Goal: Task Accomplishment & Management: Complete application form

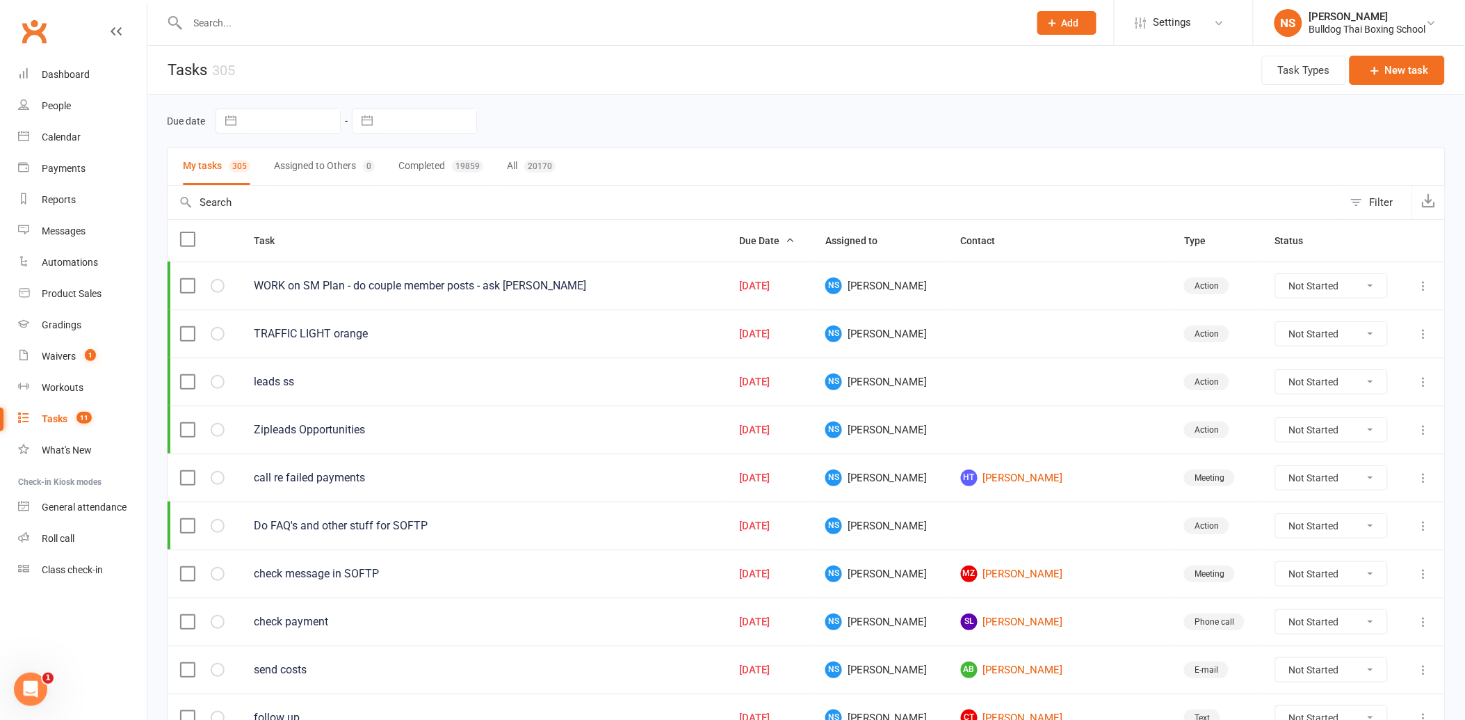
click at [249, 1] on div at bounding box center [593, 22] width 852 height 45
drag, startPoint x: 248, startPoint y: 26, endPoint x: 238, endPoint y: 29, distance: 10.3
click at [244, 26] on input "text" at bounding box center [602, 22] width 836 height 19
click at [54, 132] on div "Calendar" at bounding box center [61, 136] width 39 height 11
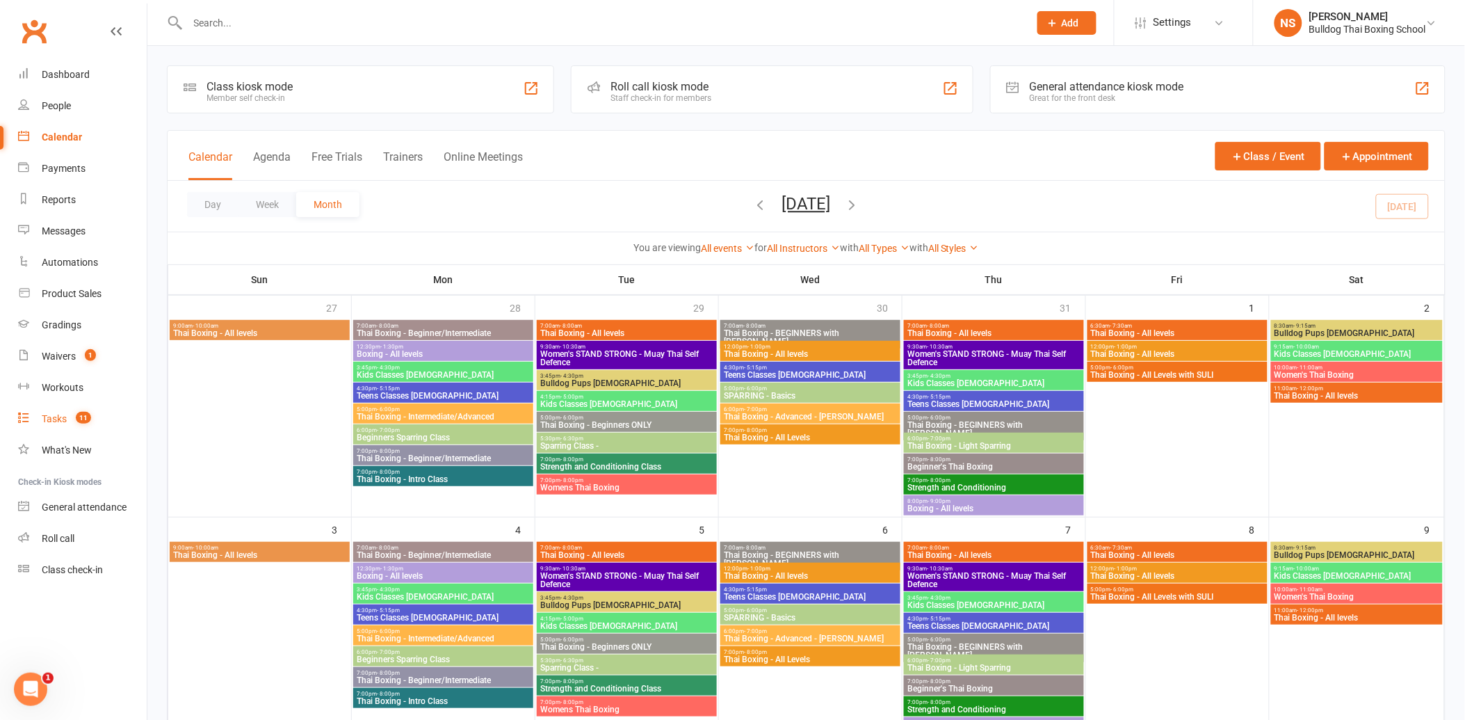
drag, startPoint x: 63, startPoint y: 416, endPoint x: 54, endPoint y: 416, distance: 9.0
click at [63, 416] on div "Tasks" at bounding box center [54, 418] width 25 height 11
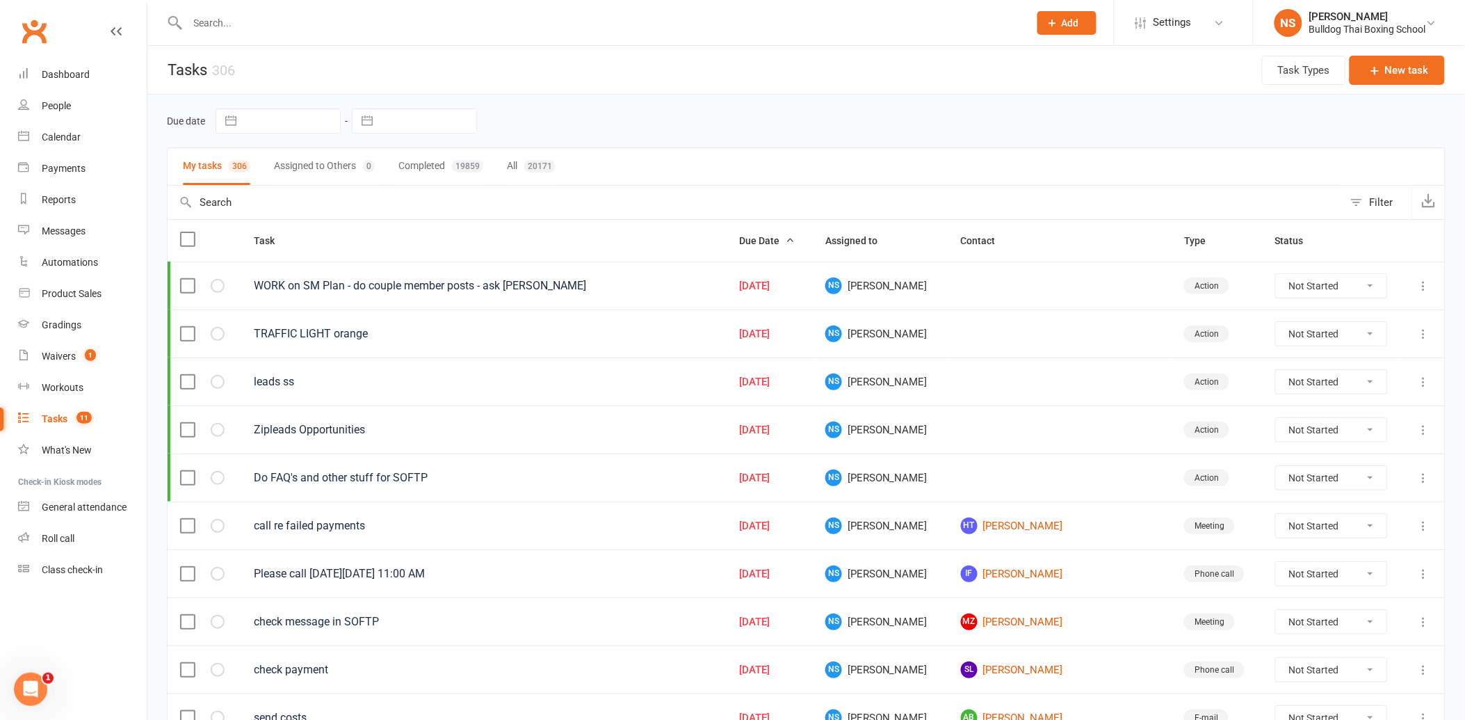
drag, startPoint x: 246, startPoint y: 25, endPoint x: 290, endPoint y: 72, distance: 63.9
click at [254, 26] on input "text" at bounding box center [602, 22] width 836 height 19
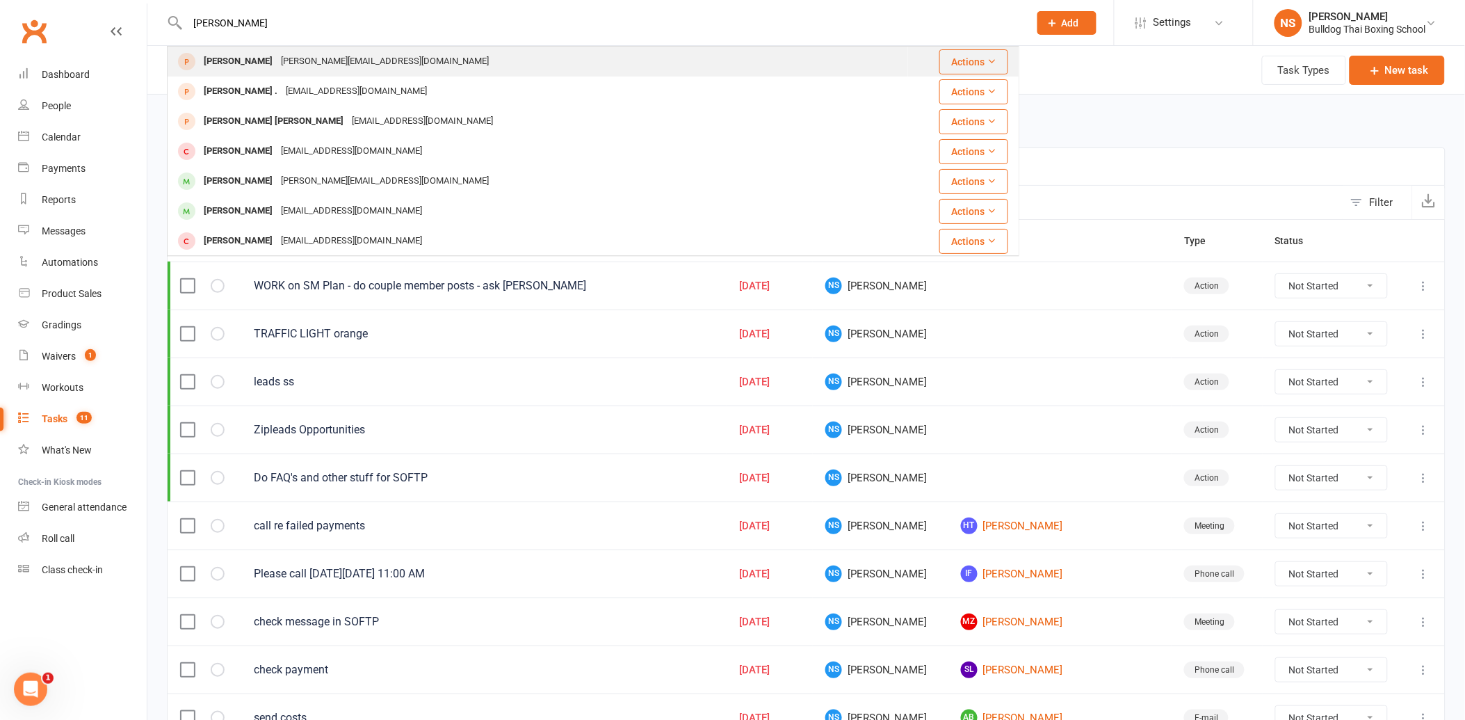
type input "[PERSON_NAME]"
click at [324, 57] on div "[PERSON_NAME][EMAIL_ADDRESS][DOMAIN_NAME]" at bounding box center [385, 61] width 216 height 20
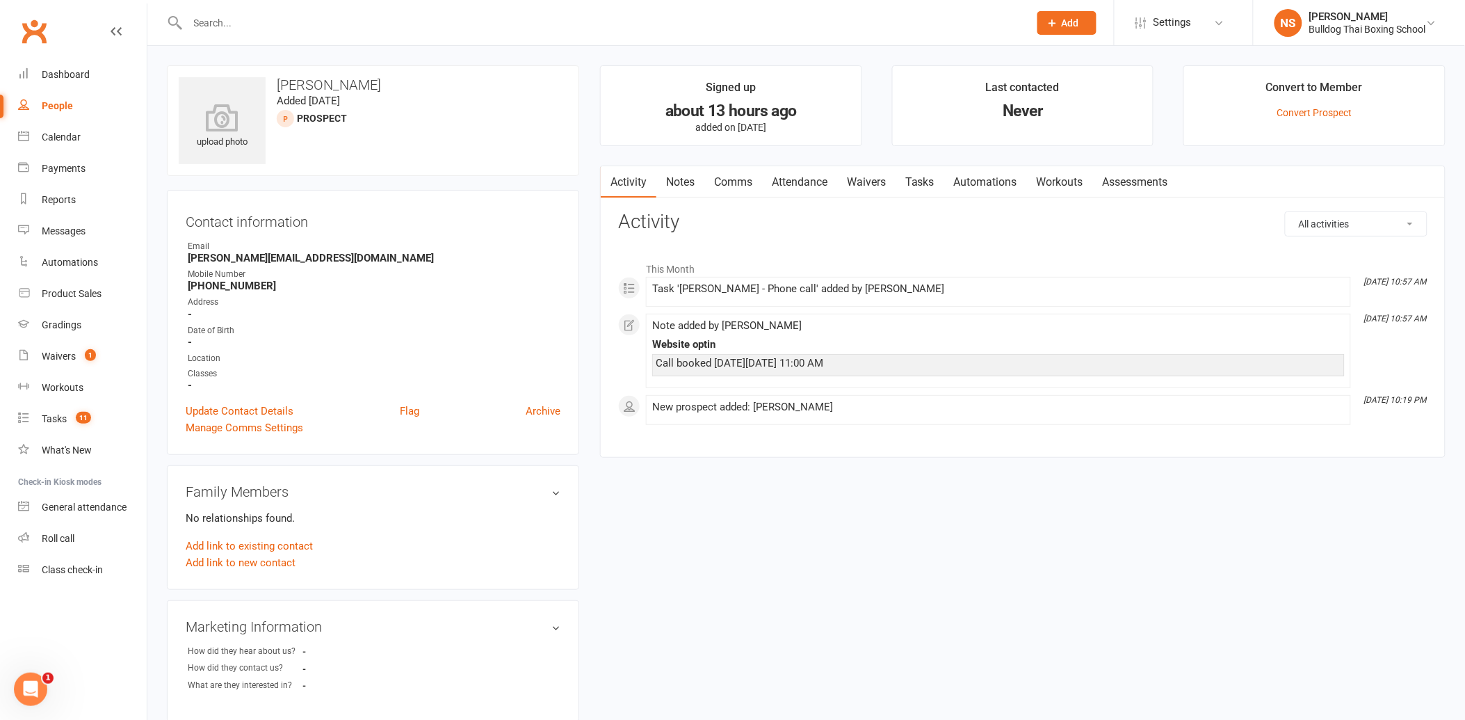
click at [676, 179] on link "Notes" at bounding box center [680, 182] width 48 height 32
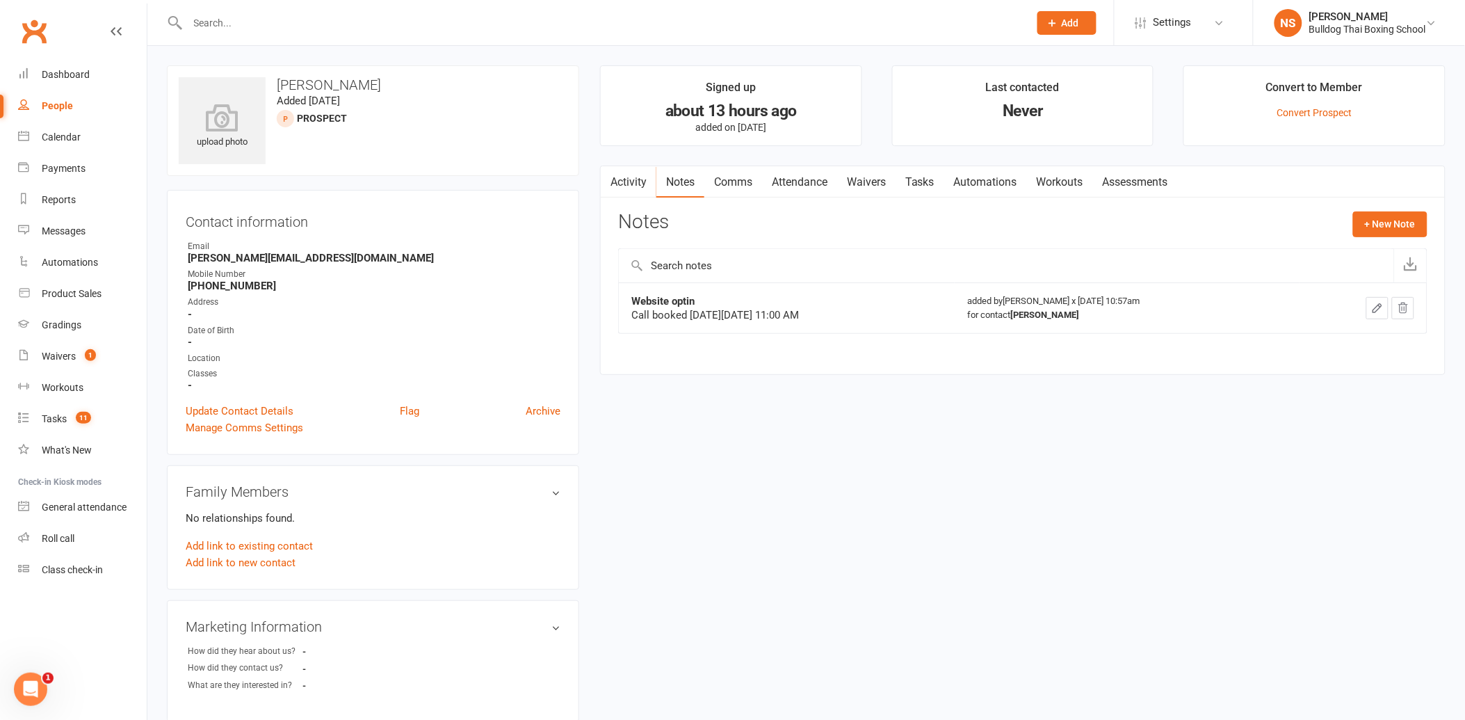
click at [808, 182] on link "Attendance" at bounding box center [799, 182] width 75 height 32
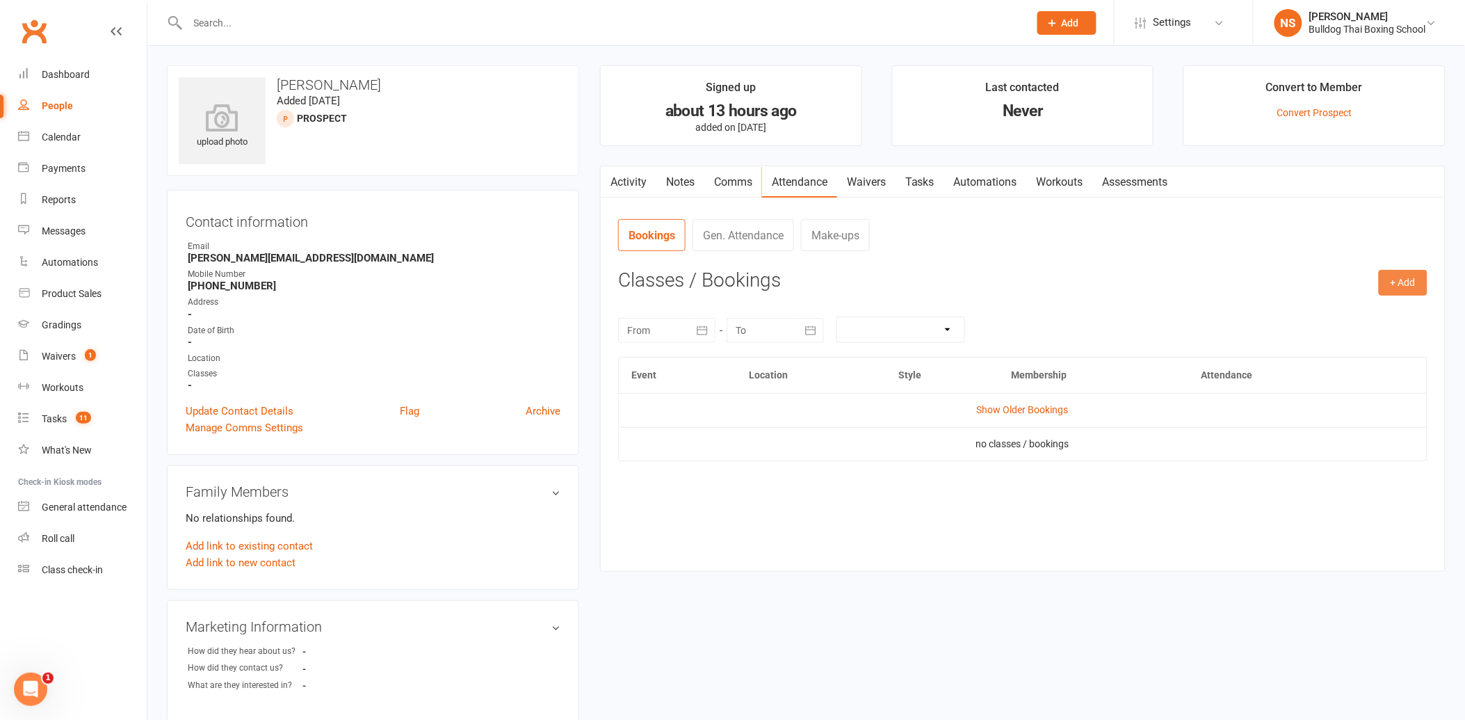
click at [1408, 279] on button "+ Add" at bounding box center [1403, 282] width 49 height 25
drag, startPoint x: 1332, startPoint y: 311, endPoint x: 1336, endPoint y: 303, distance: 9.0
click at [1332, 311] on link "Book Event" at bounding box center [1358, 314] width 138 height 28
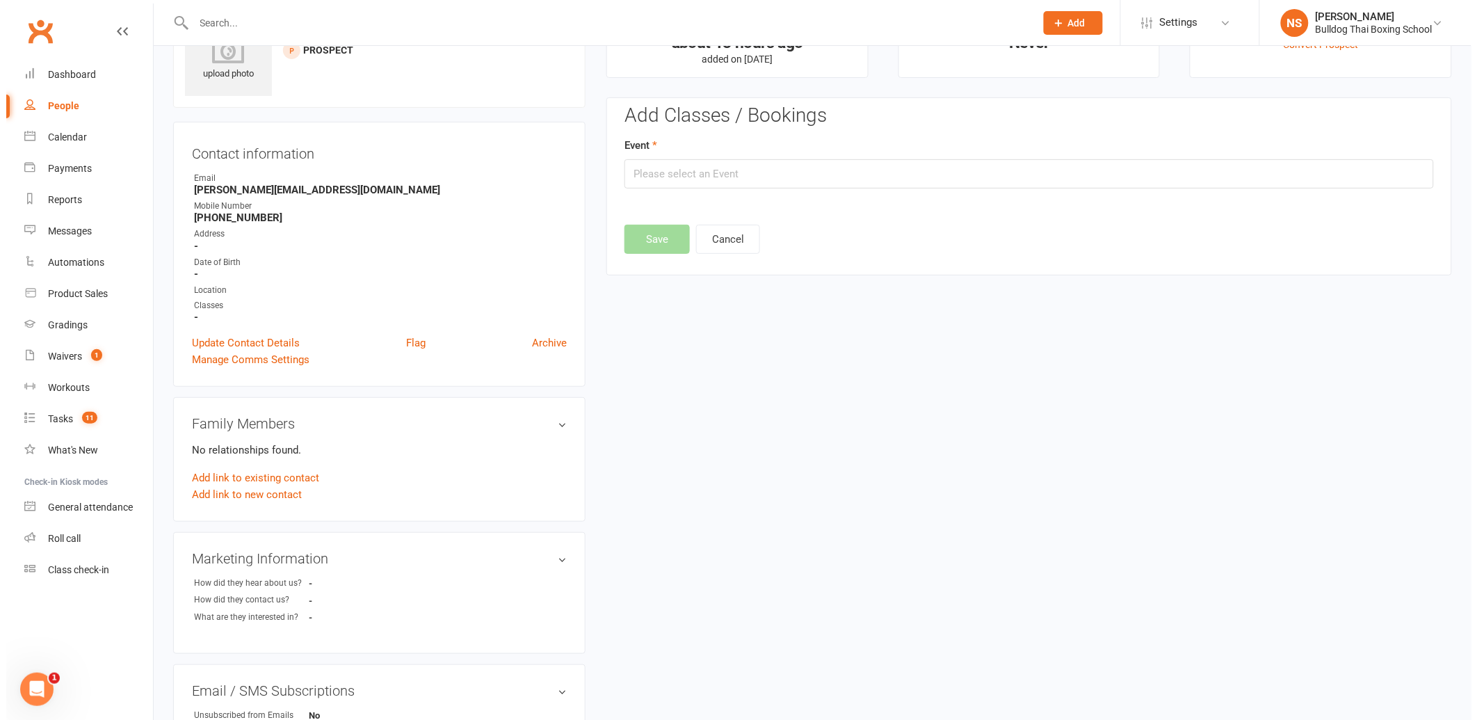
scroll to position [95, 0]
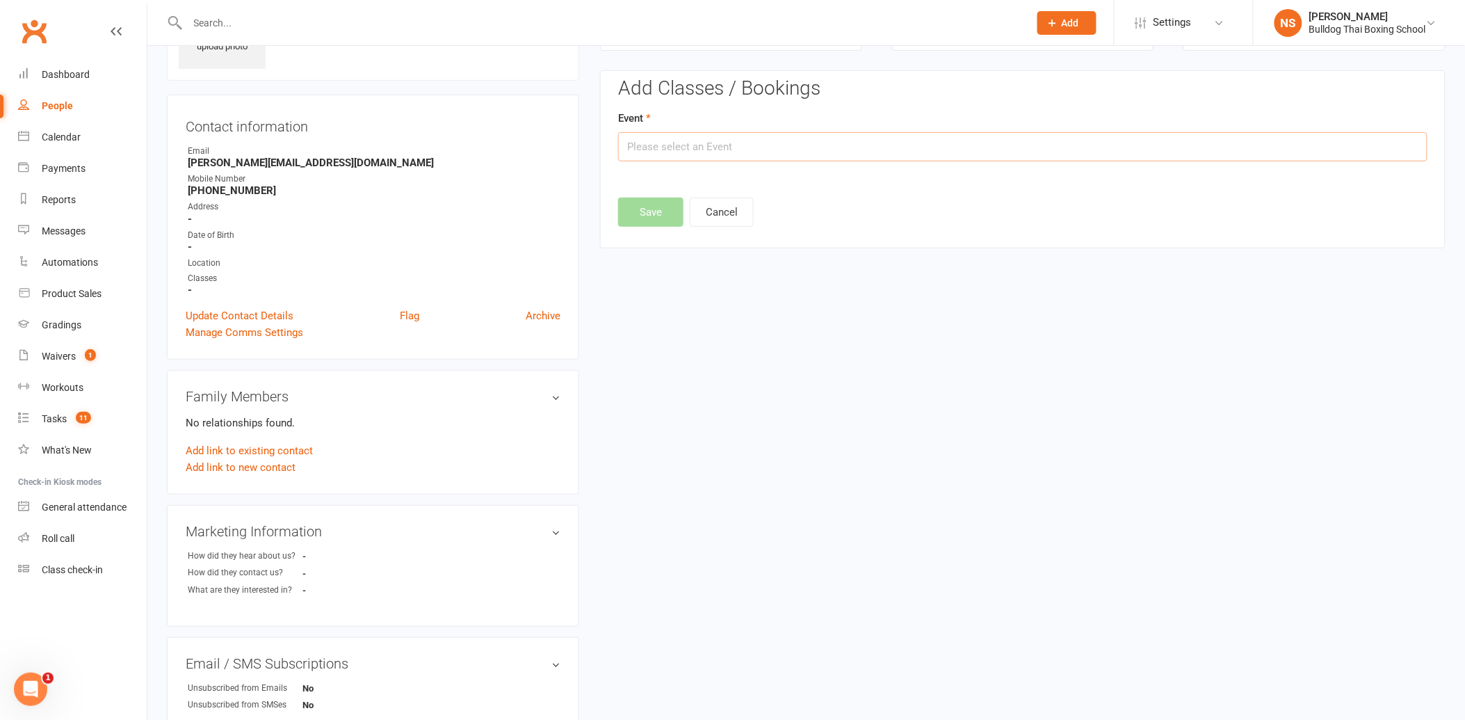
click at [852, 149] on input "text" at bounding box center [1022, 146] width 809 height 29
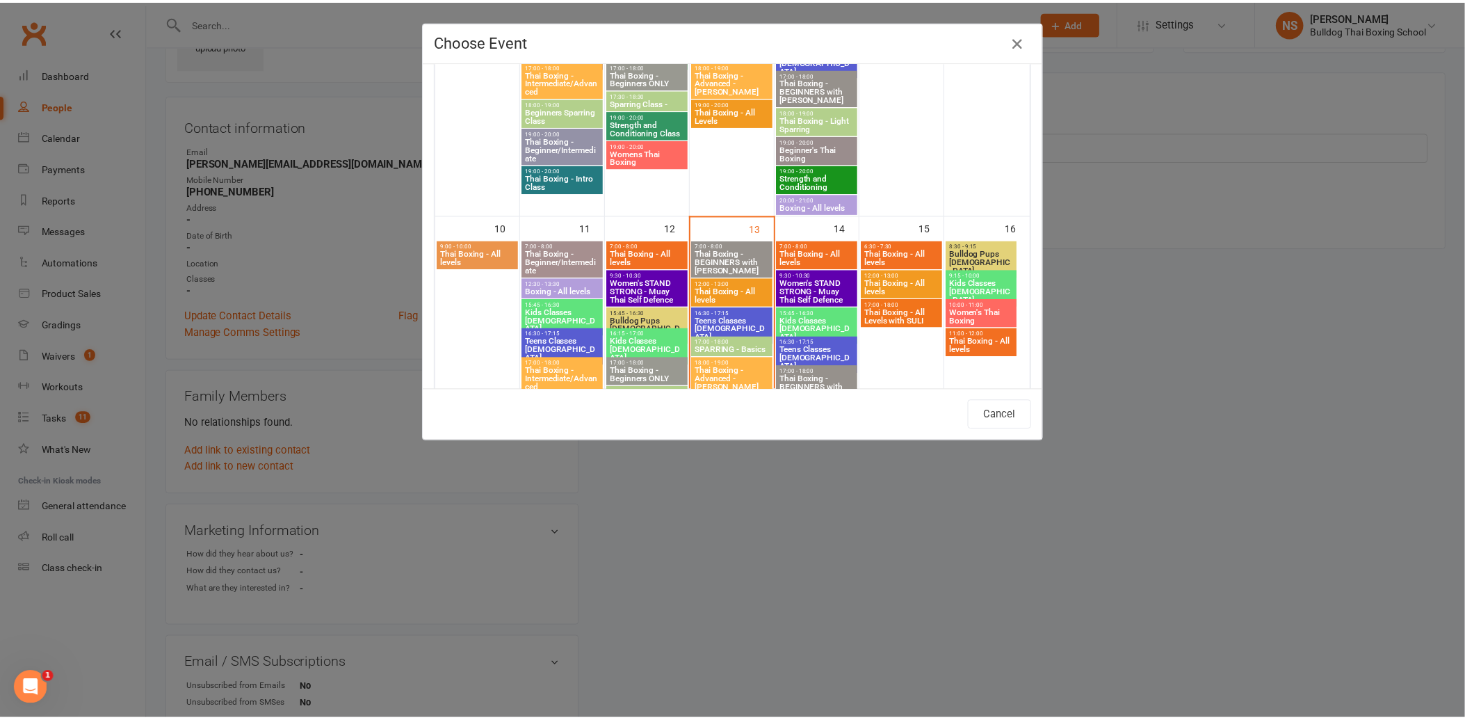
scroll to position [540, 0]
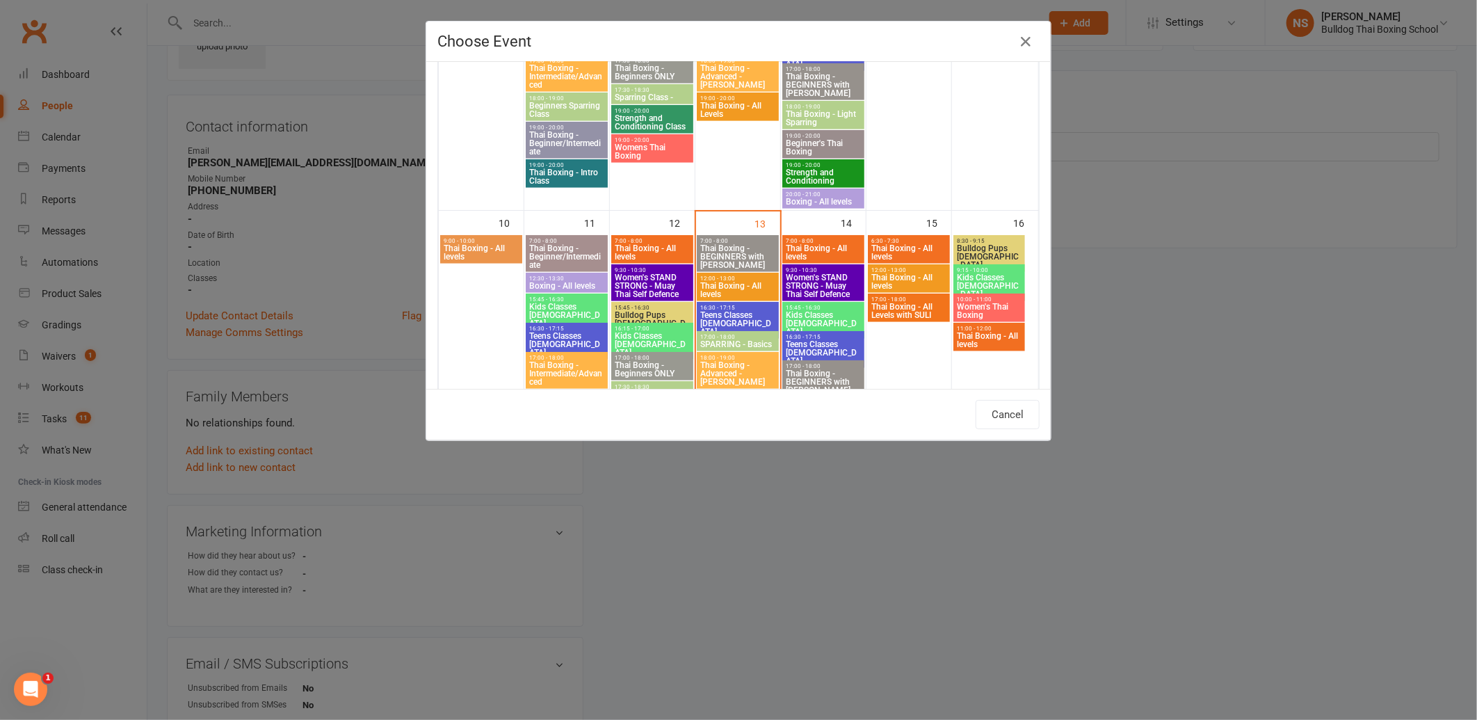
click at [717, 286] on span "Thai Boxing - All levels" at bounding box center [737, 290] width 76 height 17
type input "Thai Boxing - All levels - [DATE] 12:00:00 PM"
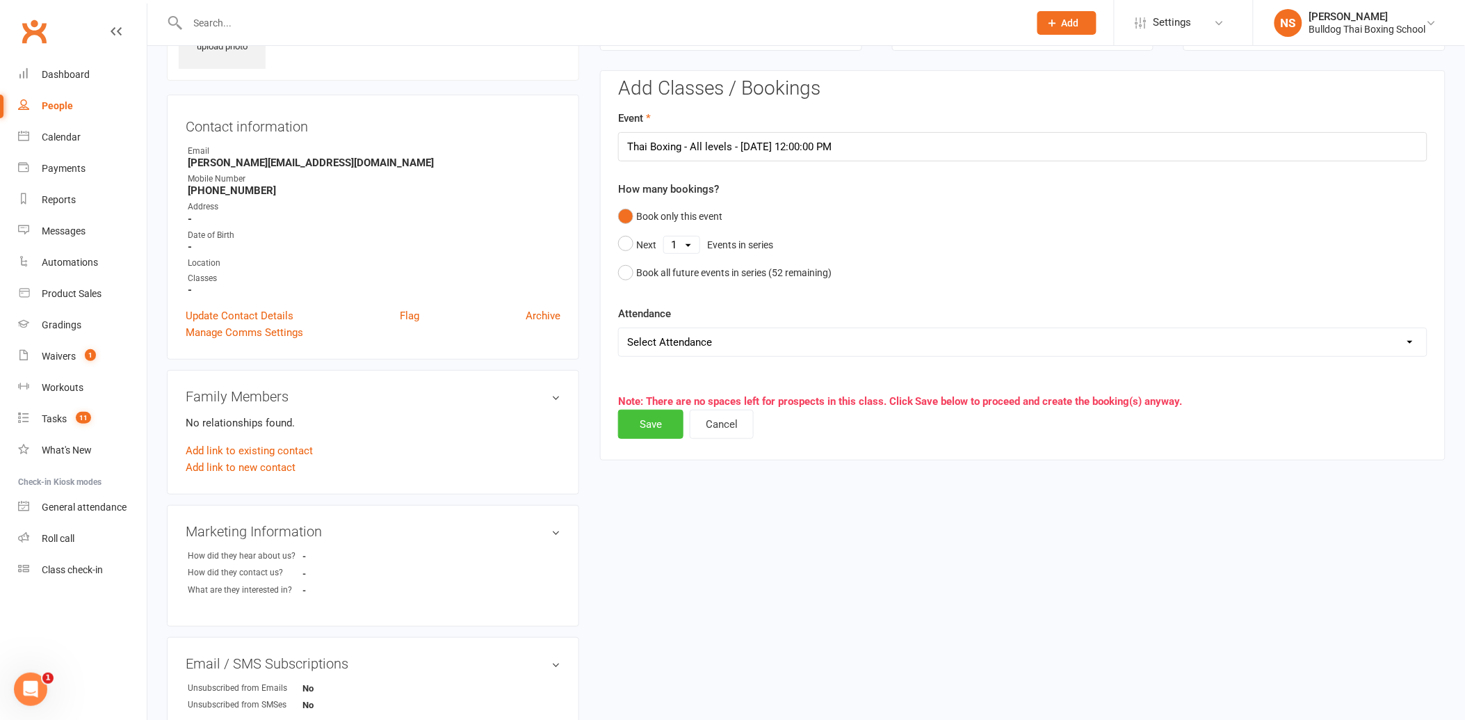
click at [648, 421] on button "Save" at bounding box center [650, 423] width 65 height 29
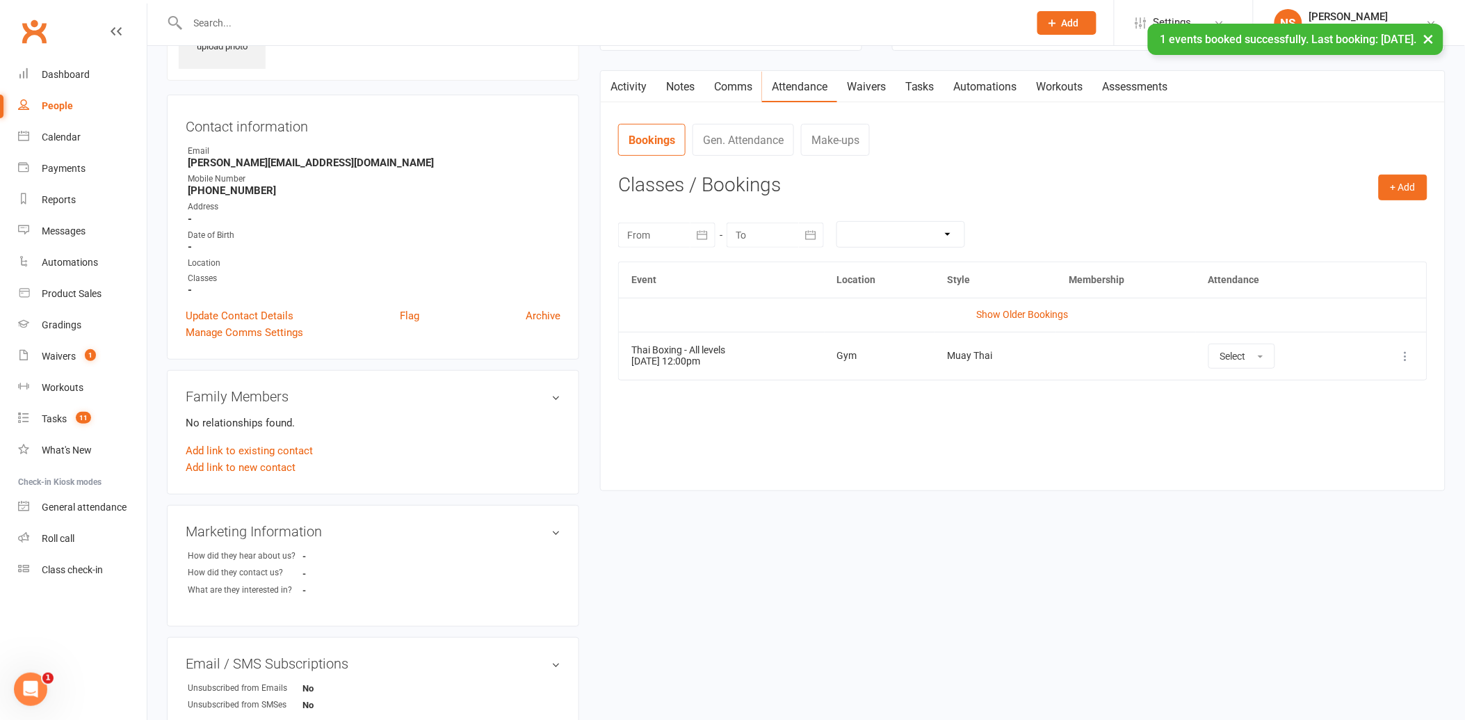
click at [886, 81] on link "Waivers" at bounding box center [866, 87] width 58 height 32
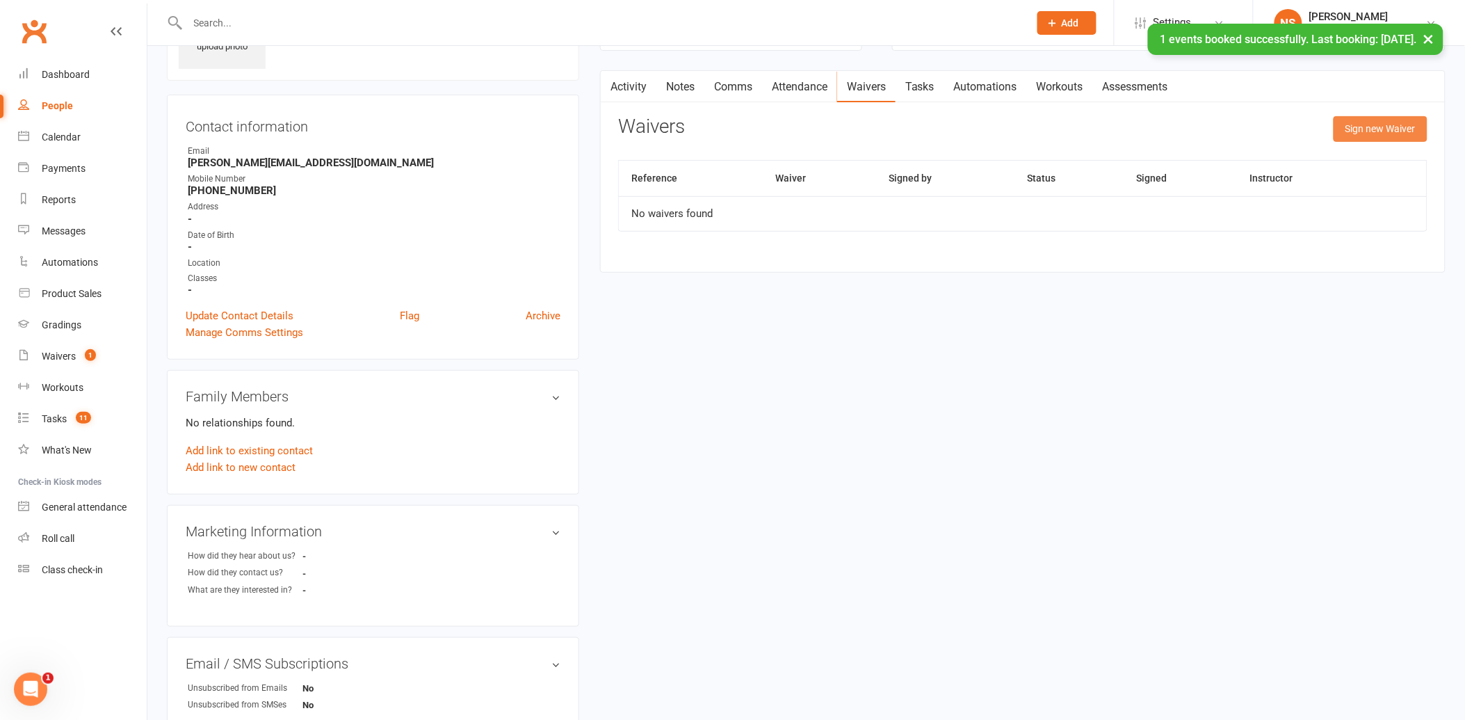
click at [1377, 122] on button "Sign new Waiver" at bounding box center [1380, 128] width 94 height 25
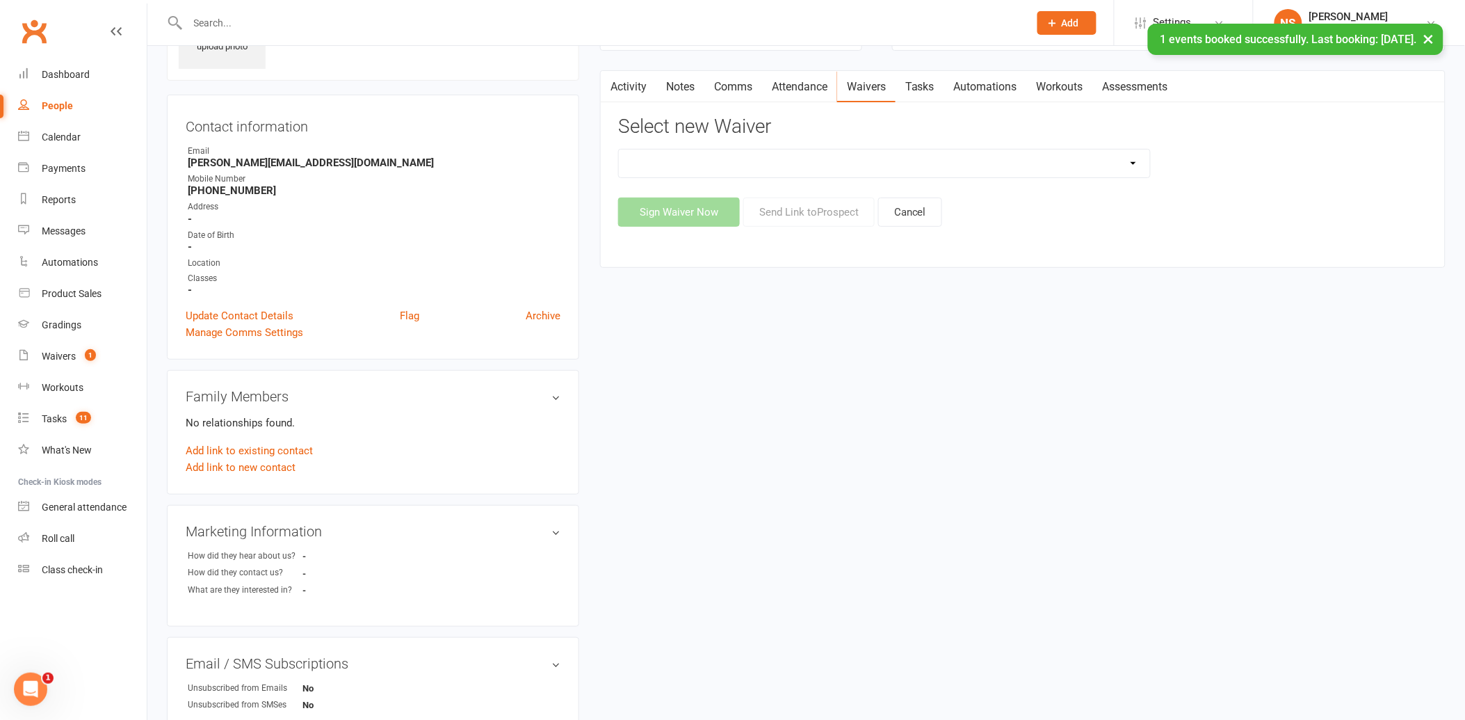
click at [918, 167] on select "12 Month Contract 14 Day Kick Off 28 Day 99 and RO 35 28 Day Kick Starter $149 …" at bounding box center [884, 163] width 531 height 28
select select "1375"
click at [619, 149] on select "12 Month Contract 14 Day Kick Off 28 Day 99 and RO 35 28 Day Kick Starter $149 …" at bounding box center [884, 163] width 531 height 28
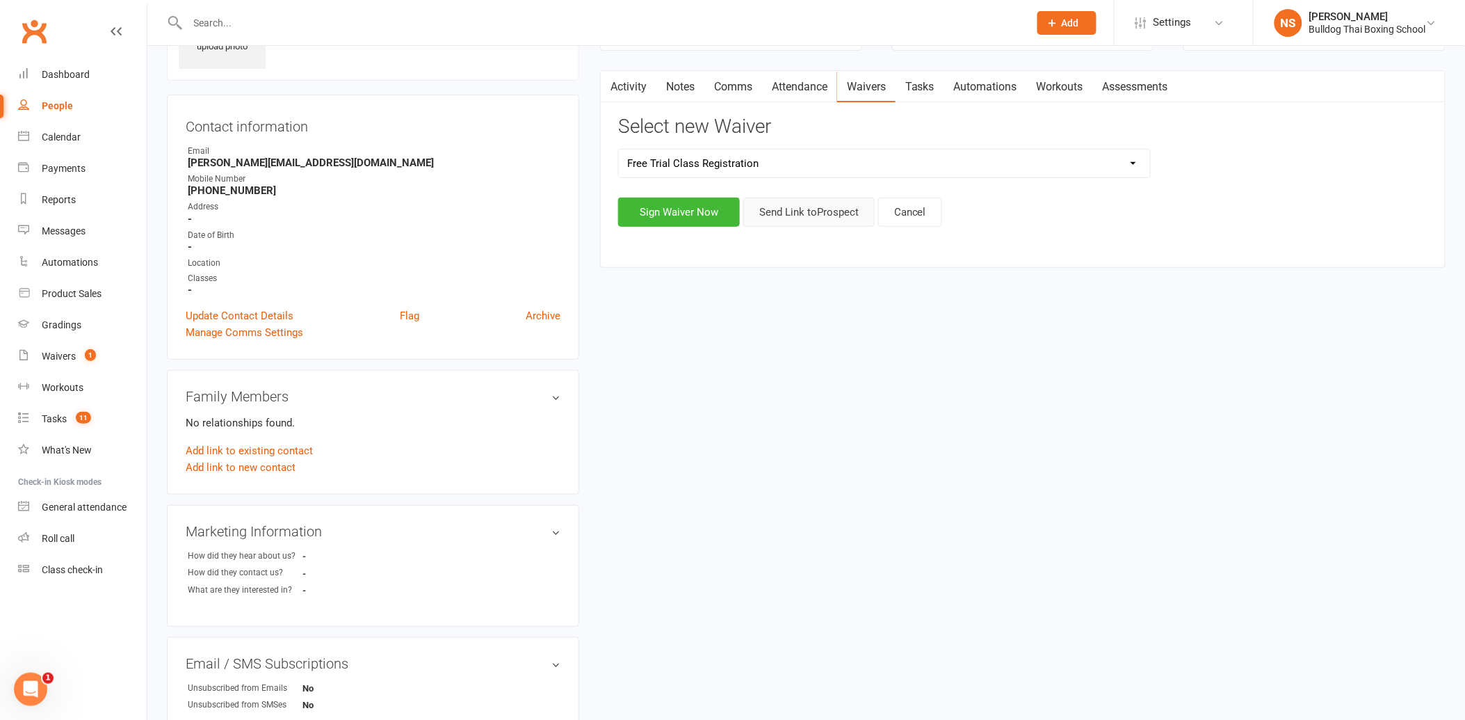
click at [822, 216] on button "Send Link to [GEOGRAPHIC_DATA]" at bounding box center [808, 211] width 131 height 29
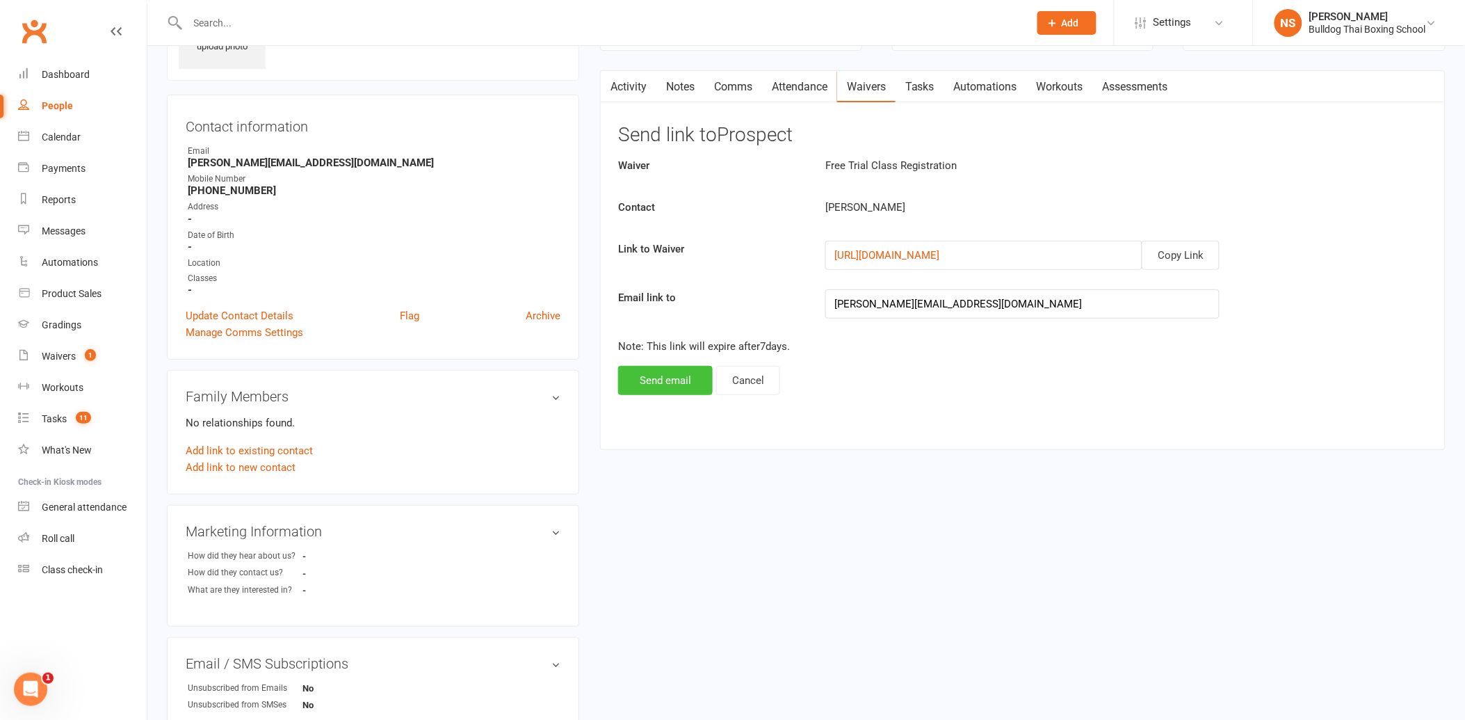
click at [673, 384] on button "Send email" at bounding box center [665, 380] width 95 height 29
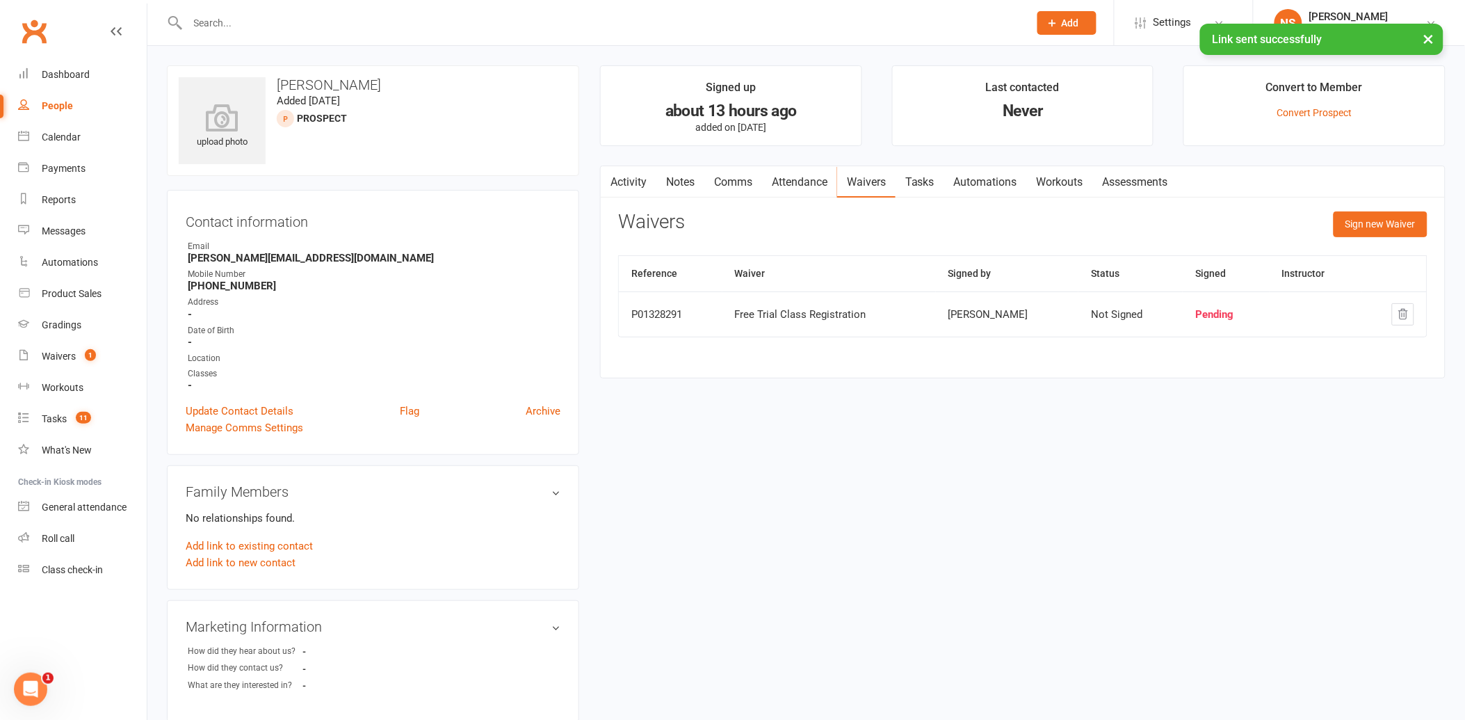
click at [682, 177] on link "Notes" at bounding box center [680, 182] width 48 height 32
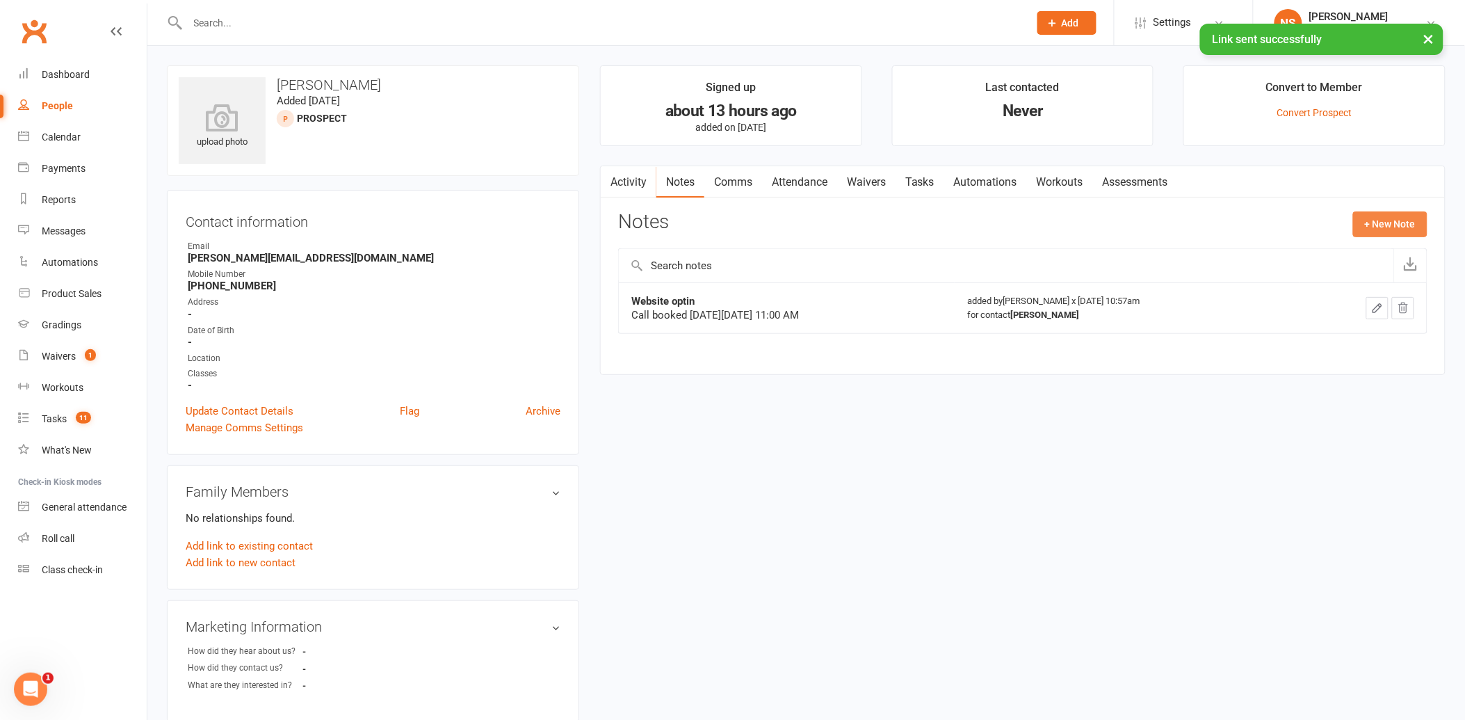
click at [1379, 218] on button "+ New Note" at bounding box center [1390, 223] width 74 height 25
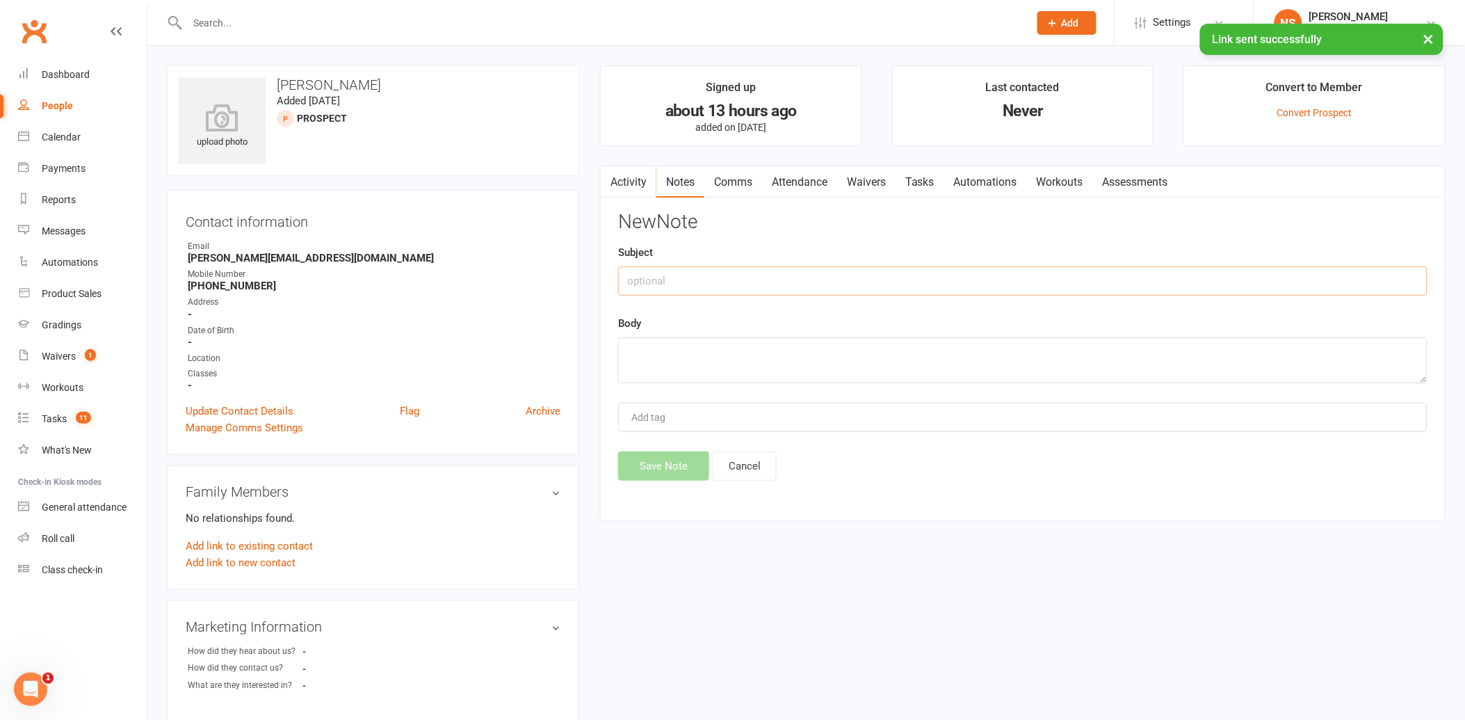
drag, startPoint x: 706, startPoint y: 279, endPoint x: 699, endPoint y: 272, distance: 9.9
click at [704, 271] on input "text" at bounding box center [1022, 280] width 809 height 29
type input "called"
drag, startPoint x: 652, startPoint y: 355, endPoint x: 676, endPoint y: 308, distance: 53.2
click at [674, 310] on div "New Note Subject called Body Add tag Save Note Cancel" at bounding box center [1022, 345] width 809 height 269
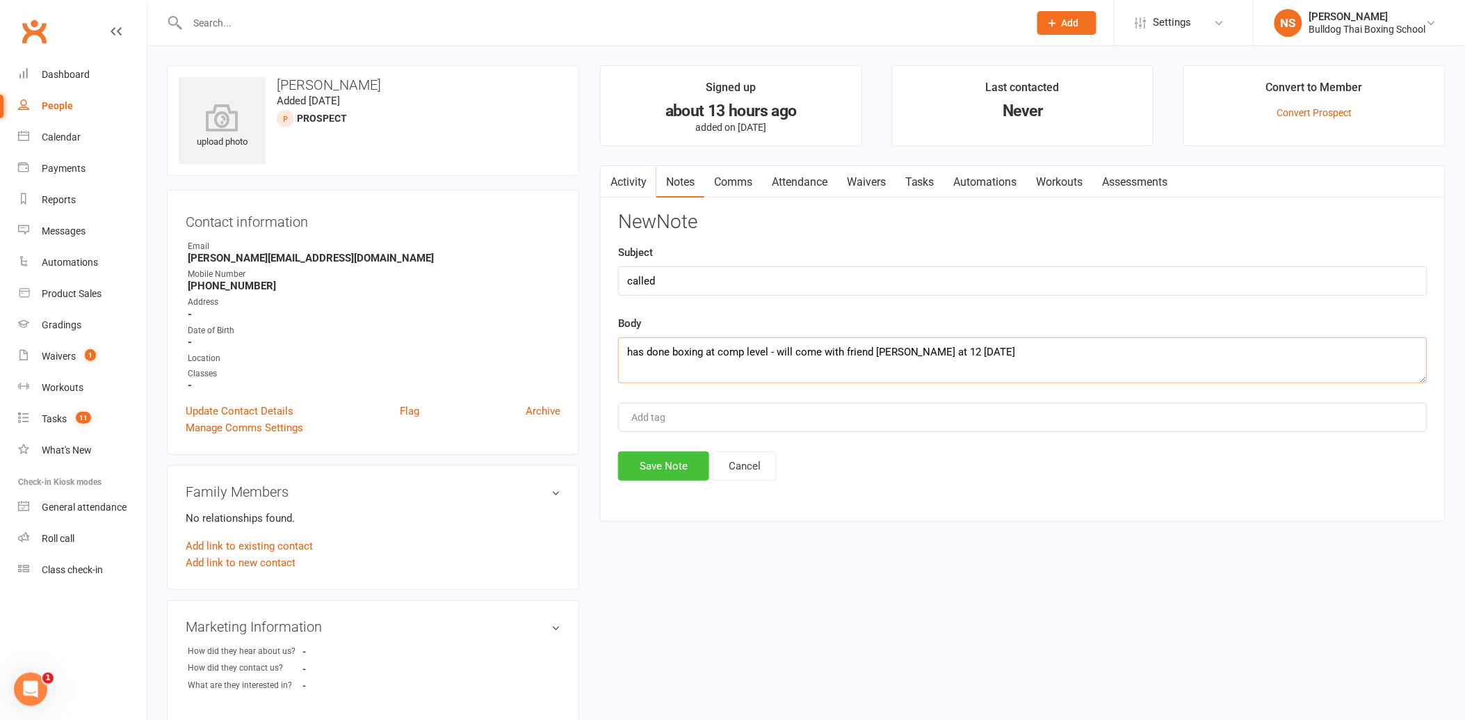
type textarea "has done boxing at comp level - will come with friend [PERSON_NAME] at 12 [DATE]"
click at [665, 475] on button "Save Note" at bounding box center [663, 465] width 91 height 29
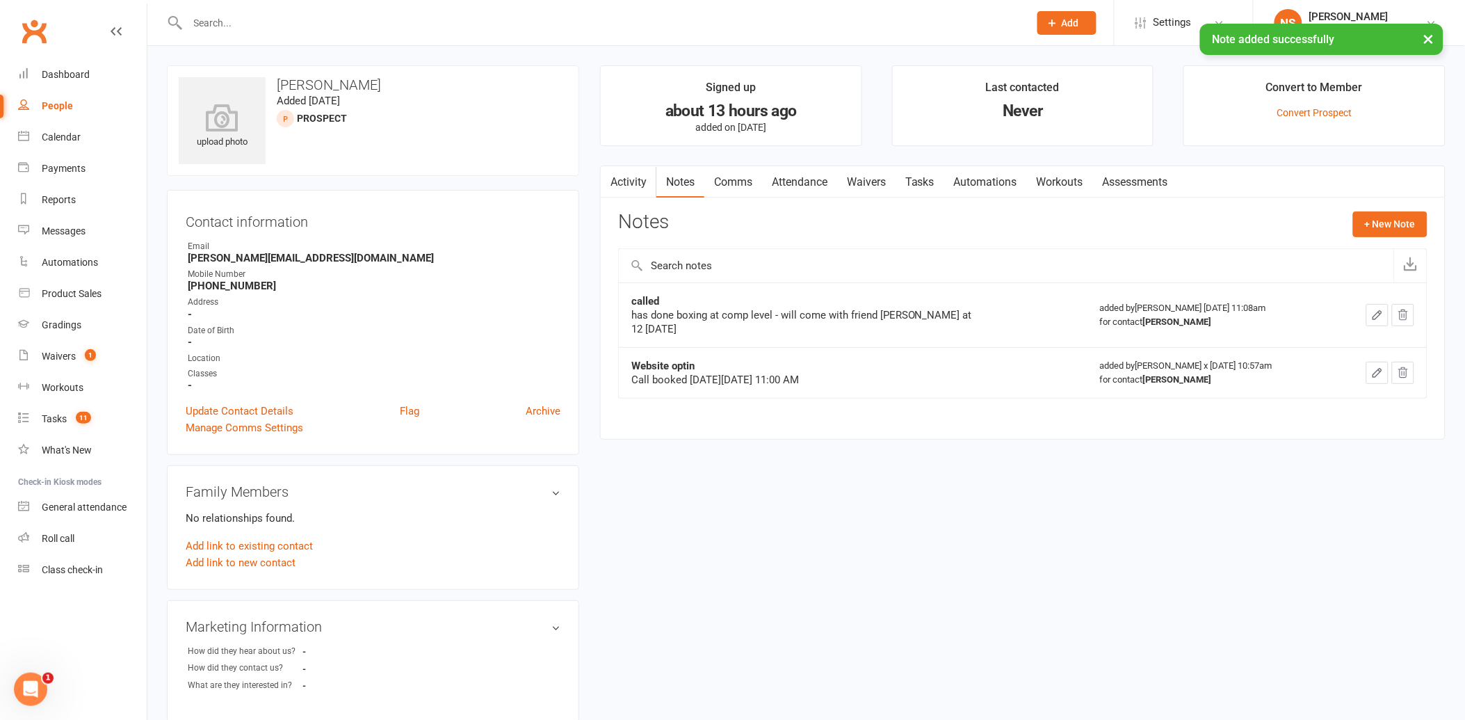
click at [921, 184] on link "Tasks" at bounding box center [919, 182] width 49 height 32
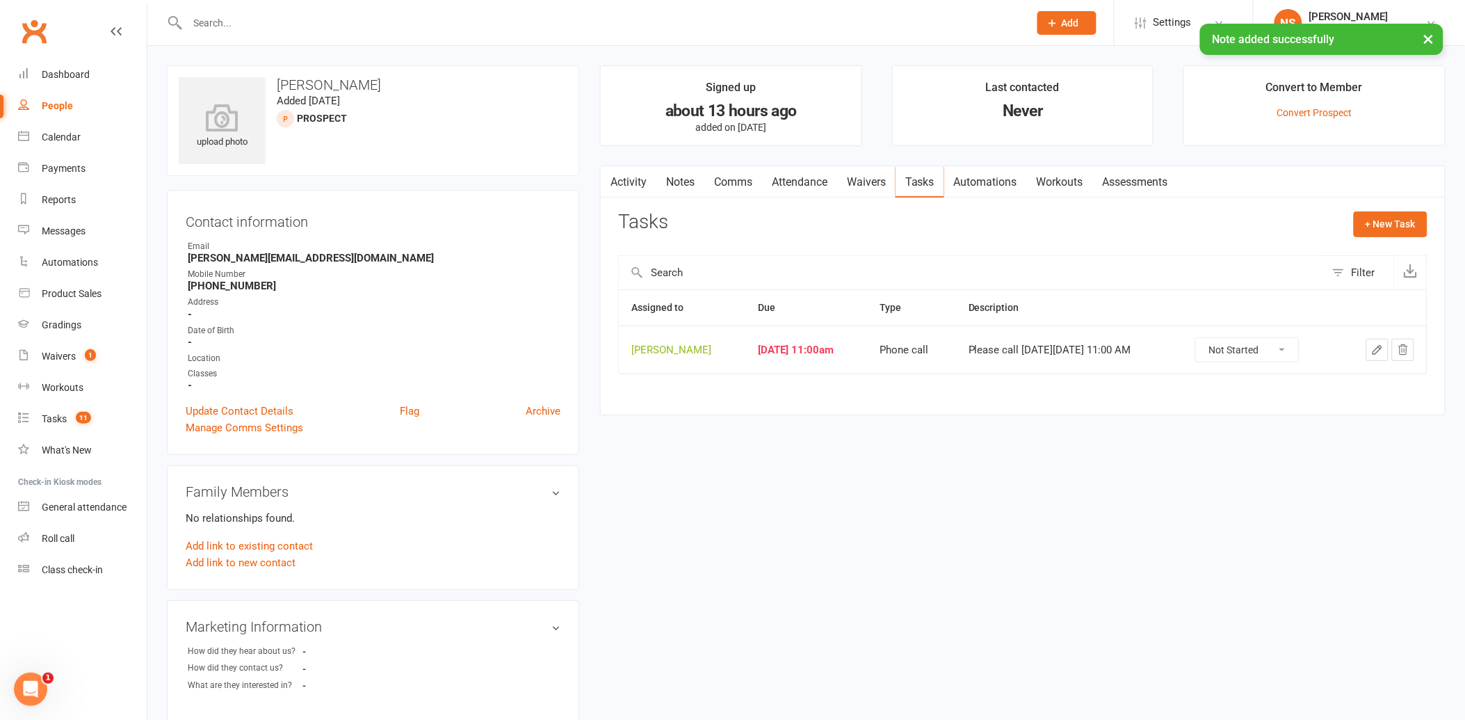
drag, startPoint x: 1375, startPoint y: 352, endPoint x: 1372, endPoint y: 345, distance: 8.4
click at [1374, 346] on icon "button" at bounding box center [1377, 349] width 13 height 13
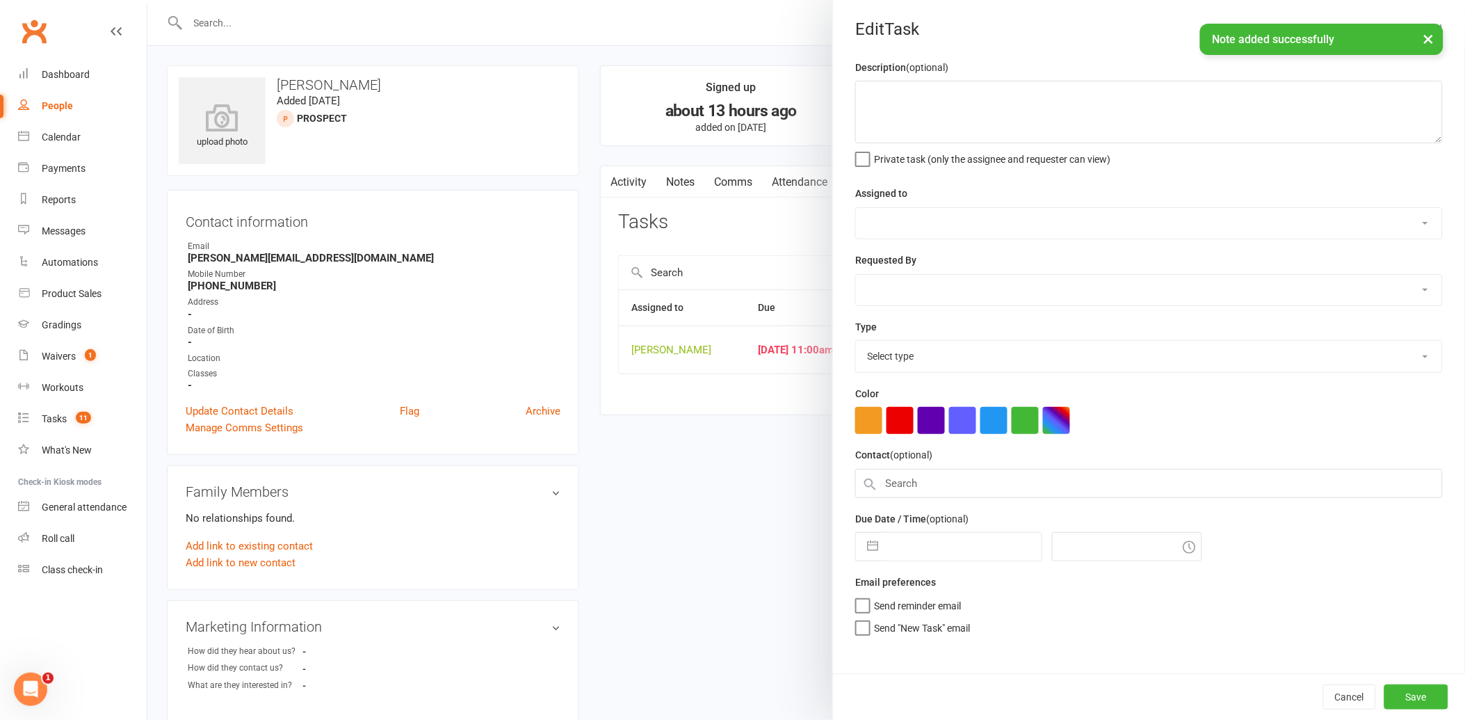
type textarea "Please call [DATE][DATE] 11:00 AM"
select select "12940"
select select "45795"
type input "[DATE]"
type input "11:00am"
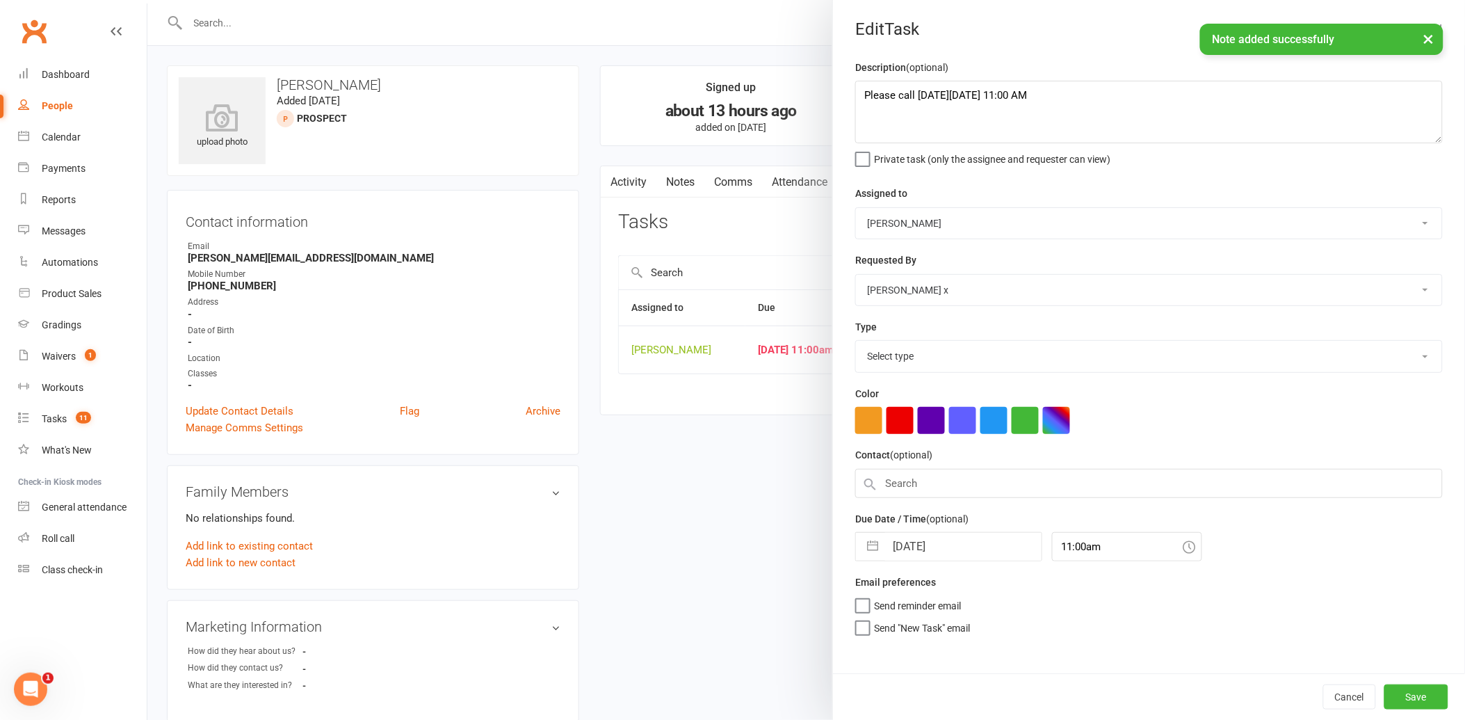
select select "12048"
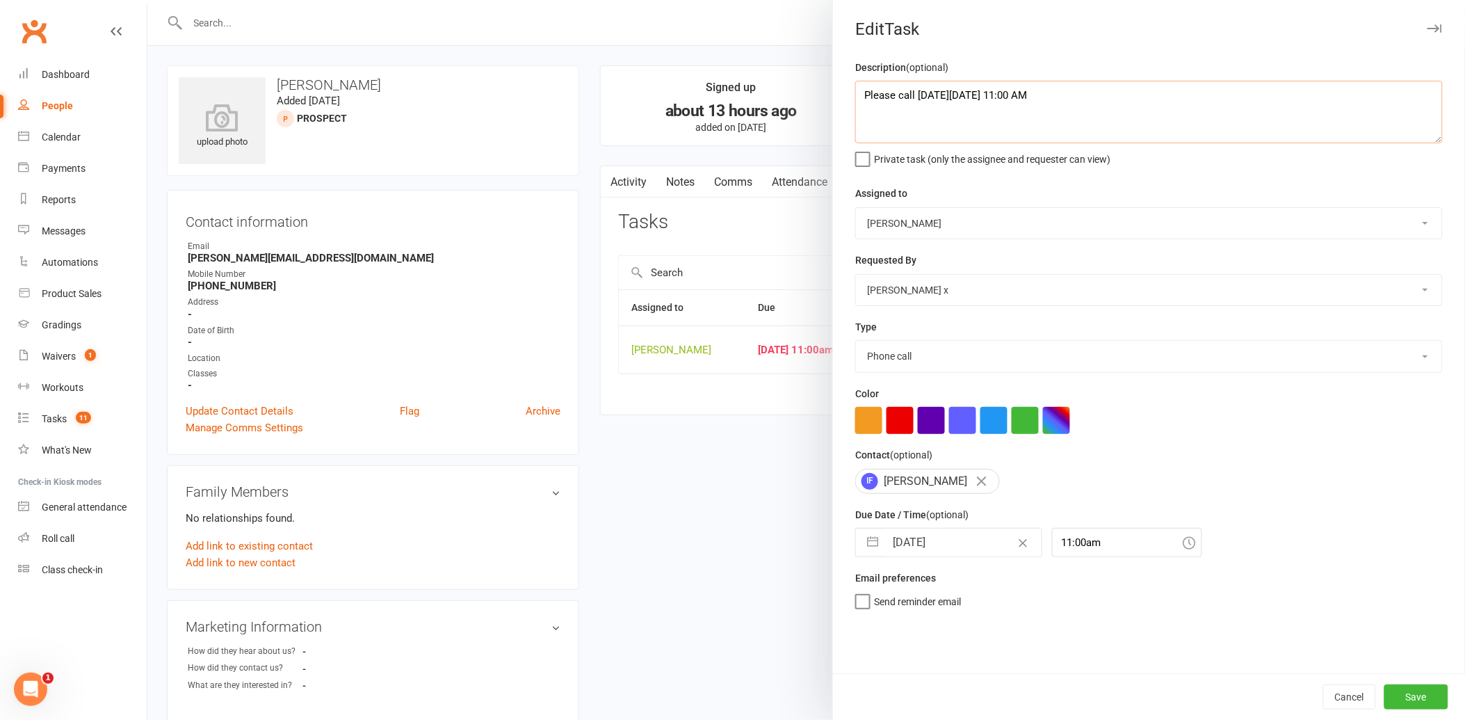
drag, startPoint x: 1111, startPoint y: 97, endPoint x: 814, endPoint y: 96, distance: 296.9
click at [147, 0] on react-component "Edit Task Description (optional) Please call [DATE][DATE] 11:00 AM Private task…" at bounding box center [147, 0] width 0 height 0
type textarea "follow up"
select select "6"
select select "2025"
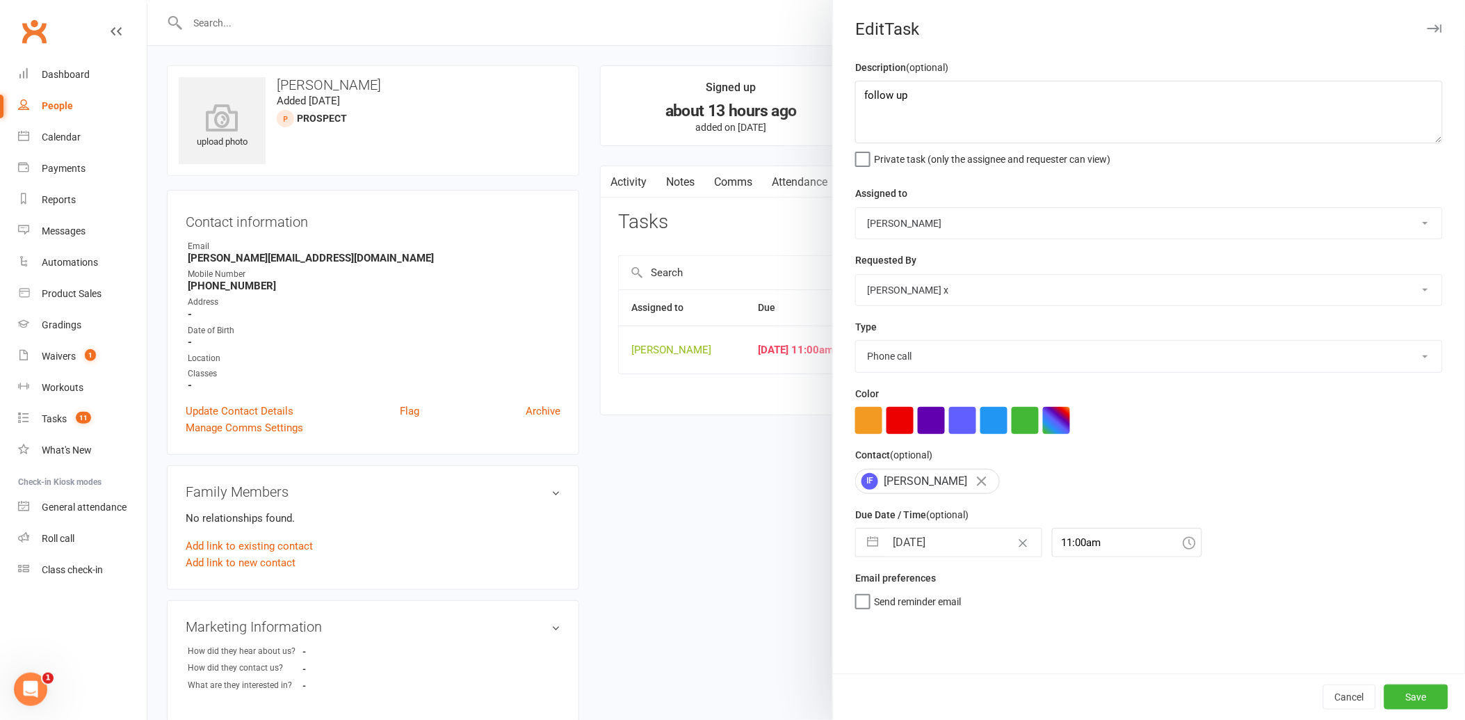
select select "7"
select select "2025"
select select "8"
select select "2025"
click at [957, 543] on input "[DATE]" at bounding box center [963, 542] width 156 height 28
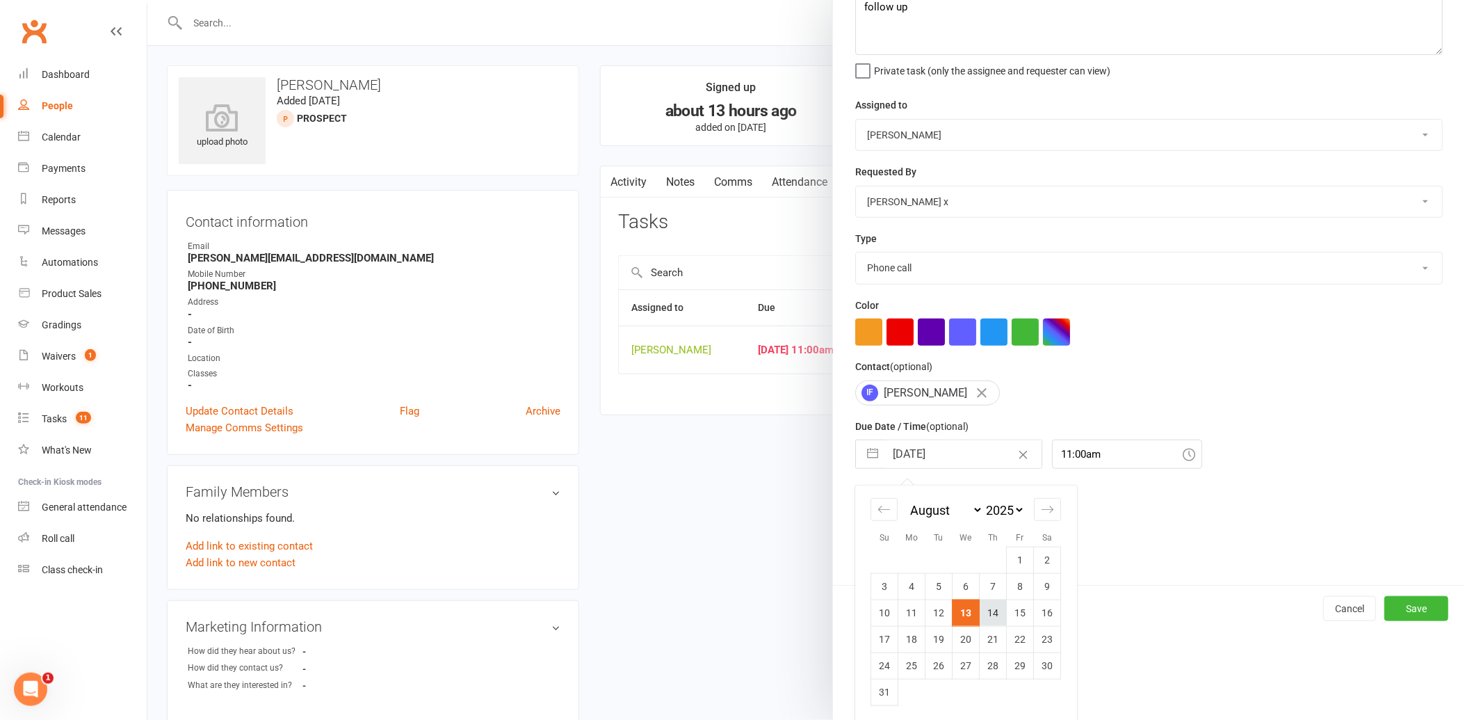
scroll to position [91, 0]
click at [990, 610] on td "14" at bounding box center [993, 610] width 27 height 26
type input "[DATE]"
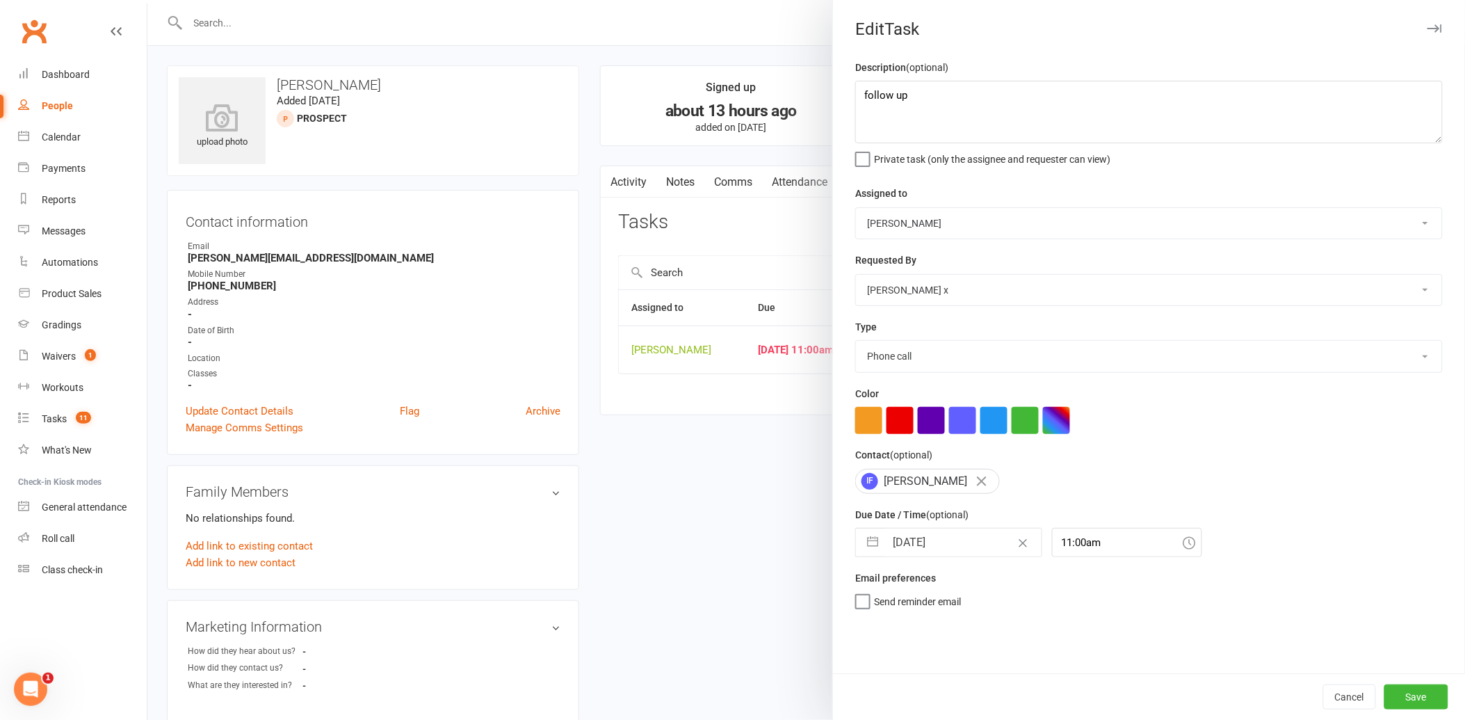
scroll to position [0, 0]
click at [1386, 697] on button "Save" at bounding box center [1416, 696] width 64 height 25
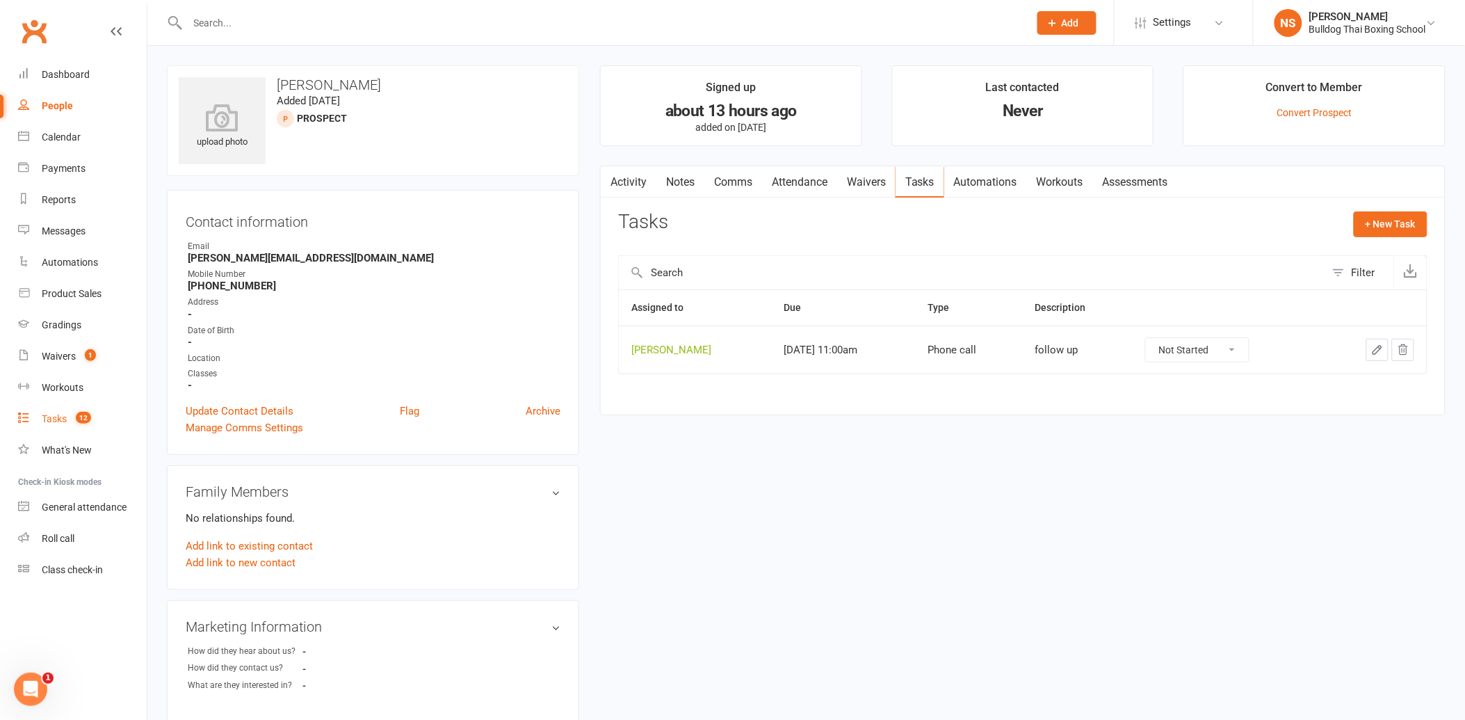
click at [53, 421] on div "Tasks" at bounding box center [54, 418] width 25 height 11
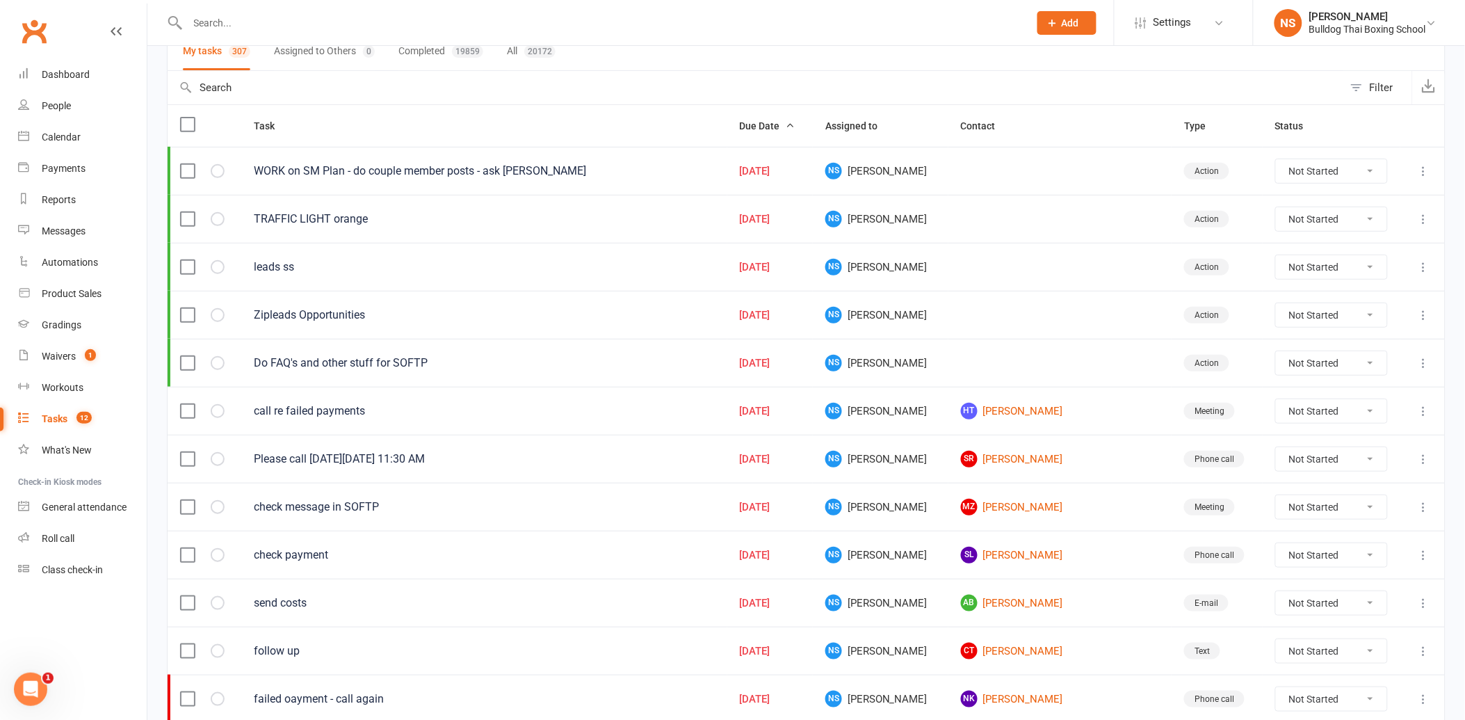
scroll to position [154, 0]
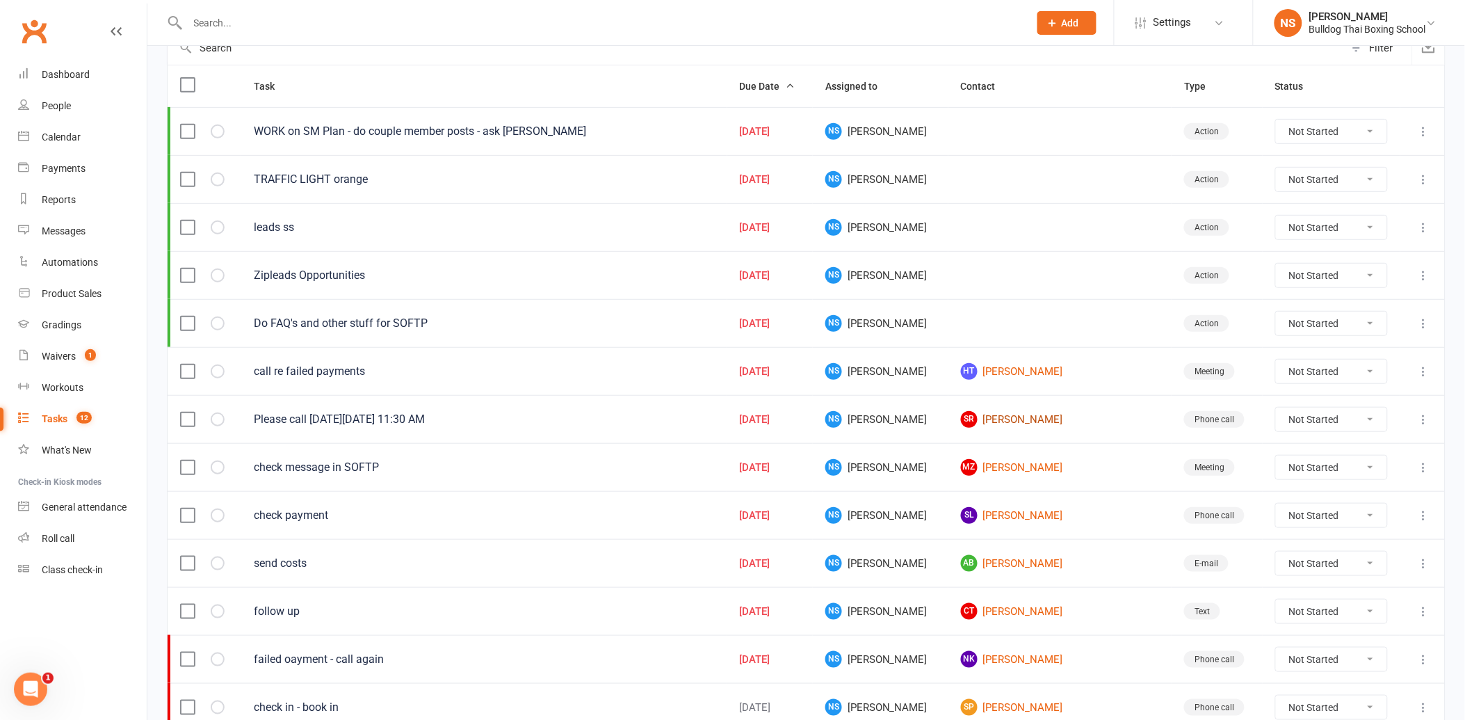
click at [1021, 420] on link "SR [PERSON_NAME]" at bounding box center [1060, 419] width 198 height 17
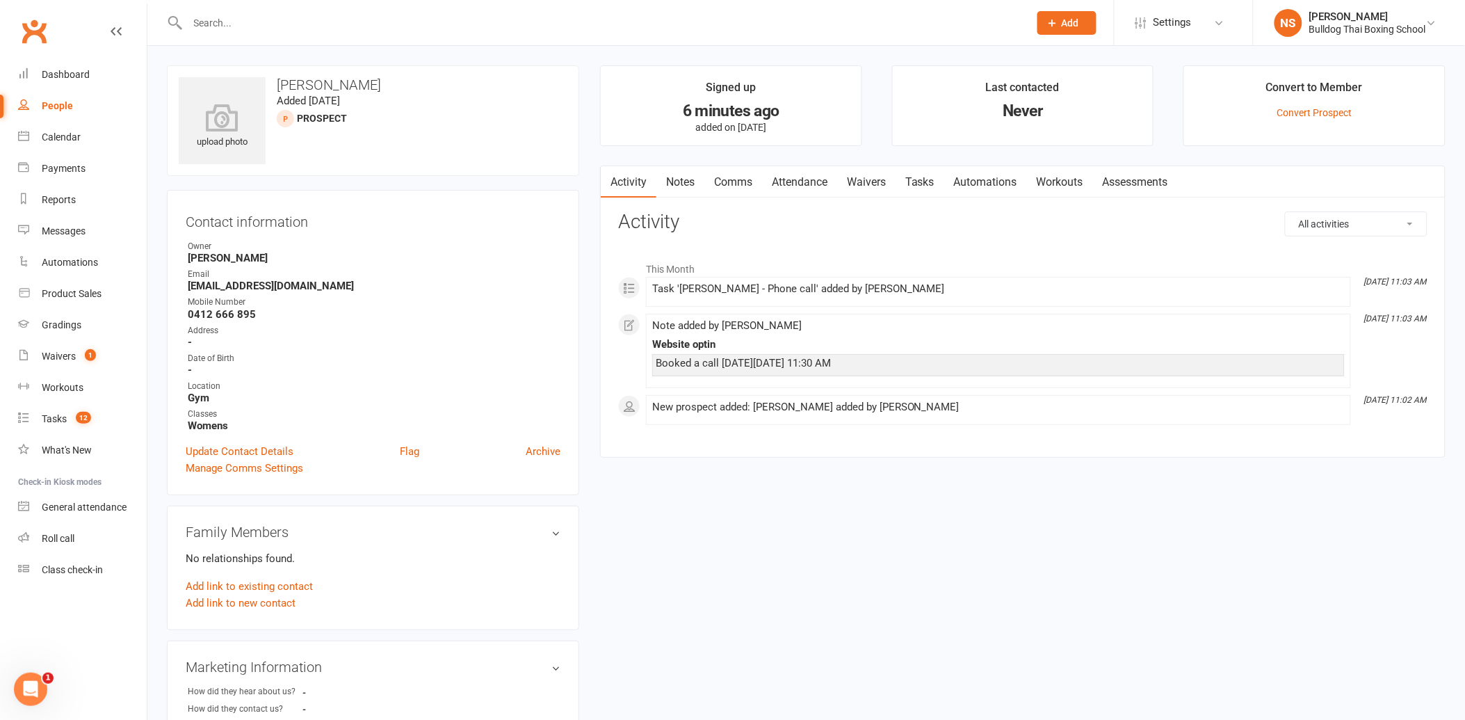
click at [685, 177] on link "Notes" at bounding box center [680, 182] width 48 height 32
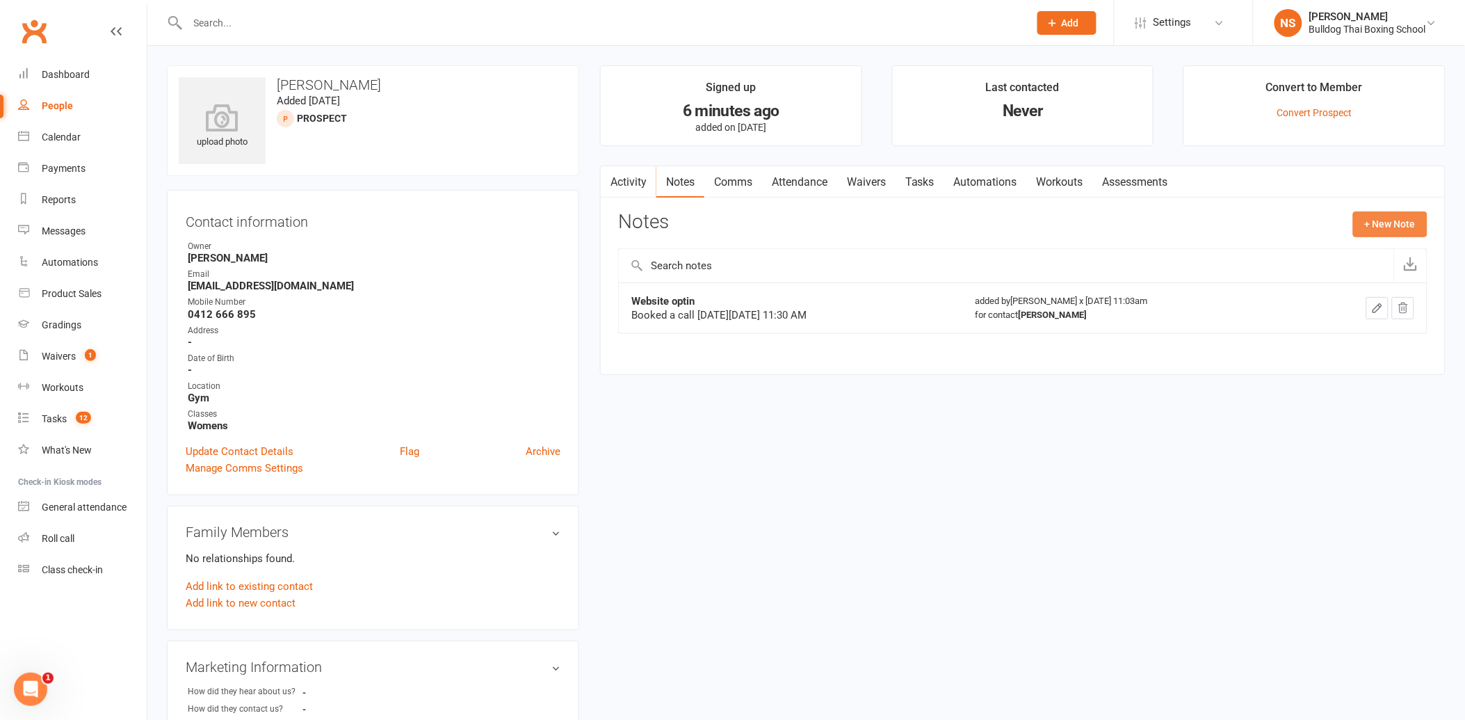
drag, startPoint x: 1398, startPoint y: 223, endPoint x: 1385, endPoint y: 218, distance: 14.3
click at [1385, 218] on button "+ New Note" at bounding box center [1390, 223] width 74 height 25
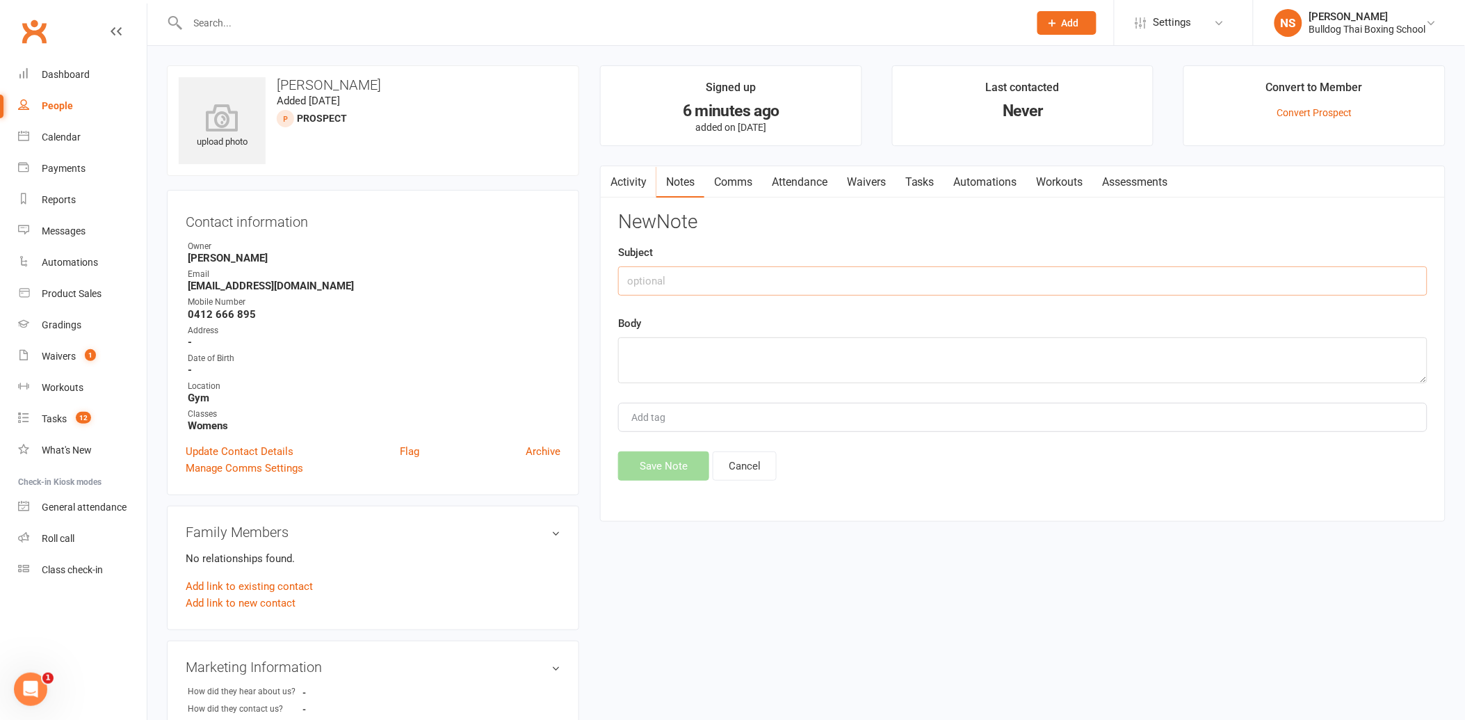
click at [689, 279] on input "text" at bounding box center [1022, 280] width 809 height 29
type input "friends with [PERSON_NAME]"
click at [648, 357] on textarea at bounding box center [1022, 360] width 809 height 46
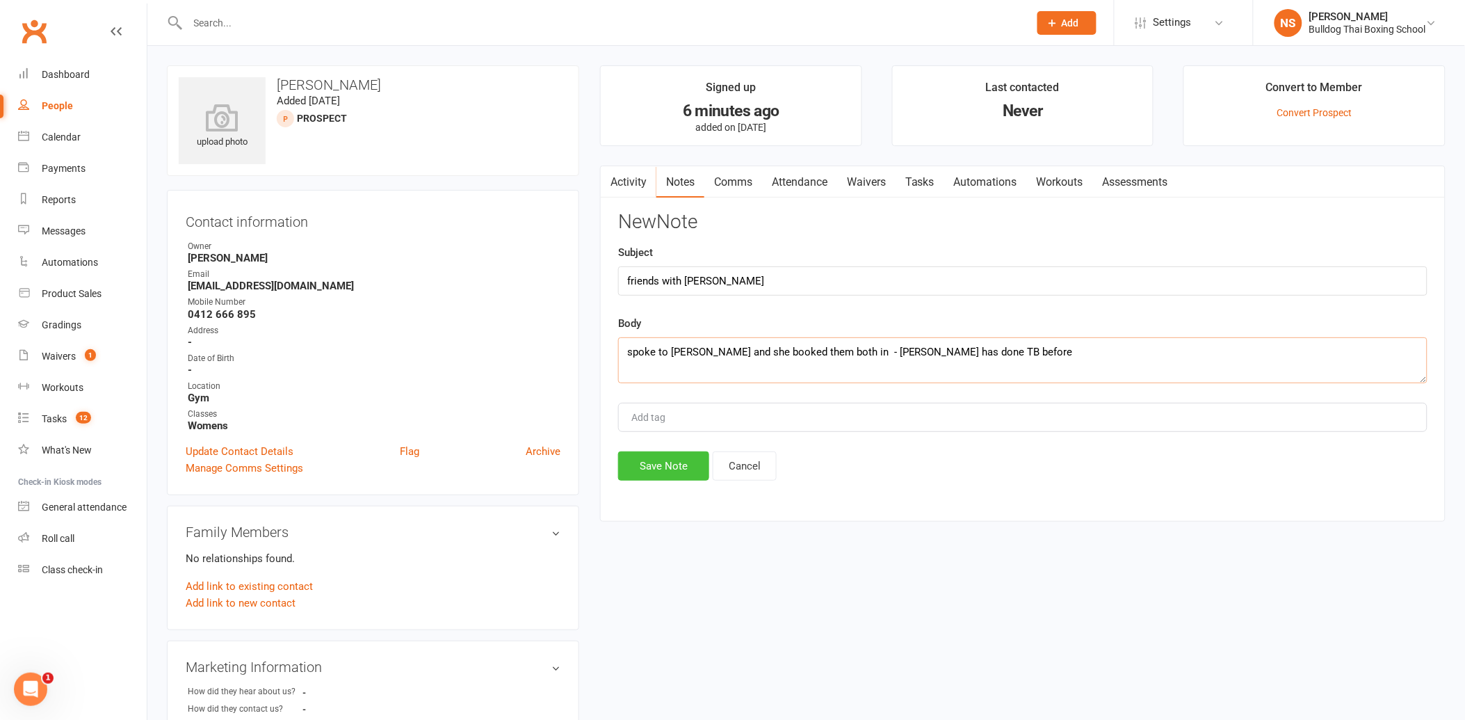
type textarea "spoke to [PERSON_NAME] and she booked them both in - [PERSON_NAME] has done TB …"
click at [669, 455] on button "Save Note" at bounding box center [663, 465] width 91 height 29
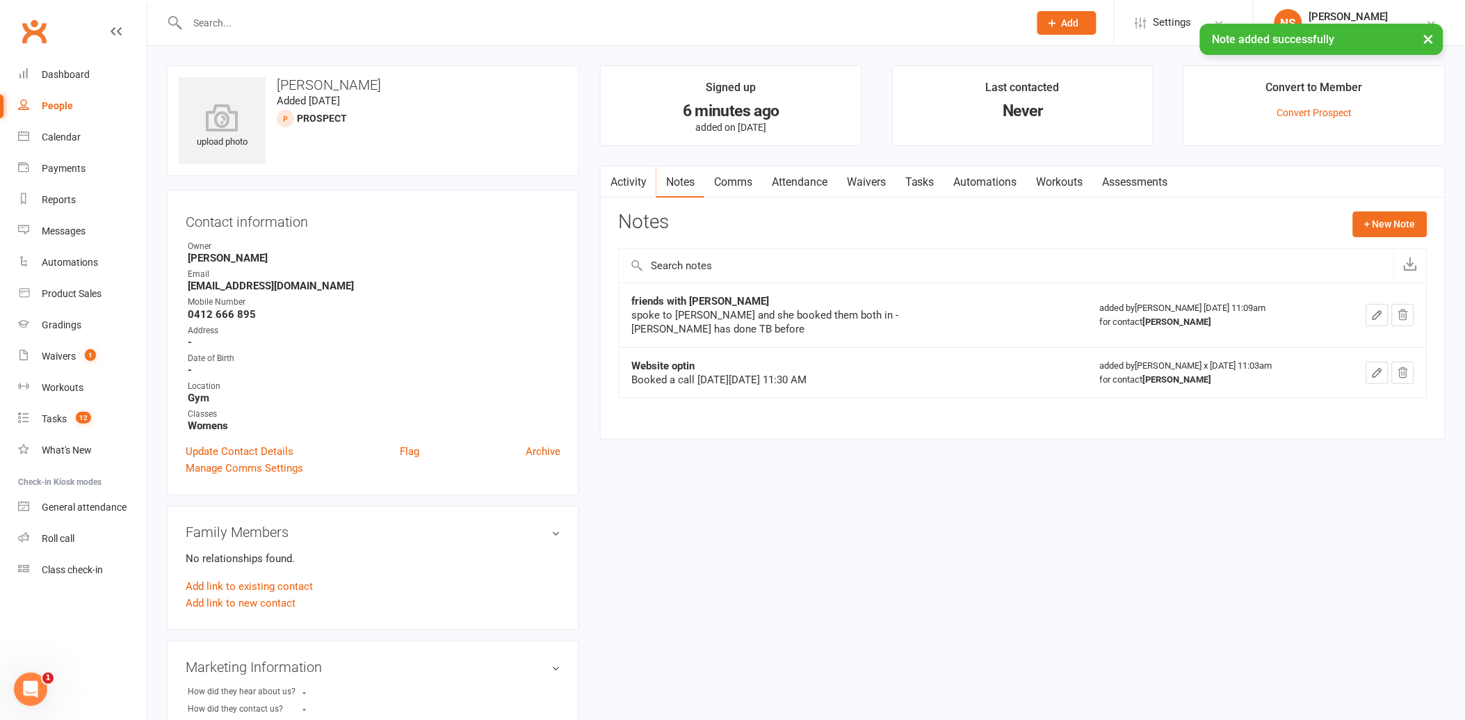
click at [871, 183] on link "Waivers" at bounding box center [866, 182] width 58 height 32
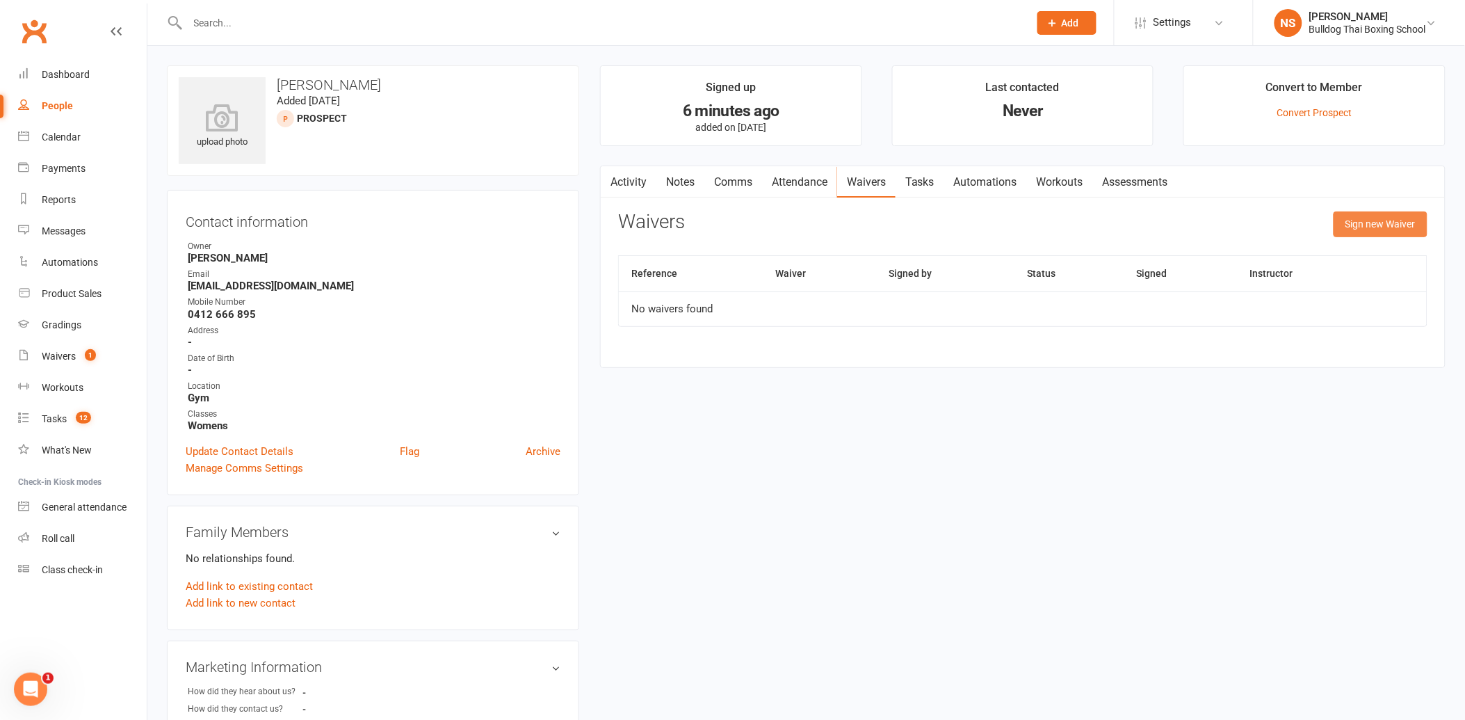
click at [1414, 225] on button "Sign new Waiver" at bounding box center [1380, 223] width 94 height 25
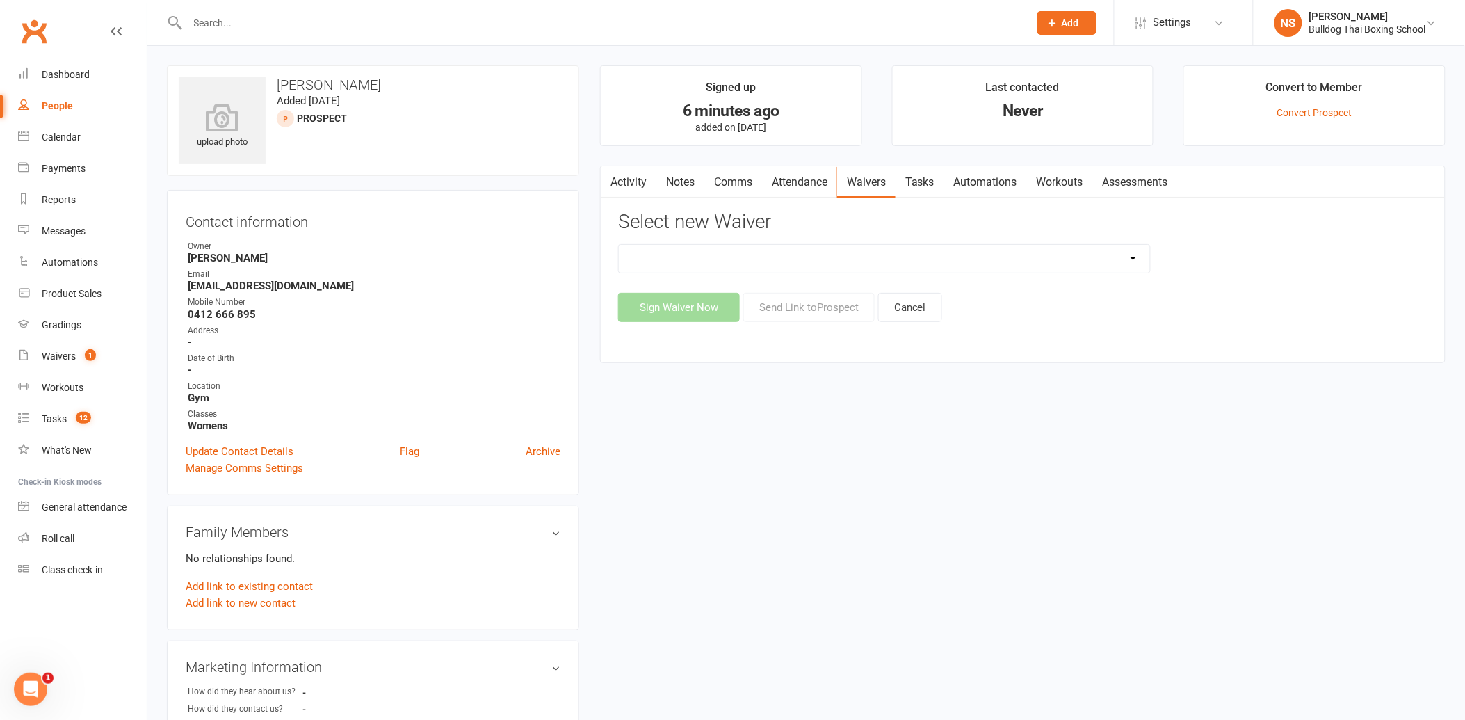
click at [749, 259] on select "12 Month Contract 14 Day Kick Off 28 Day 99 and RO 35 28 Day Kick Starter $149 …" at bounding box center [884, 259] width 531 height 28
select select "1375"
click at [619, 245] on select "12 Month Contract 14 Day Kick Off 28 Day 99 and RO 35 28 Day Kick Starter $149 …" at bounding box center [884, 259] width 531 height 28
click at [802, 309] on button "Send Link to [GEOGRAPHIC_DATA]" at bounding box center [808, 307] width 131 height 29
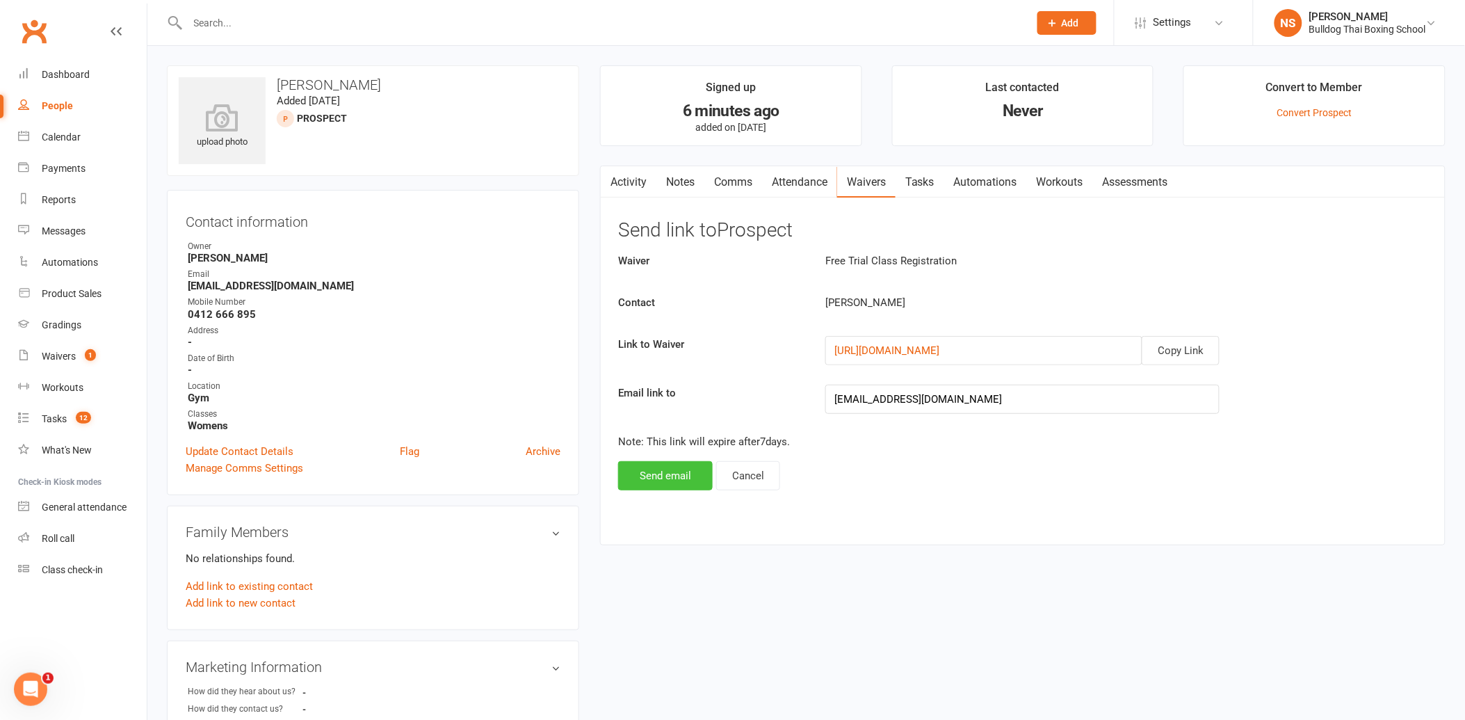
click at [672, 469] on button "Send email" at bounding box center [665, 475] width 95 height 29
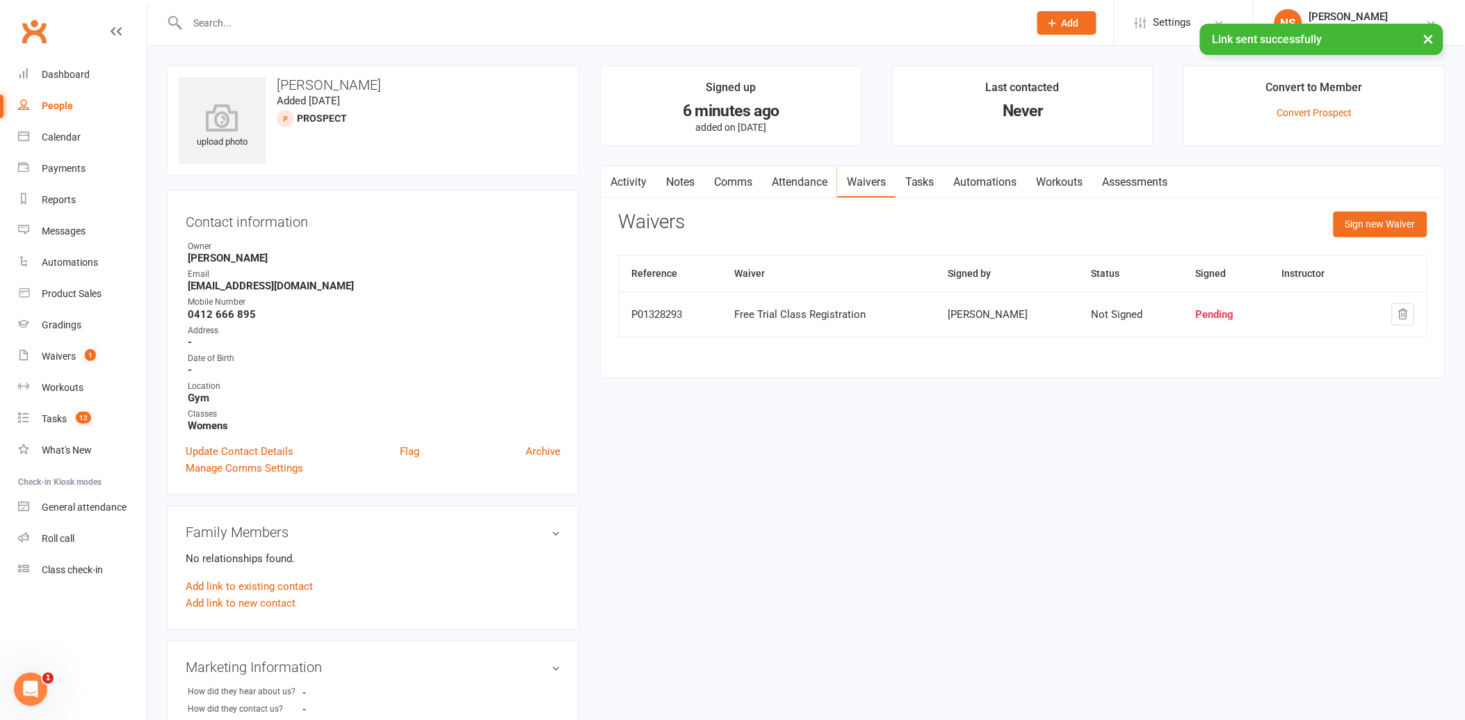
click at [801, 179] on link "Attendance" at bounding box center [799, 182] width 75 height 32
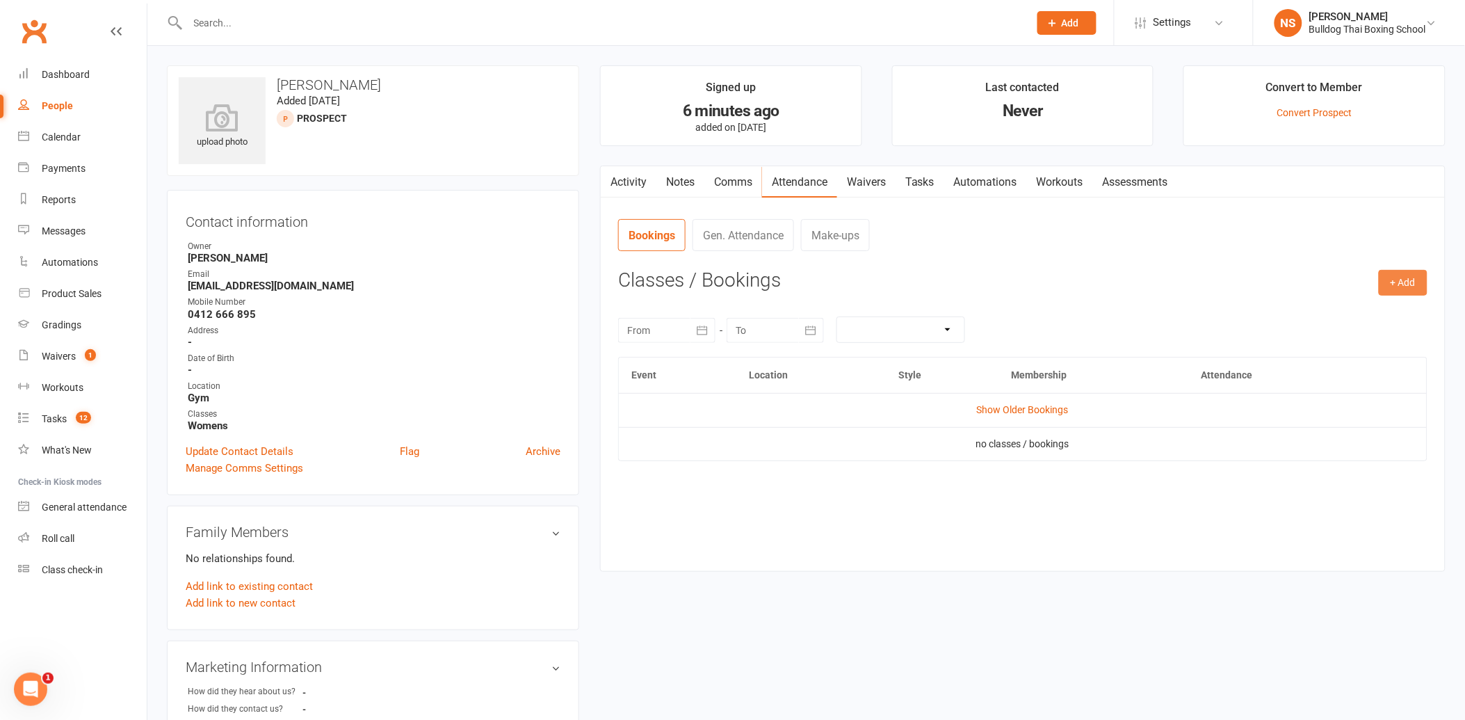
click at [1388, 287] on button "+ Add" at bounding box center [1403, 282] width 49 height 25
click at [1363, 309] on link "Book Event" at bounding box center [1358, 314] width 138 height 28
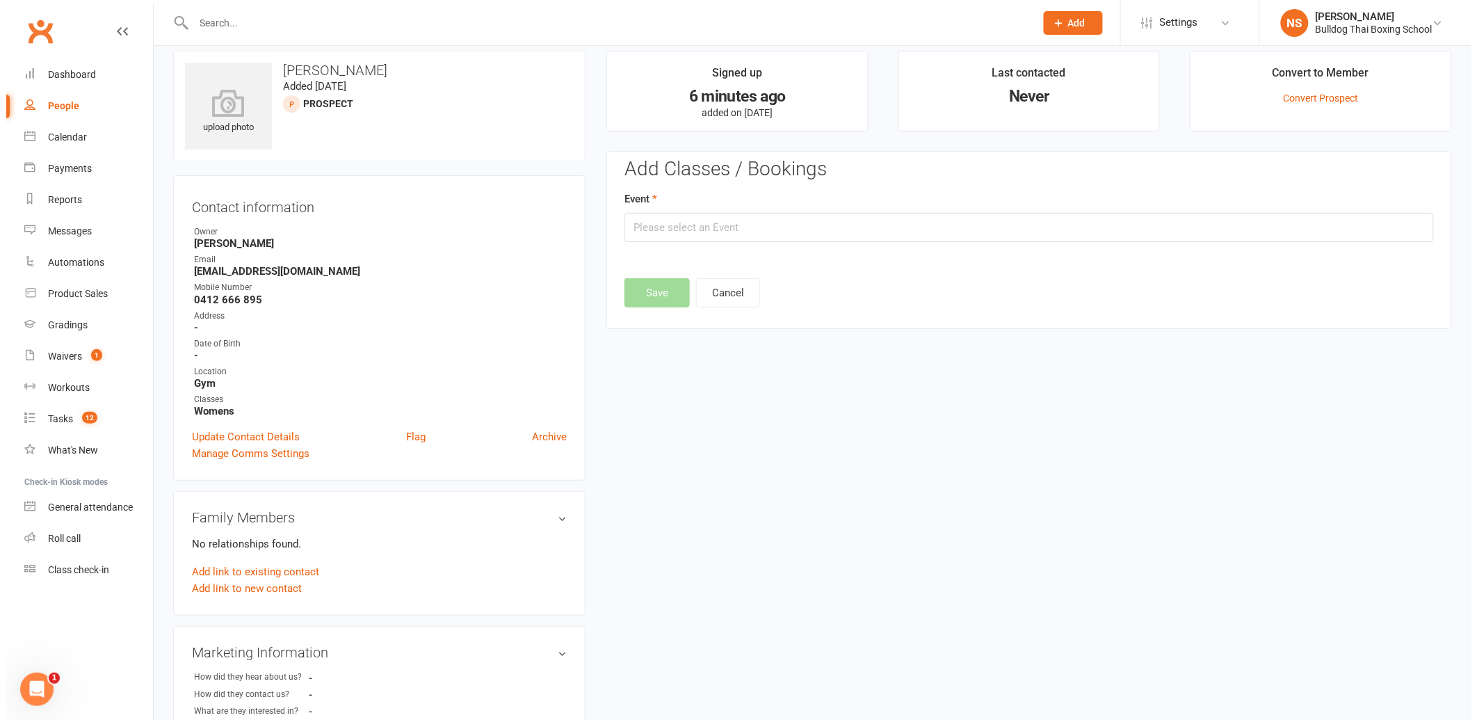
scroll to position [95, 0]
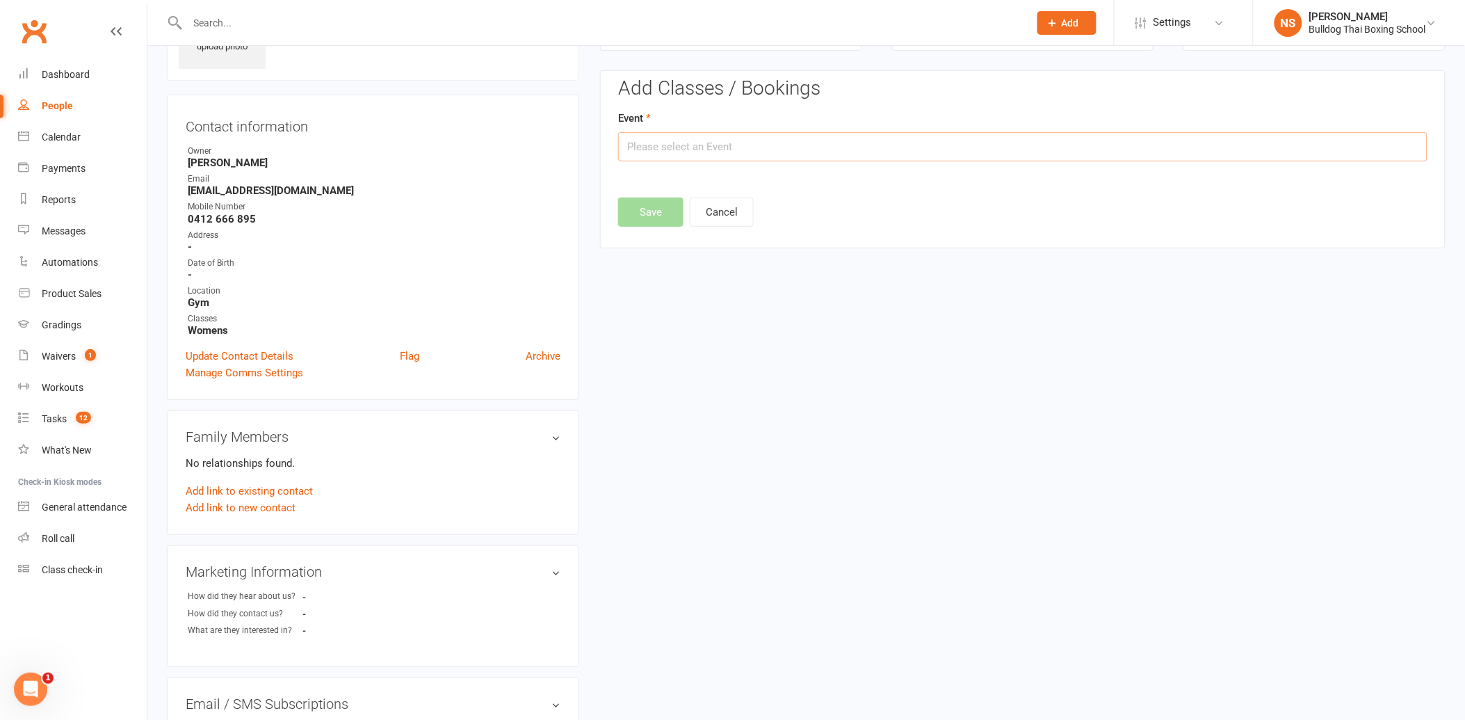
click at [711, 143] on input "text" at bounding box center [1022, 146] width 809 height 29
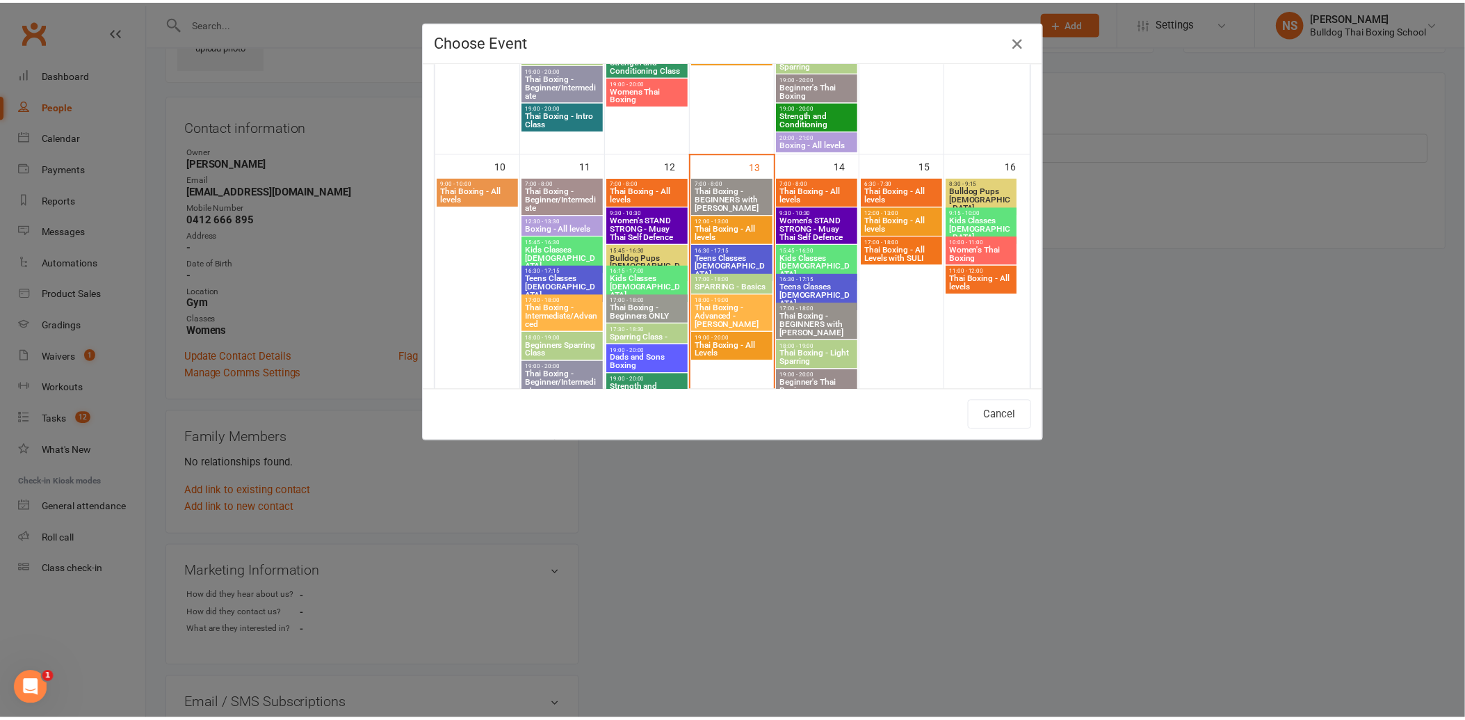
scroll to position [617, 0]
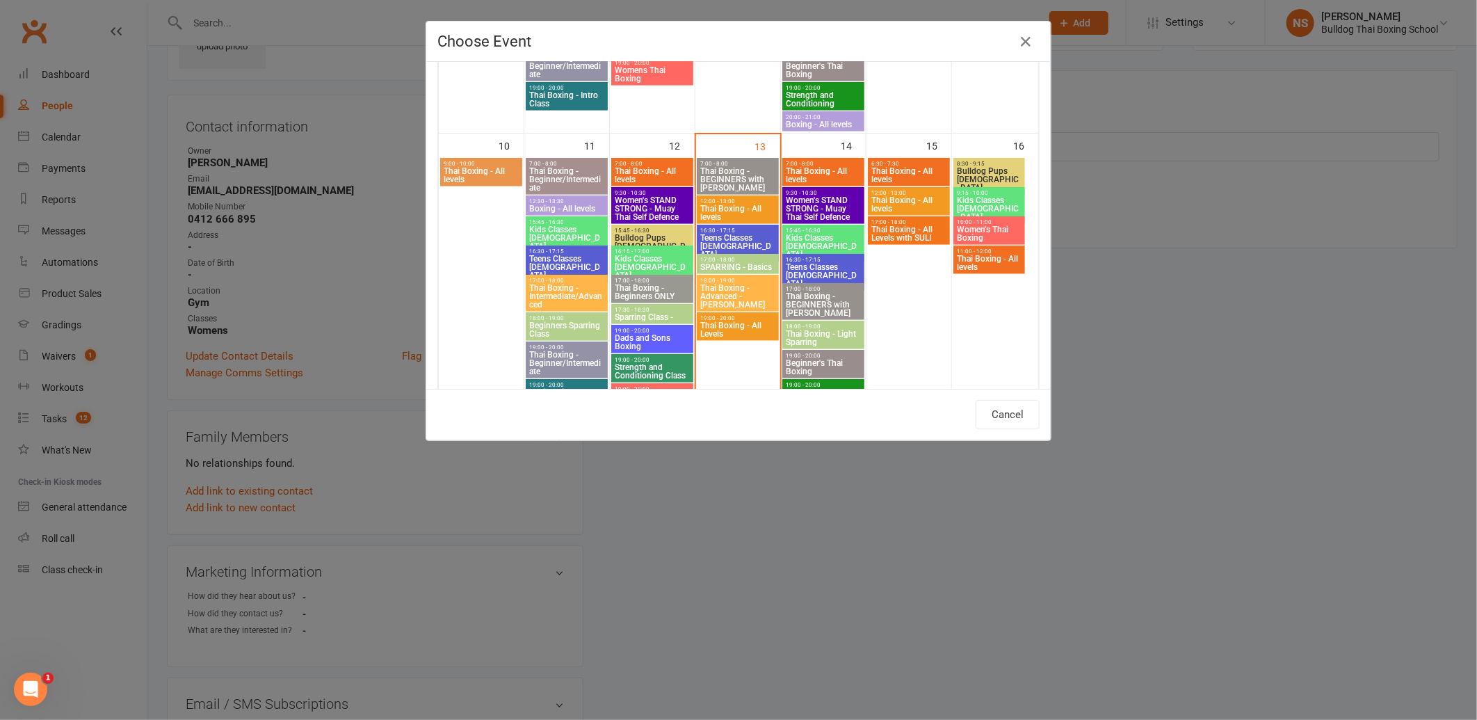
click at [725, 204] on span "Thai Boxing - All levels" at bounding box center [737, 212] width 76 height 17
type input "Thai Boxing - All levels - [DATE] 12:00:00 PM"
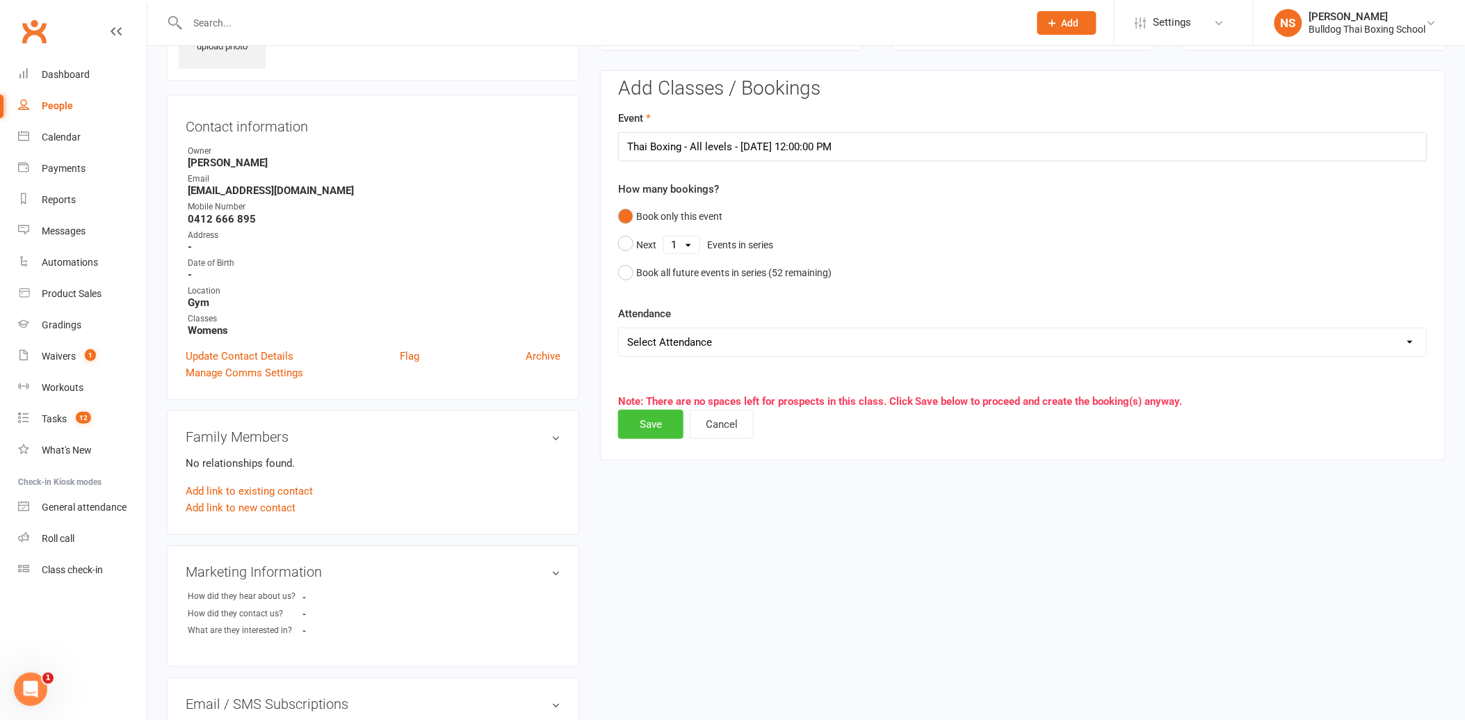
click at [642, 421] on button "Save" at bounding box center [650, 423] width 65 height 29
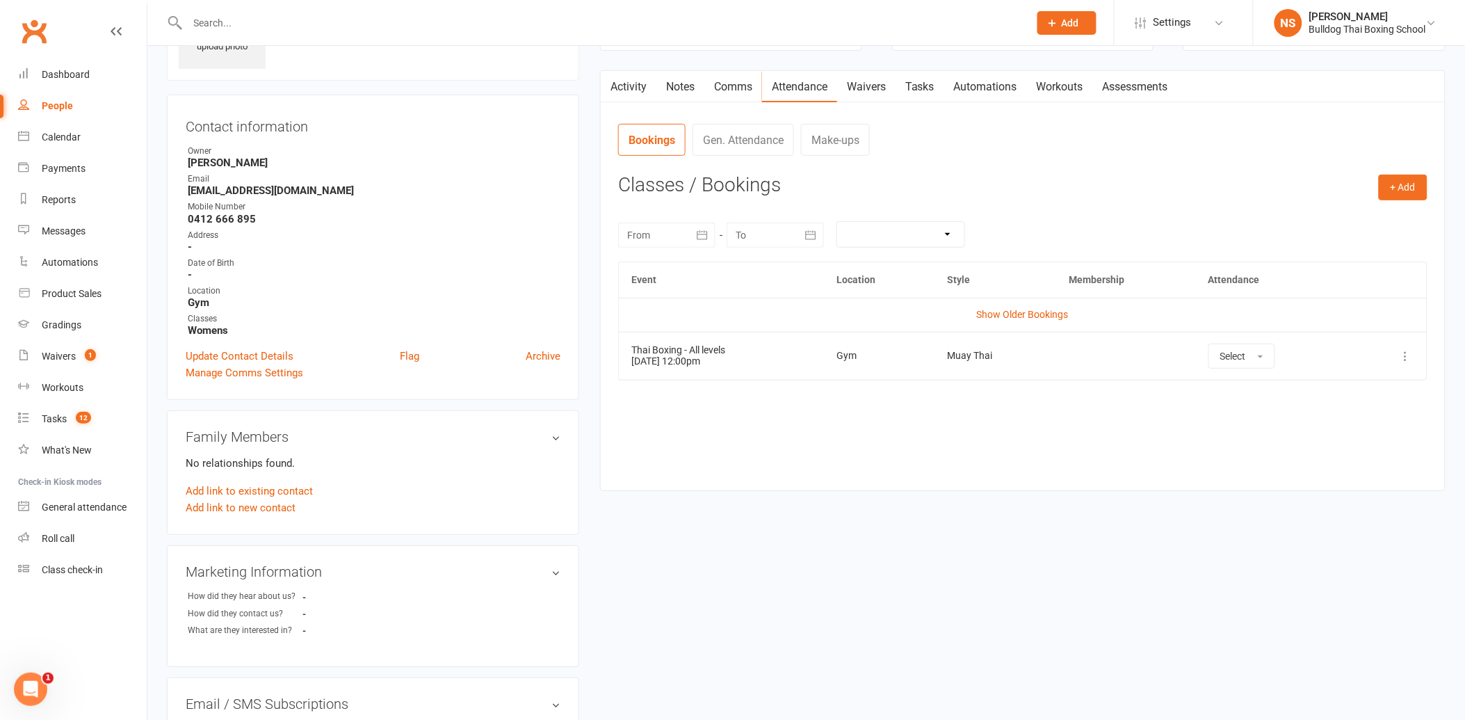
click at [246, 25] on input "text" at bounding box center [602, 22] width 836 height 19
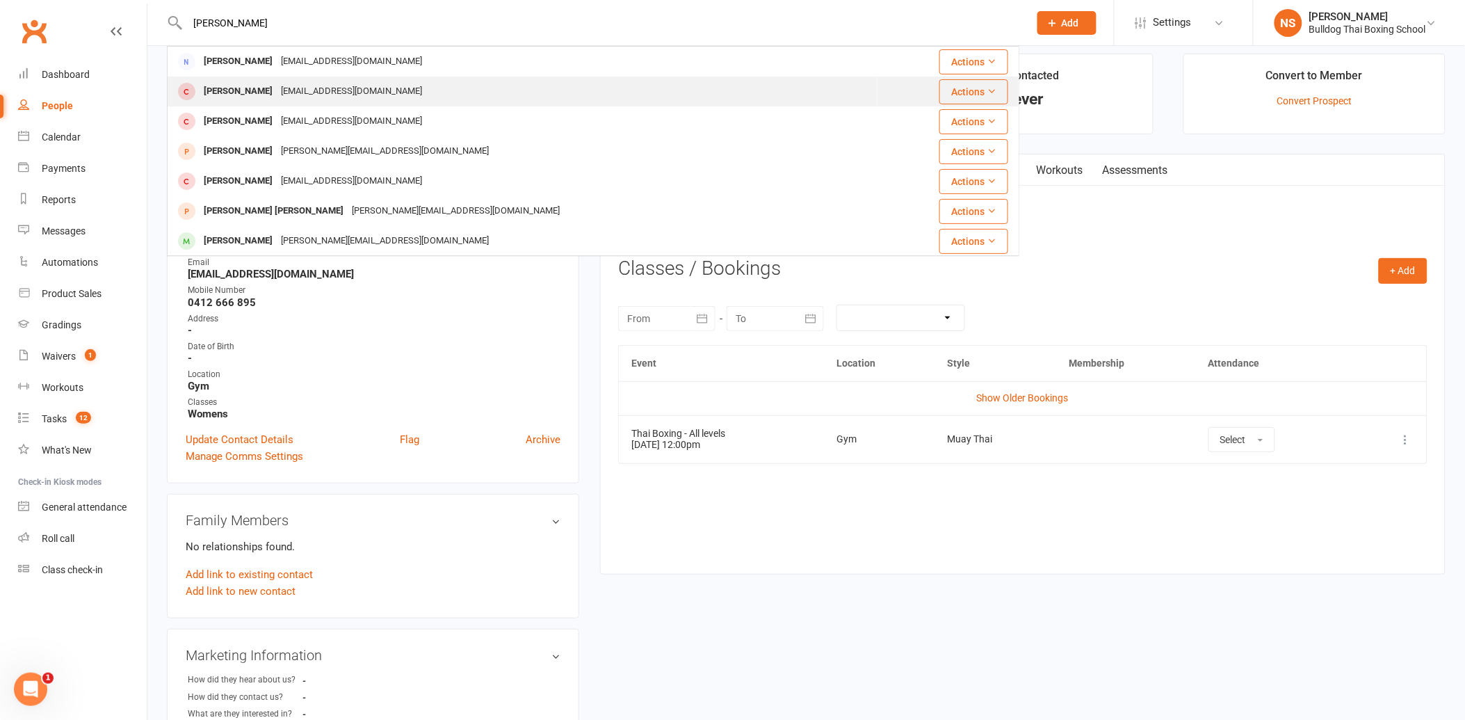
scroll to position [0, 0]
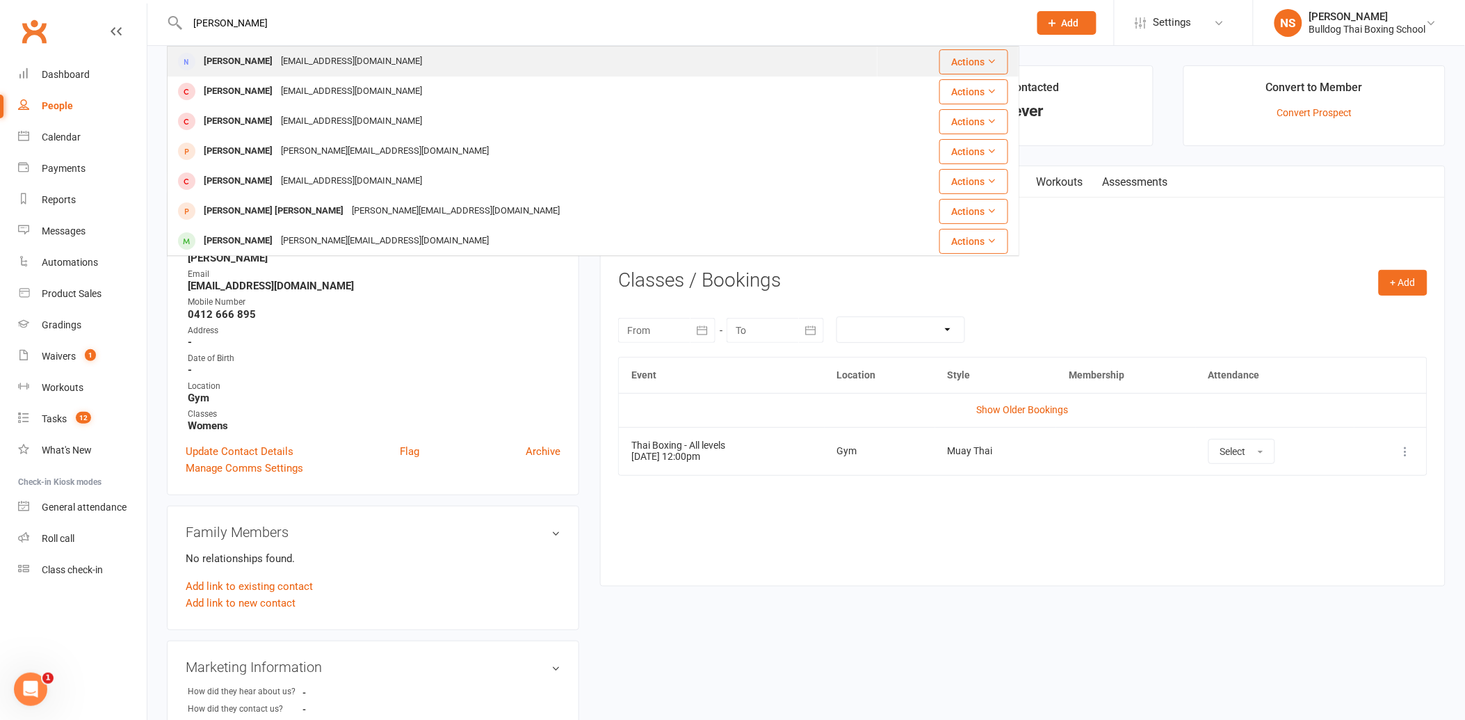
type input "[PERSON_NAME]"
click at [310, 66] on div "[EMAIL_ADDRESS][DOMAIN_NAME]" at bounding box center [351, 61] width 149 height 20
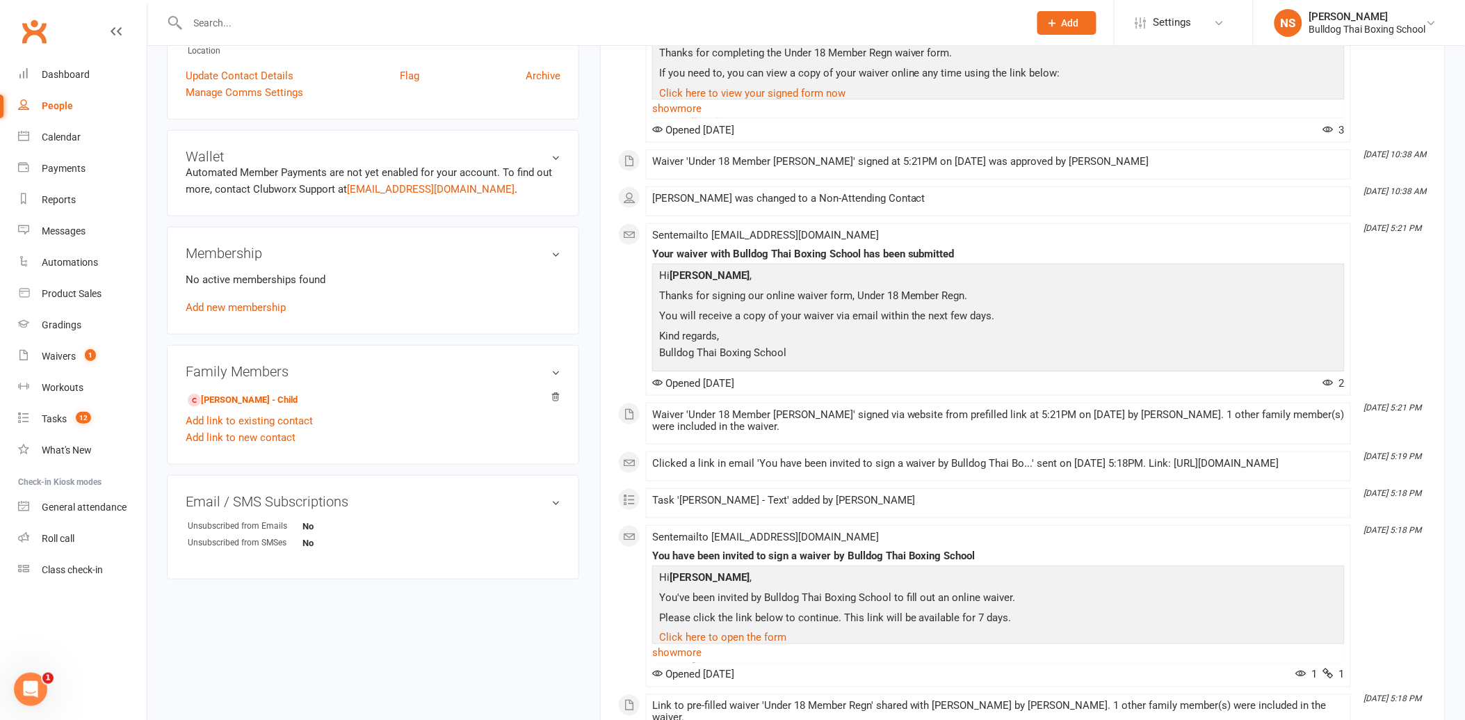
scroll to position [309, 0]
click at [273, 398] on link "[PERSON_NAME] - Child" at bounding box center [243, 398] width 110 height 15
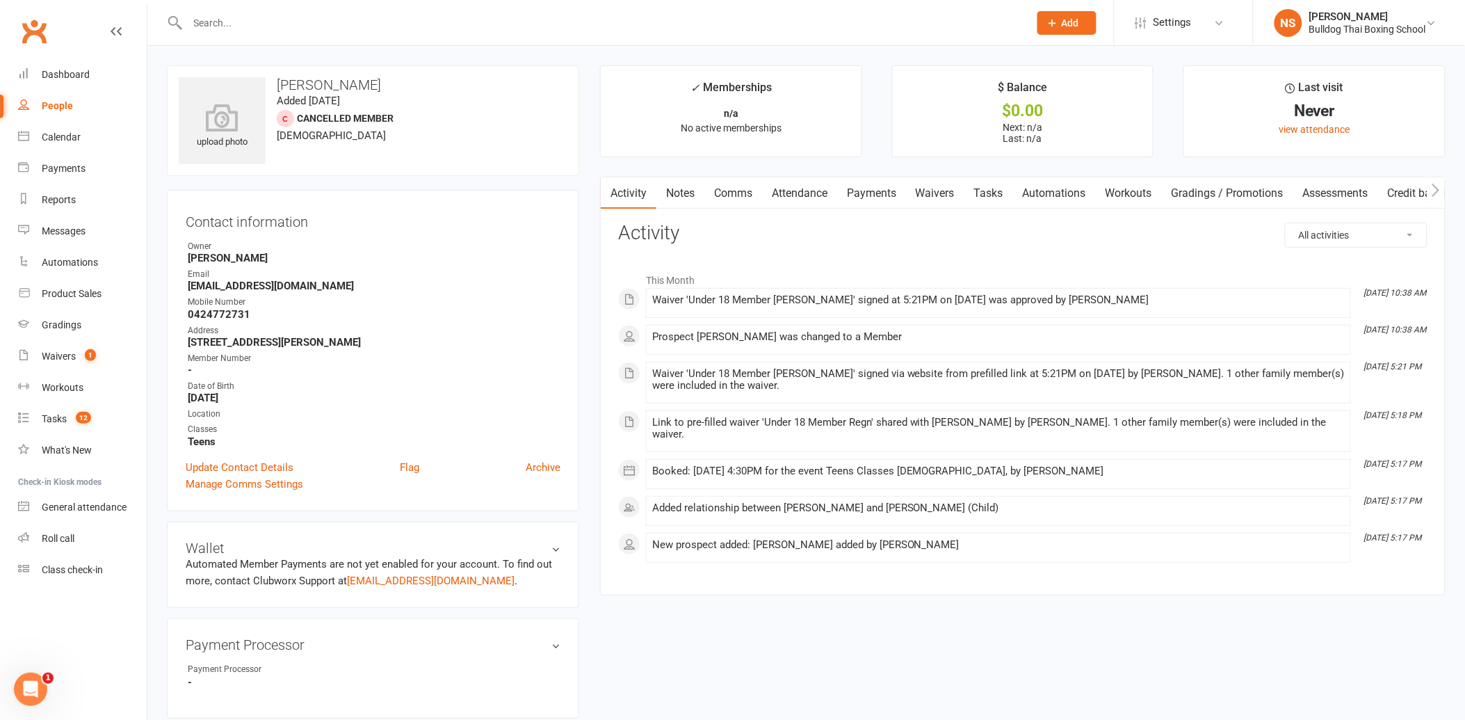
click at [1075, 22] on span "Add" at bounding box center [1070, 22] width 17 height 11
click at [1076, 24] on span "Add" at bounding box center [1070, 22] width 17 height 11
click at [1044, 56] on link "Prospect" at bounding box center [1052, 62] width 124 height 32
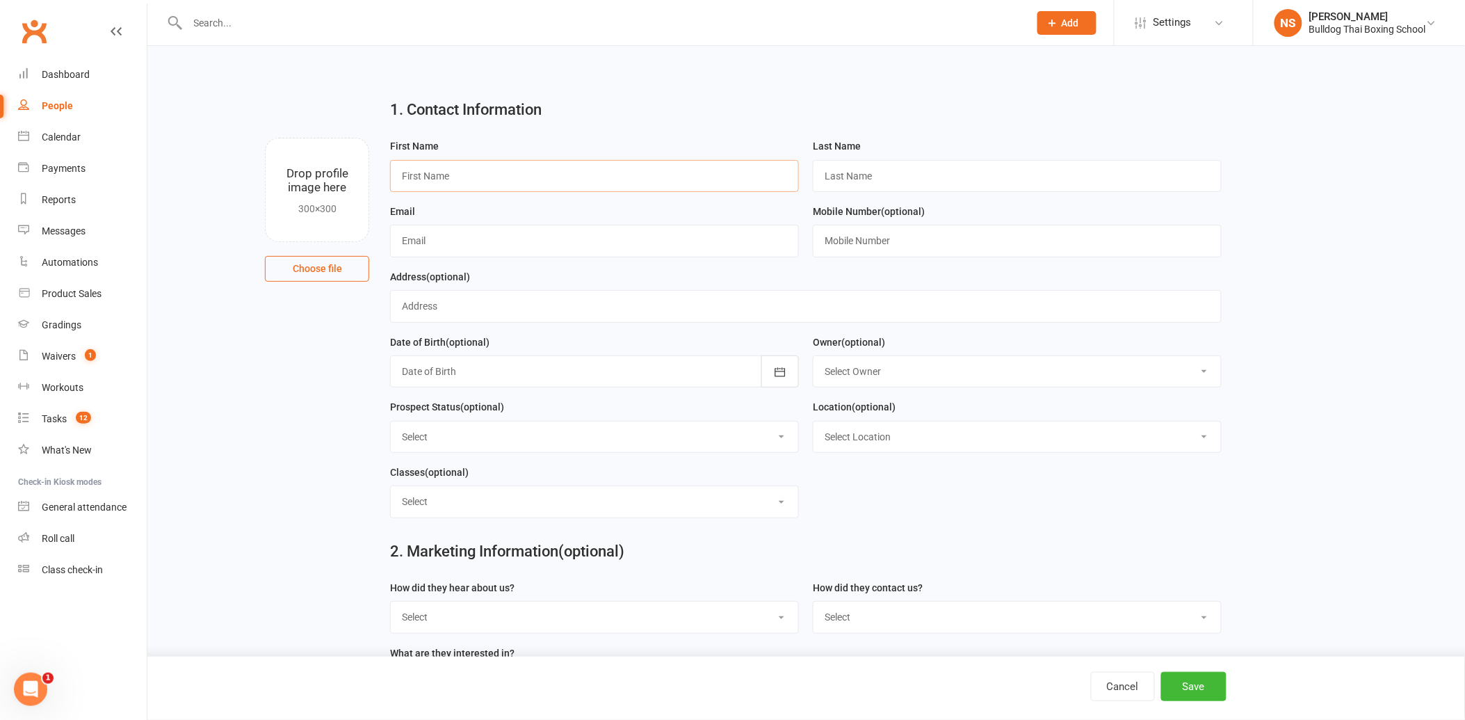
click at [515, 164] on input "text" at bounding box center [594, 176] width 409 height 32
click at [407, 176] on input "permeshowar" at bounding box center [594, 176] width 409 height 32
type input "Permeshowar"
click at [901, 177] on input "text" at bounding box center [1017, 176] width 409 height 32
type input "[PERSON_NAME]"
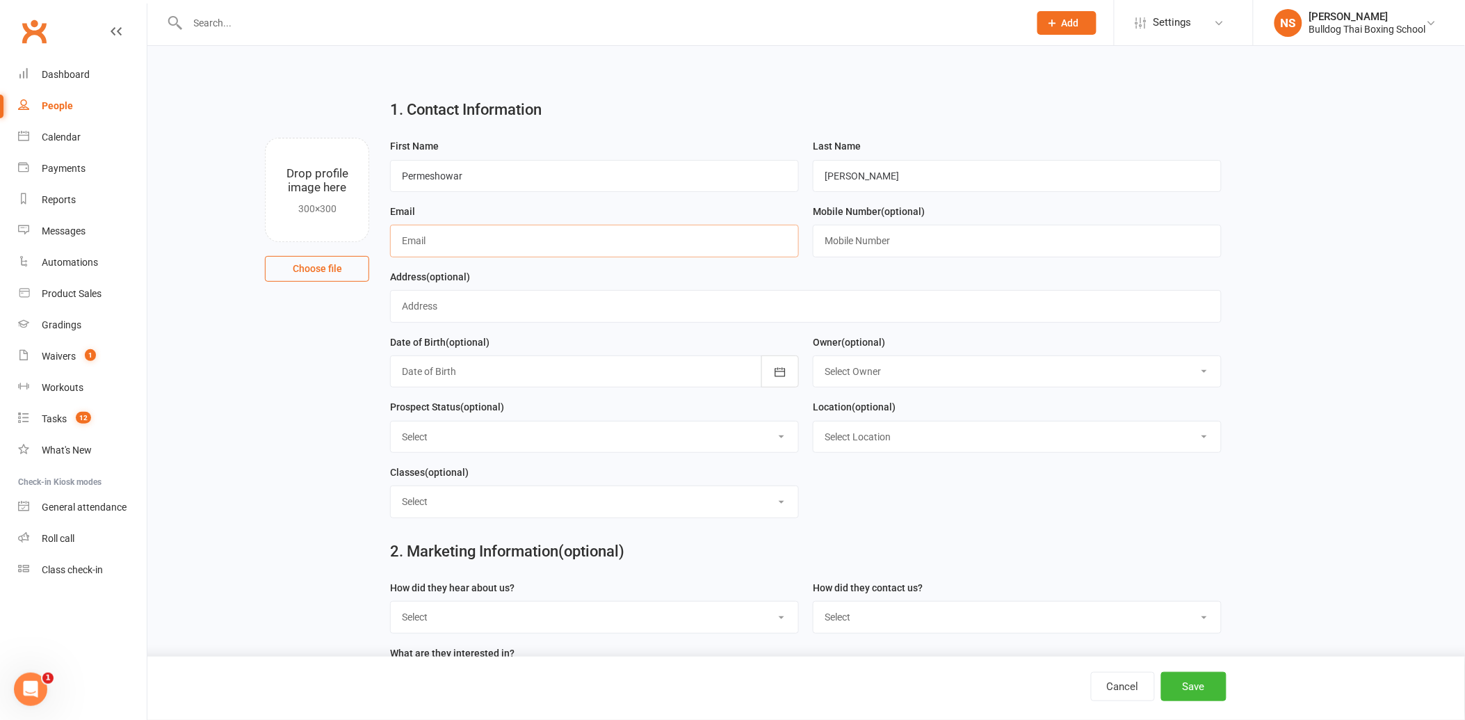
click at [471, 239] on input "text" at bounding box center [594, 241] width 409 height 32
type input "[EMAIL_ADDRESS][DOMAIN_NAME]"
drag, startPoint x: 983, startPoint y: 234, endPoint x: 1060, endPoint y: 252, distance: 79.3
click at [983, 234] on input "text" at bounding box center [1017, 241] width 409 height 32
type input "0474515265"
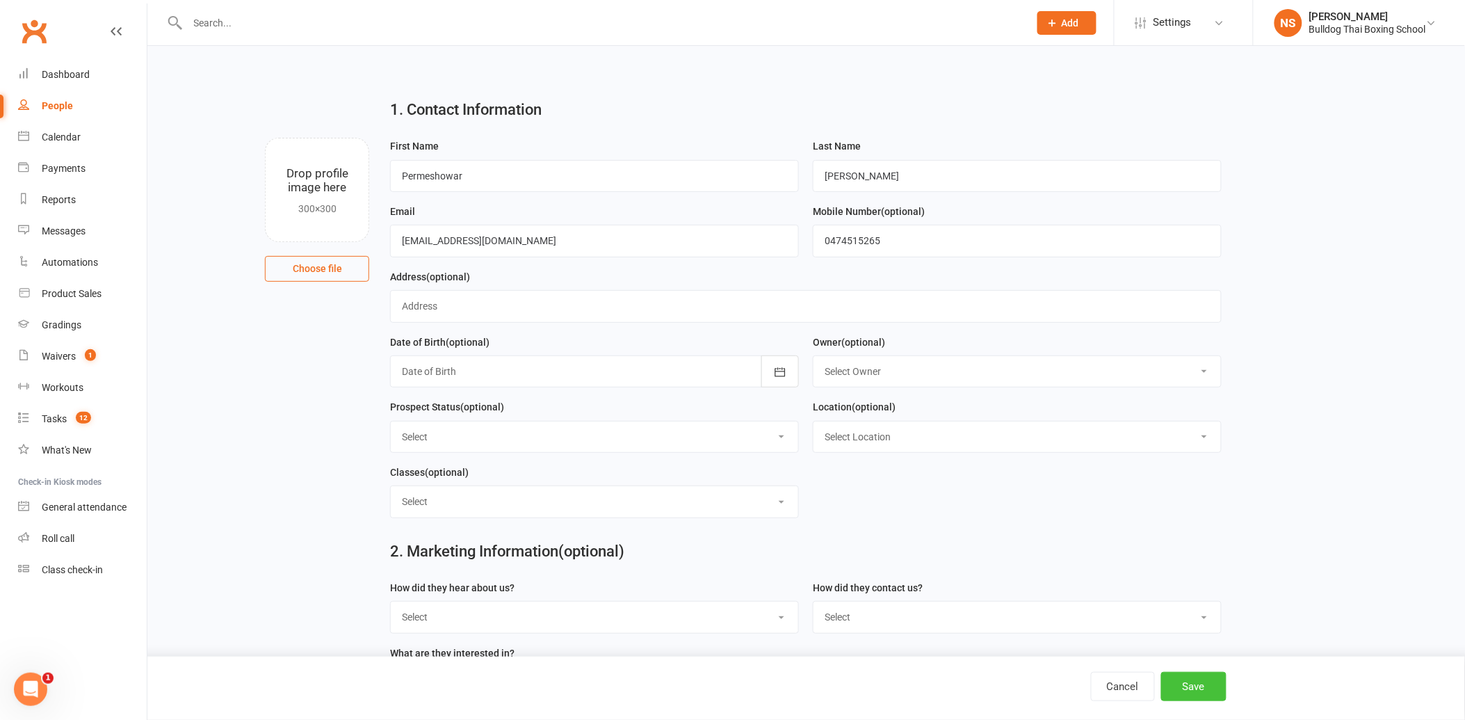
click at [1192, 687] on button "Save" at bounding box center [1193, 686] width 65 height 29
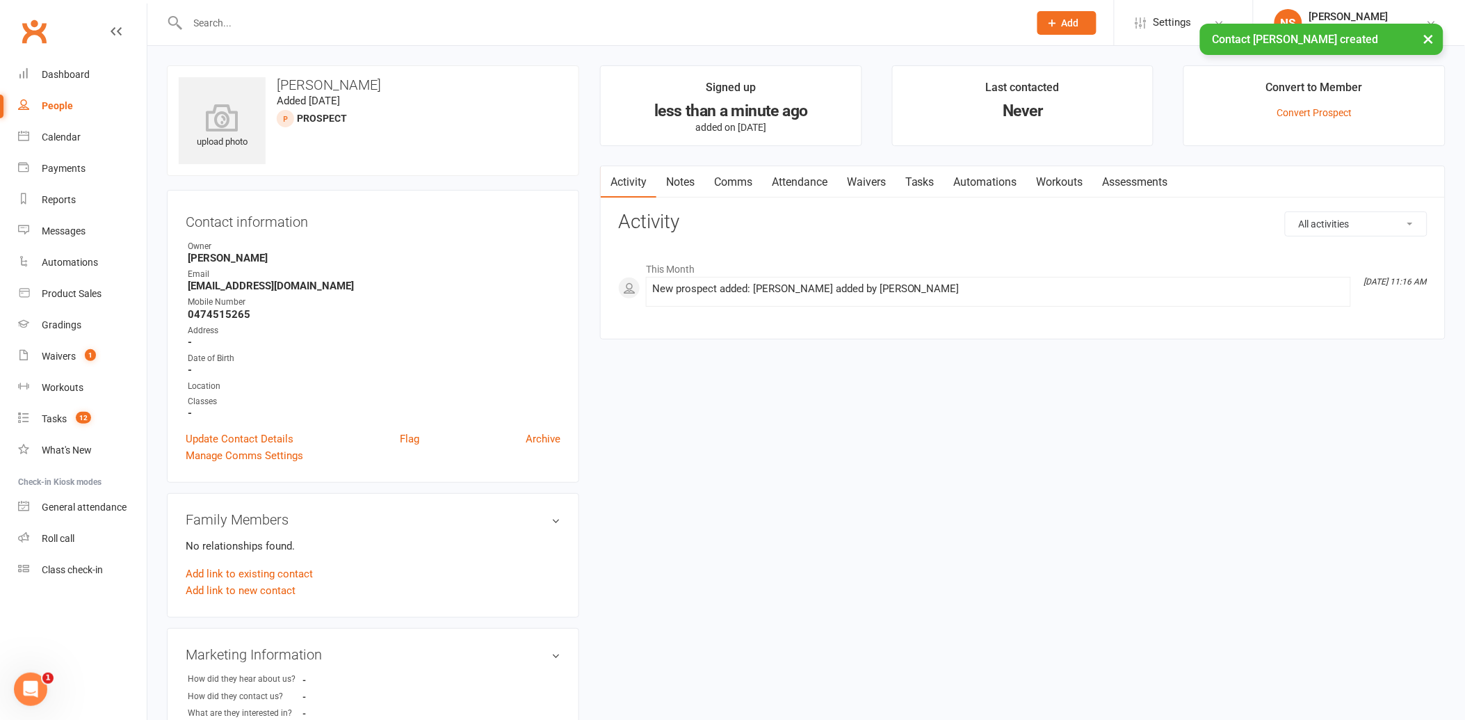
drag, startPoint x: 682, startPoint y: 182, endPoint x: 697, endPoint y: 198, distance: 22.1
click at [680, 182] on link "Notes" at bounding box center [680, 182] width 48 height 32
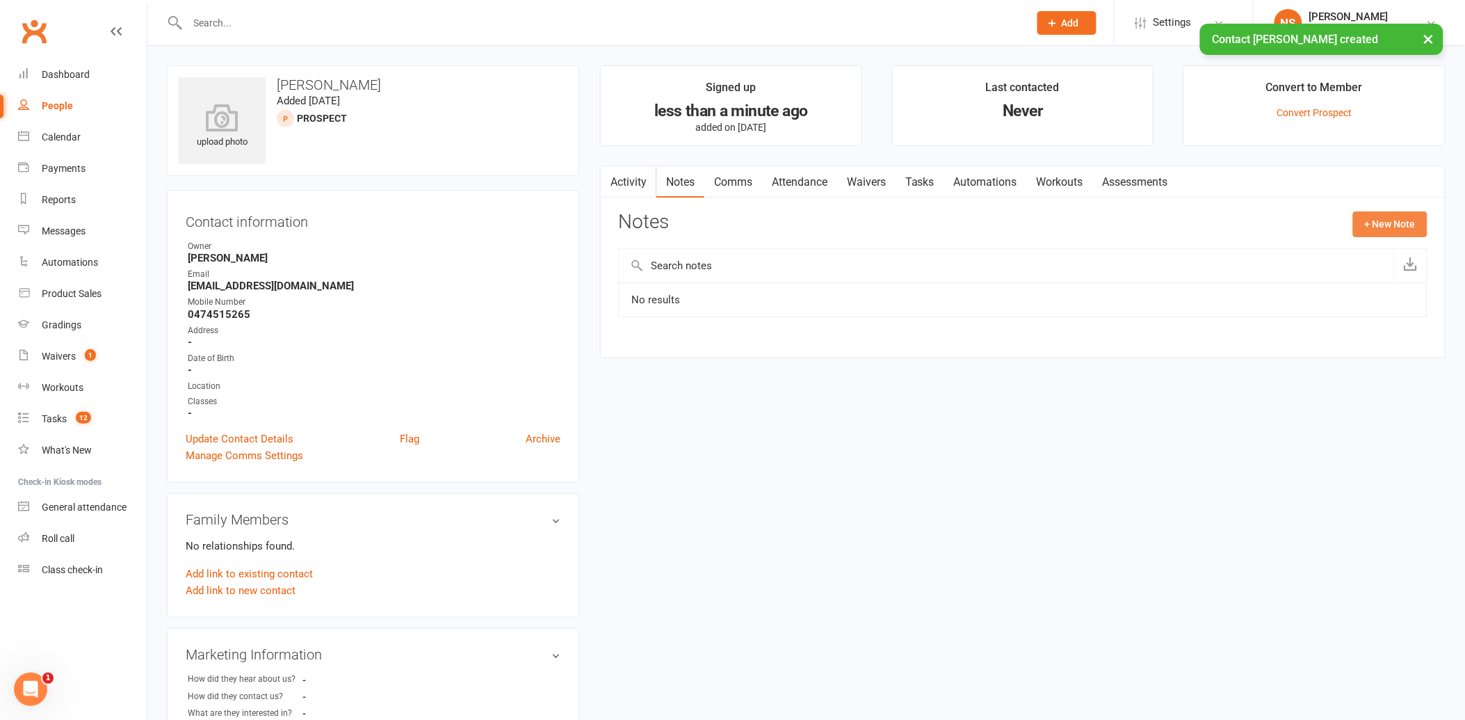
click at [1406, 223] on button "+ New Note" at bounding box center [1390, 223] width 74 height 25
drag, startPoint x: 704, startPoint y: 278, endPoint x: 701, endPoint y: 293, distance: 15.7
click at [703, 289] on input "text" at bounding box center [1022, 280] width 809 height 29
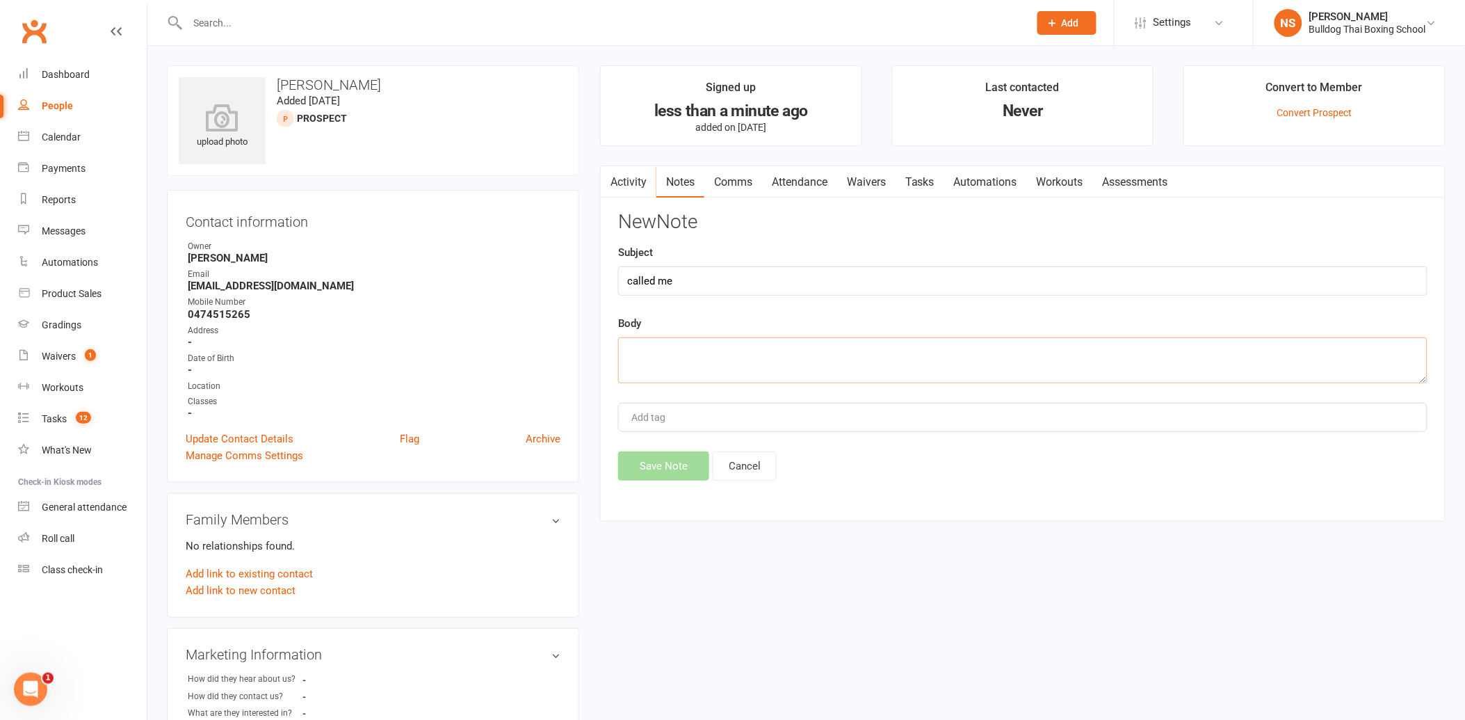
click at [656, 366] on textarea at bounding box center [1022, 360] width 809 height 46
click at [718, 279] on input "called me" at bounding box center [1022, 280] width 809 height 29
type input "called me - walk by"
drag, startPoint x: 697, startPoint y: 363, endPoint x: 697, endPoint y: 352, distance: 11.1
click at [698, 357] on textarea at bounding box center [1022, 360] width 809 height 46
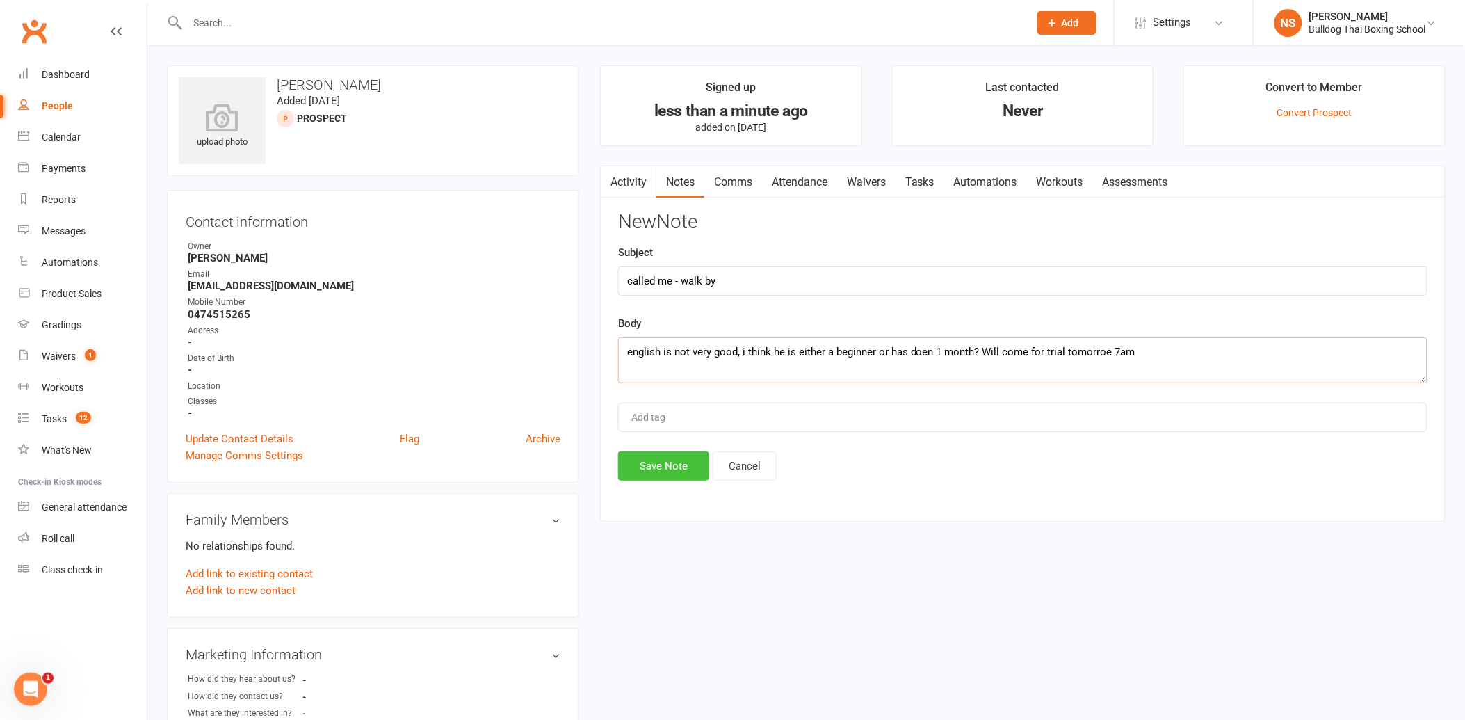
type textarea "english is not very good, i think he is either a beginner or has doen 1 month? …"
click at [672, 467] on button "Save Note" at bounding box center [663, 465] width 91 height 29
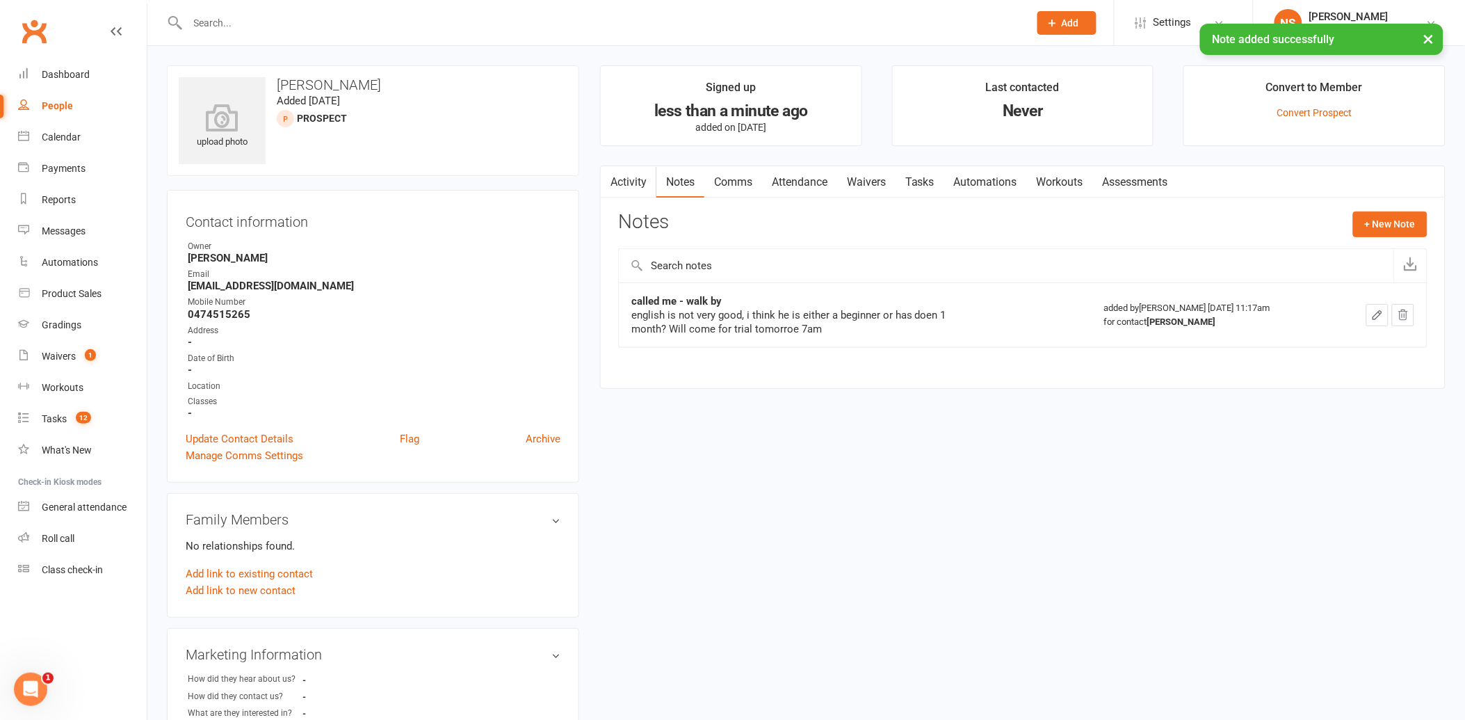
click at [790, 177] on link "Attendance" at bounding box center [799, 182] width 75 height 32
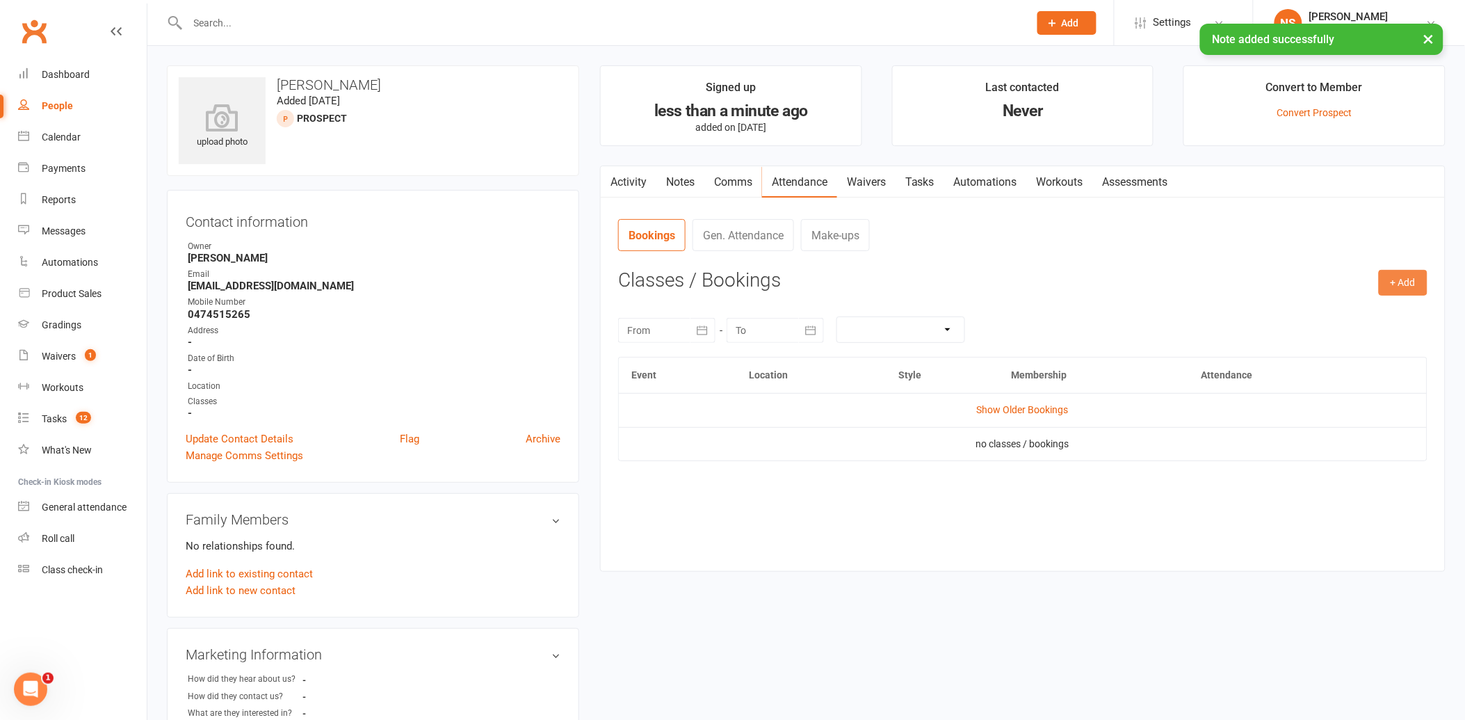
click at [1398, 274] on button "+ Add" at bounding box center [1403, 282] width 49 height 25
click at [1363, 311] on link "Book Event" at bounding box center [1358, 314] width 138 height 28
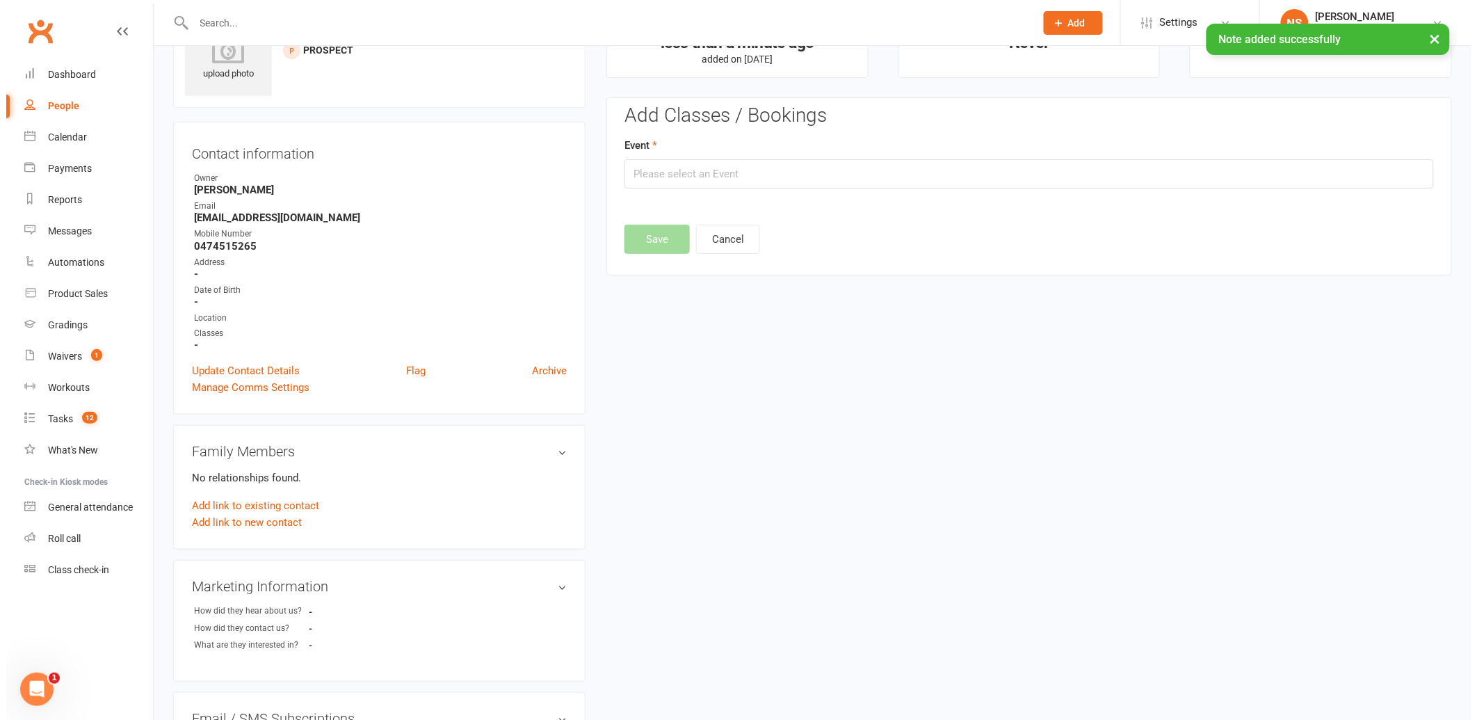
scroll to position [95, 0]
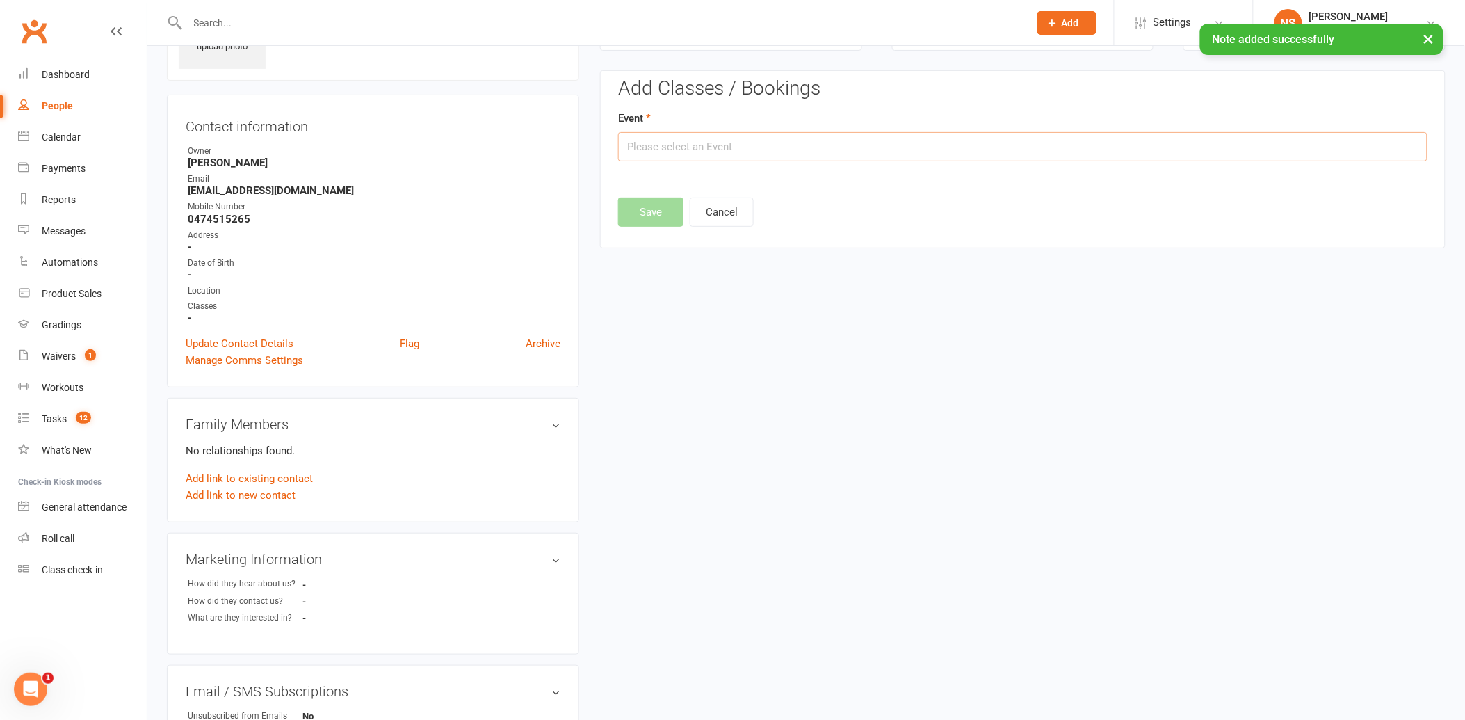
click at [738, 154] on input "text" at bounding box center [1022, 146] width 809 height 29
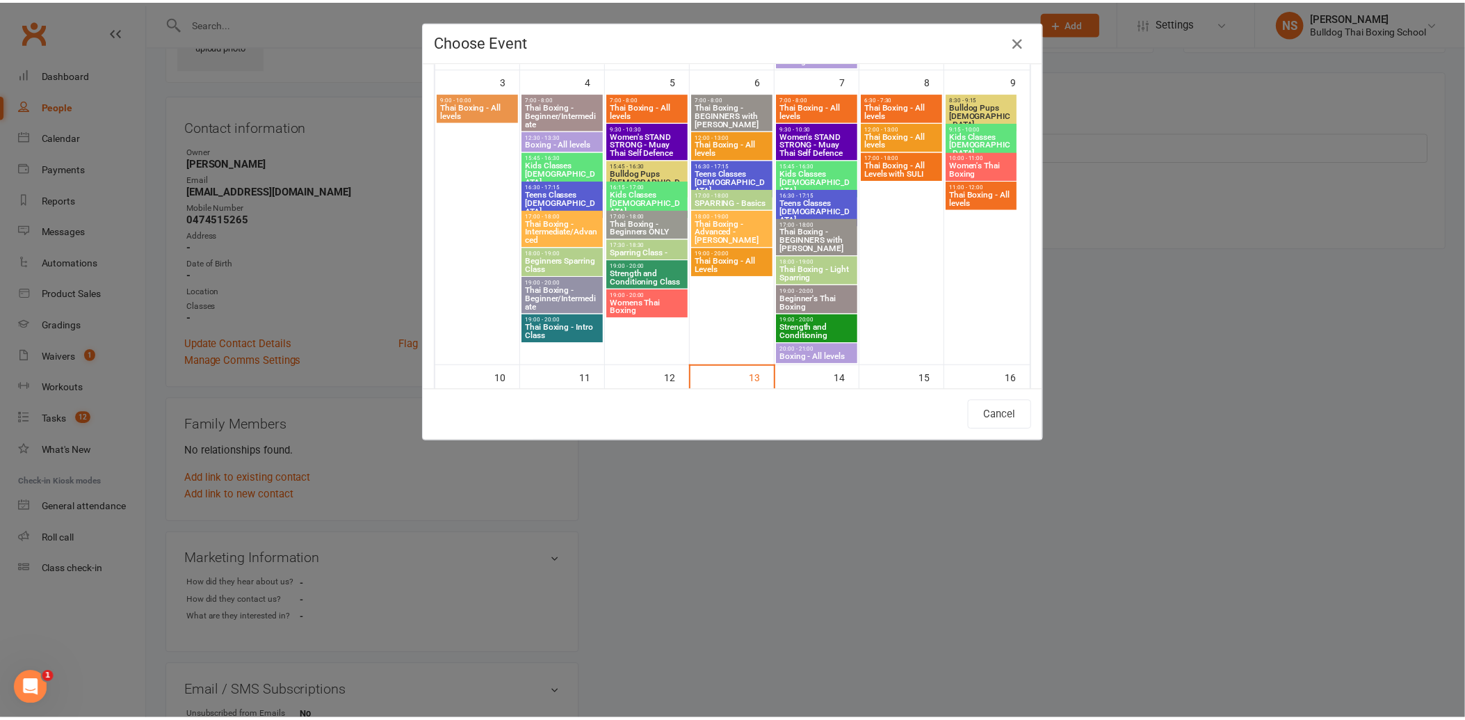
scroll to position [540, 0]
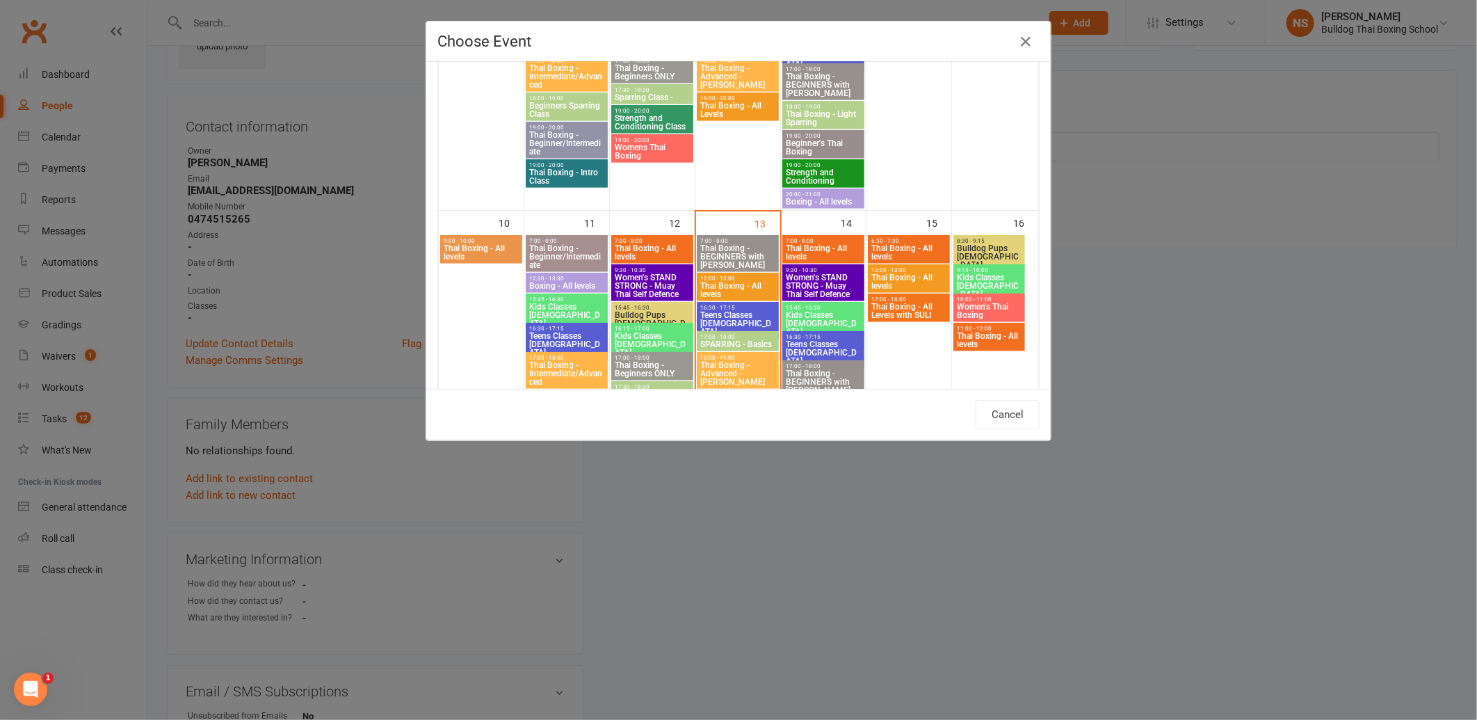
click at [822, 246] on span "Thai Boxing - All levels" at bounding box center [823, 252] width 76 height 17
type input "Thai Boxing - All levels - [DATE] 7:00:00 AM"
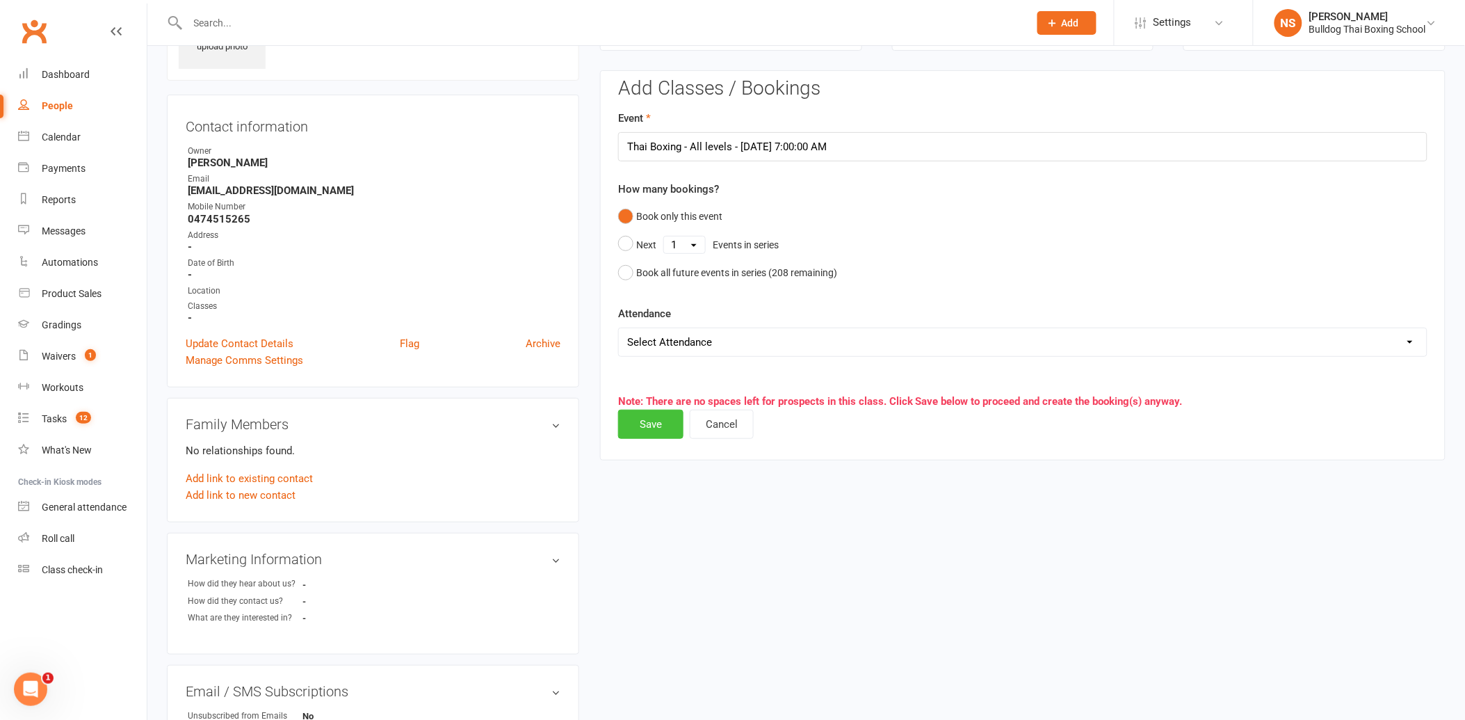
click at [642, 421] on button "Save" at bounding box center [650, 423] width 65 height 29
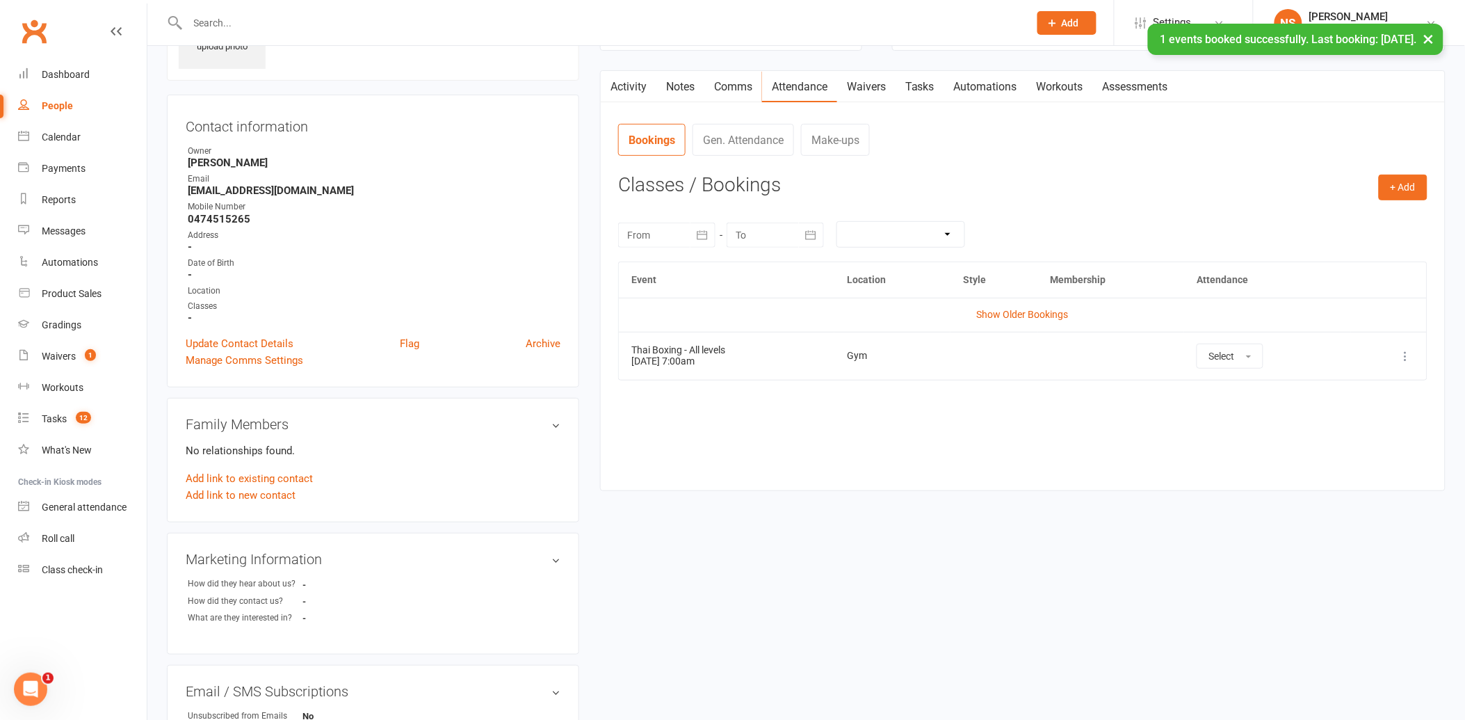
click at [886, 88] on link "Waivers" at bounding box center [866, 87] width 58 height 32
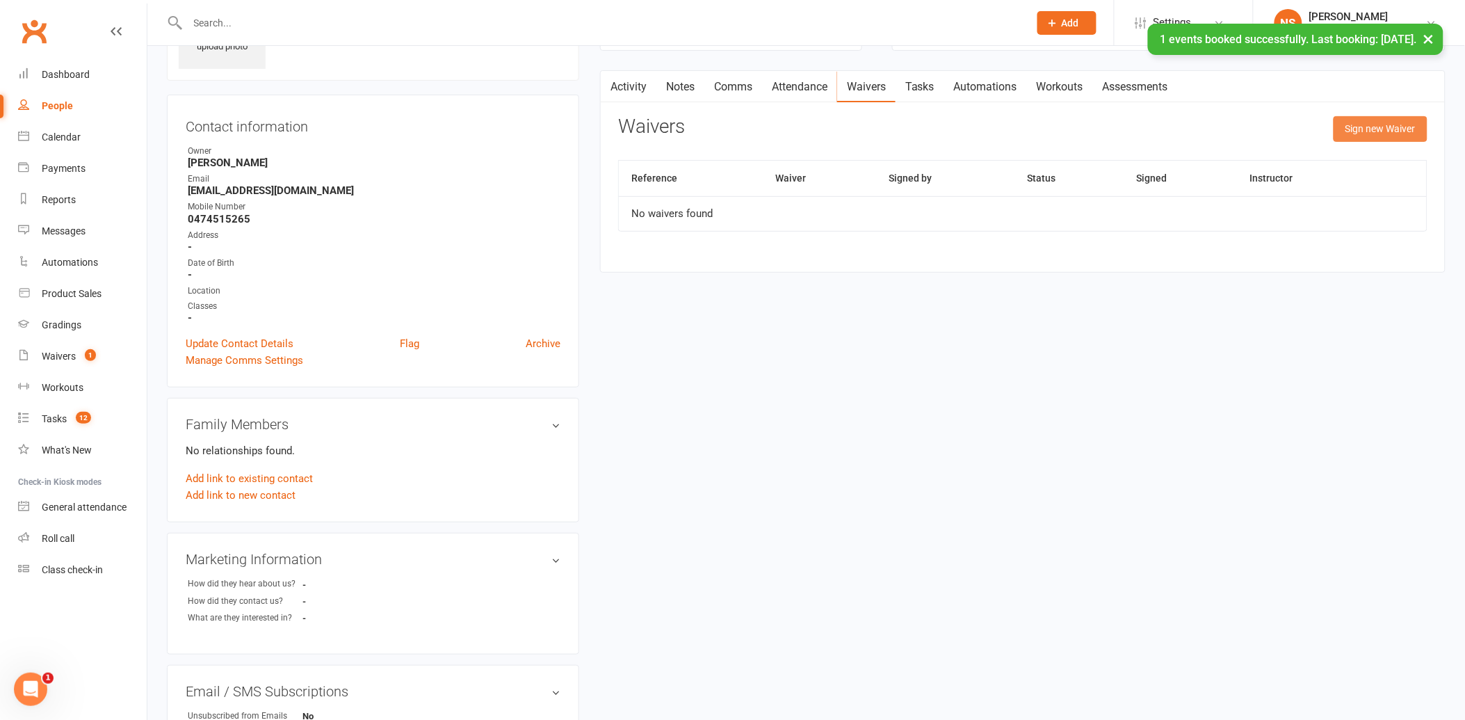
click at [1367, 130] on button "Sign new Waiver" at bounding box center [1380, 128] width 94 height 25
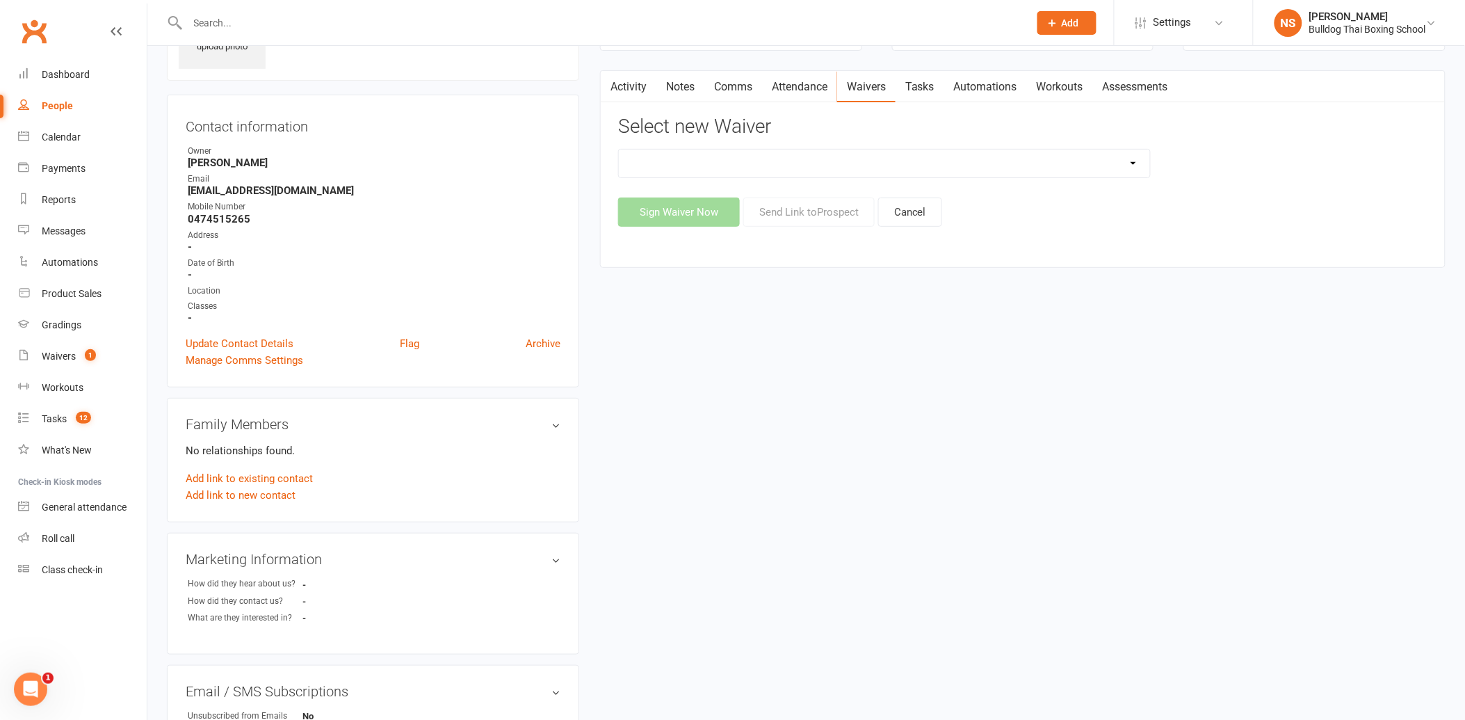
click at [745, 163] on select "12 Month Contract 14 Day Kick Off 28 Day 99 and RO 35 28 Day Kick Starter $149 …" at bounding box center [884, 163] width 531 height 28
select select "1375"
click at [619, 149] on select "12 Month Contract 14 Day Kick Off 28 Day 99 and RO 35 28 Day Kick Starter $149 …" at bounding box center [884, 163] width 531 height 28
click at [790, 211] on button "Send Link to [GEOGRAPHIC_DATA]" at bounding box center [808, 211] width 131 height 29
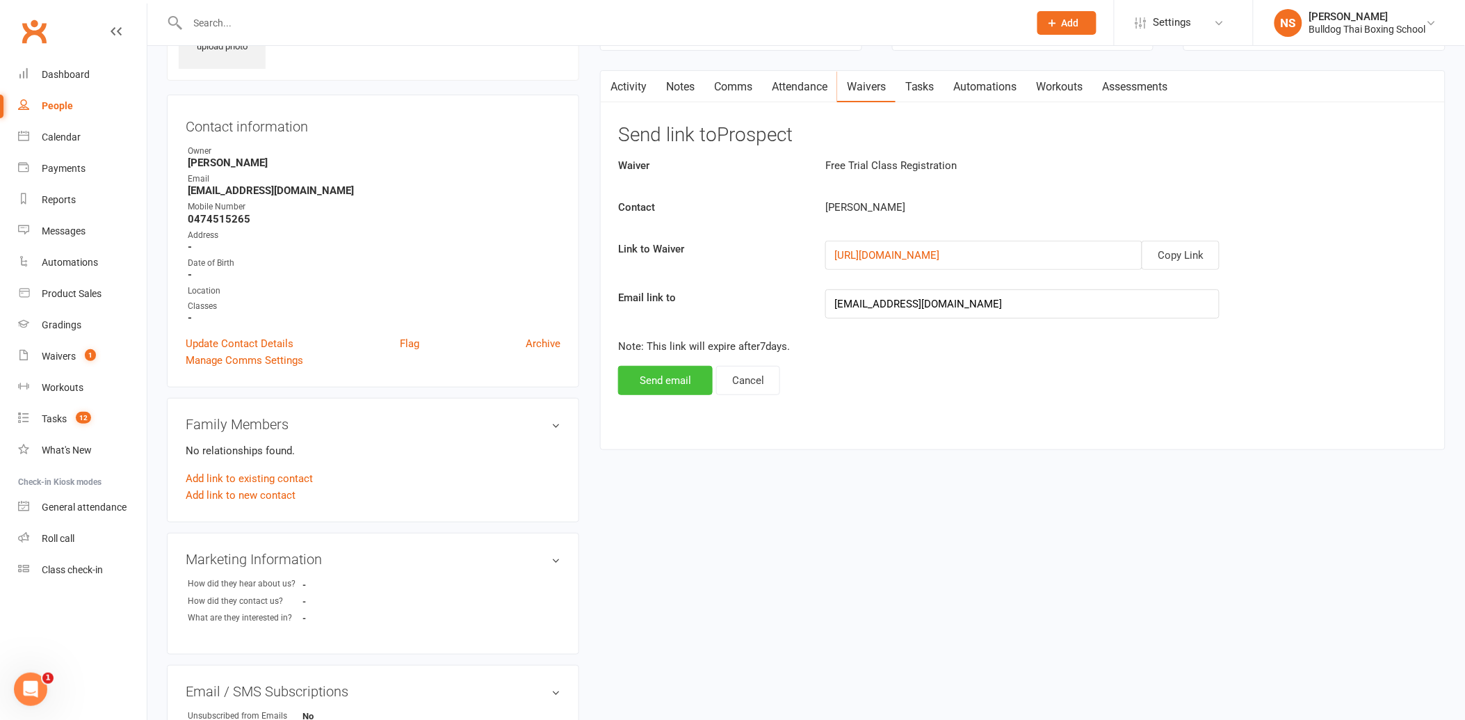
click at [669, 377] on button "Send email" at bounding box center [665, 380] width 95 height 29
